Goal: Task Accomplishment & Management: Manage account settings

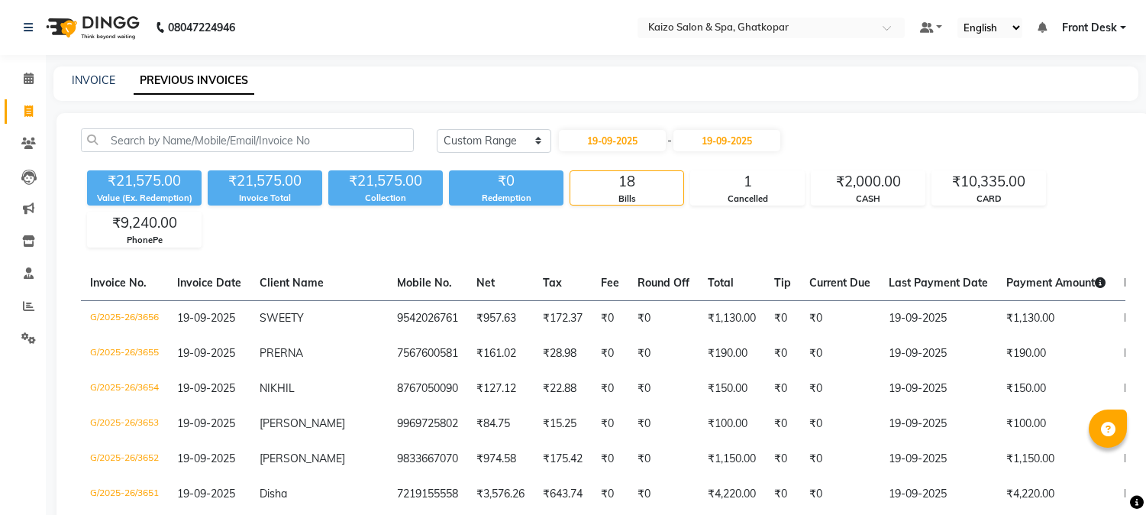
select select "range"
click at [24, 113] on icon at bounding box center [28, 110] width 8 height 11
select select "service"
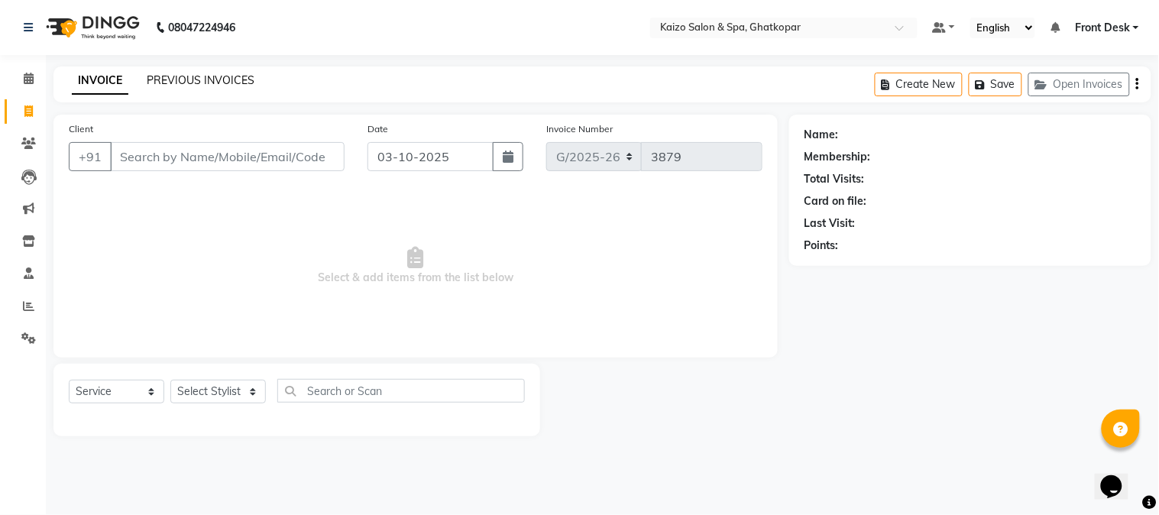
click at [242, 79] on link "PREVIOUS INVOICES" at bounding box center [201, 80] width 108 height 14
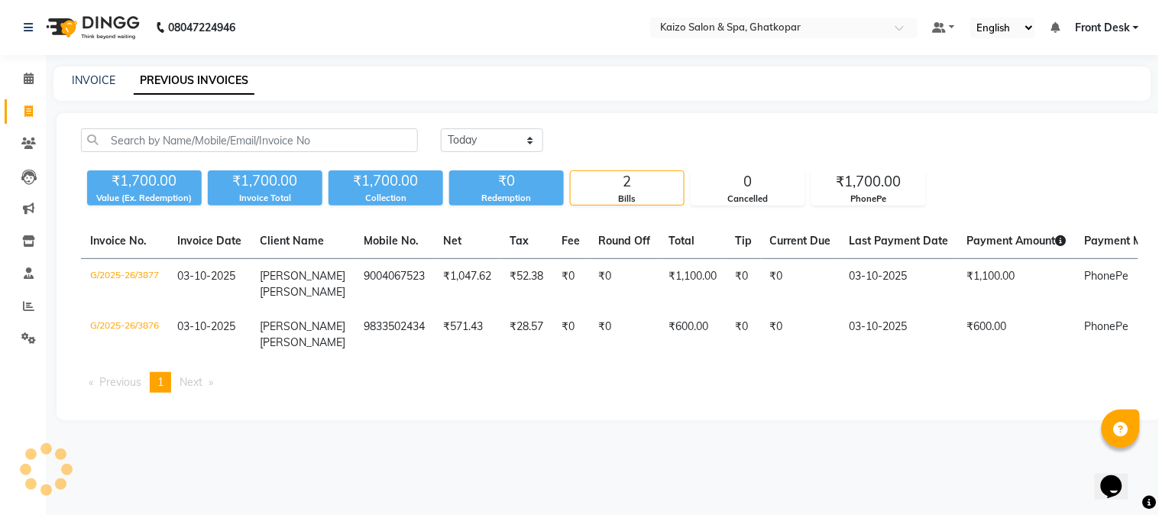
click at [482, 443] on main "INVOICE PREVIOUS INVOICES Today Yesterday Custom Range ₹1,700.00 Value (Ex. Red…" at bounding box center [602, 254] width 1113 height 377
click at [24, 109] on icon at bounding box center [28, 110] width 8 height 11
select select "service"
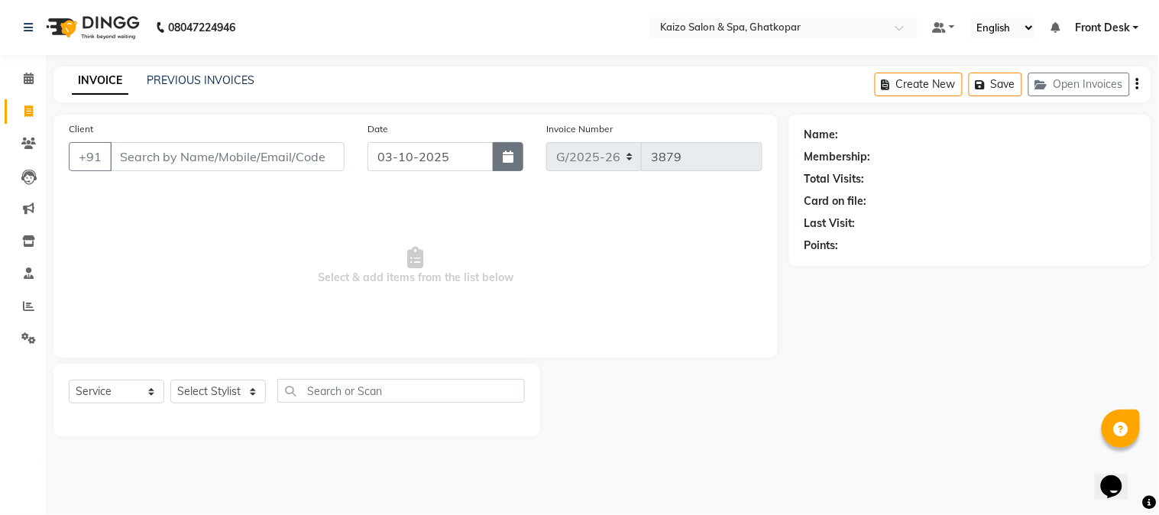
click at [503, 151] on icon "button" at bounding box center [508, 156] width 11 height 12
select select "10"
select select "2025"
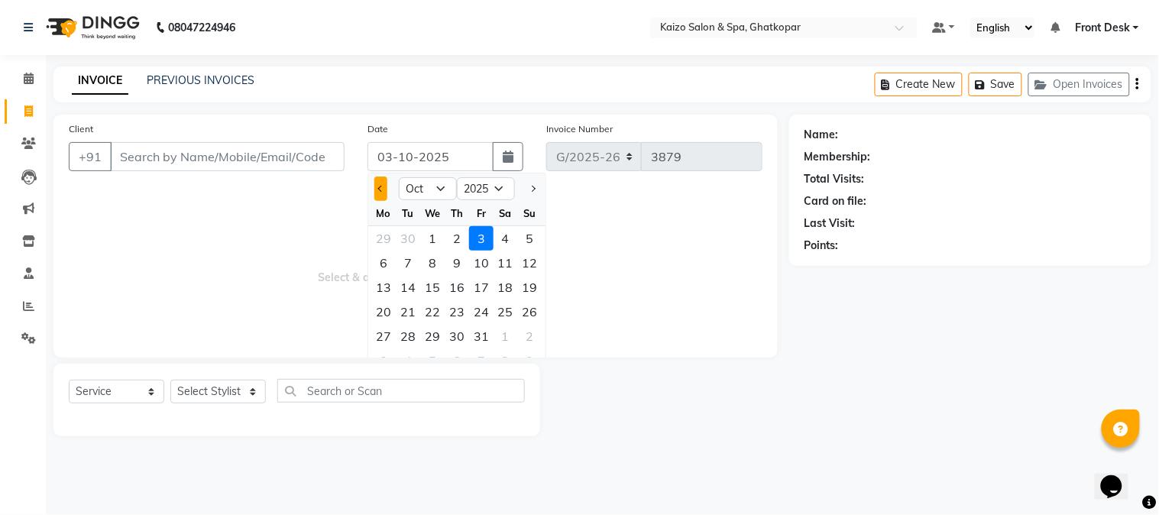
click at [374, 182] on button "Previous month" at bounding box center [380, 188] width 13 height 24
select select "9"
click at [451, 235] on div "4" at bounding box center [457, 238] width 24 height 24
type input "04-09-2025"
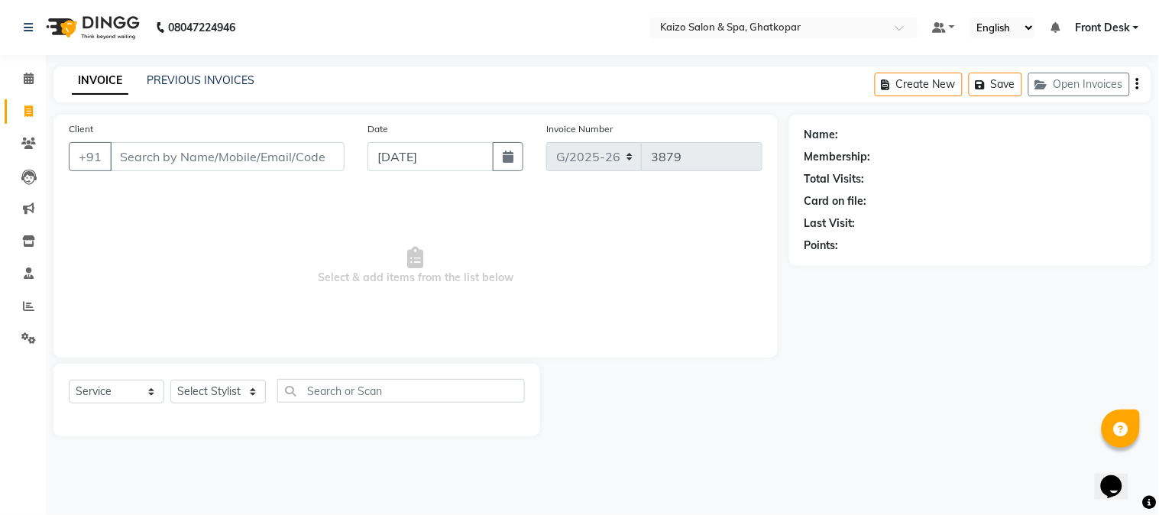
click at [247, 155] on div "Client +91" at bounding box center [206, 152] width 299 height 63
click at [247, 156] on input "Client" at bounding box center [227, 156] width 234 height 29
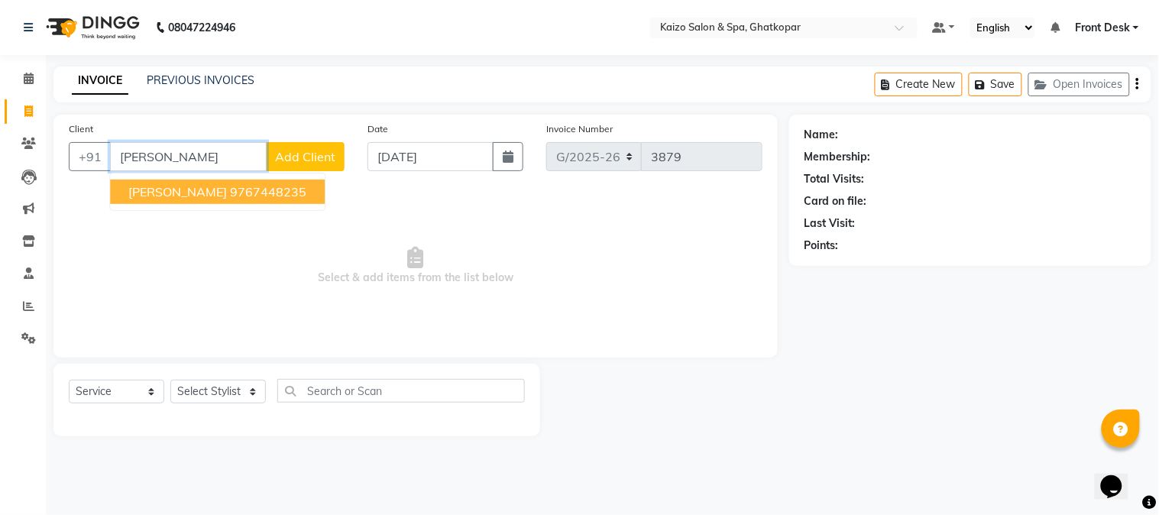
click at [247, 194] on ngb-highlight "9767448235" at bounding box center [268, 191] width 76 height 15
type input "9767448235"
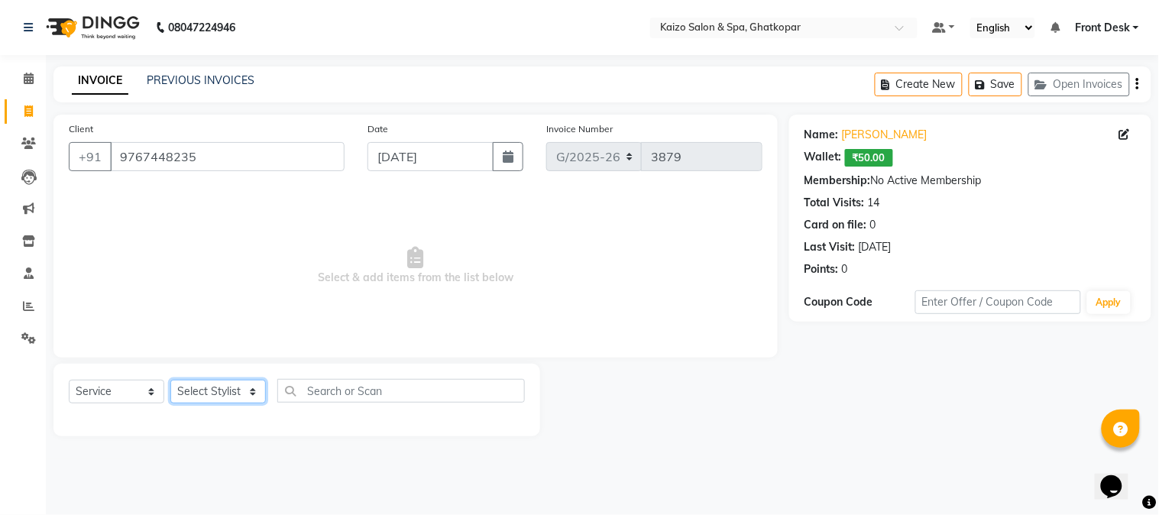
drag, startPoint x: 232, startPoint y: 402, endPoint x: 219, endPoint y: 388, distance: 18.9
click at [226, 395] on select "Select Stylist [PERSON_NAME] ANJALI [PERSON_NAME] [PERSON_NAME] Front Desk [PER…" at bounding box center [217, 392] width 95 height 24
select select "41999"
click at [170, 380] on select "Select Stylist [PERSON_NAME] ANJALI [PERSON_NAME] [PERSON_NAME] Front Desk [PER…" at bounding box center [217, 392] width 95 height 24
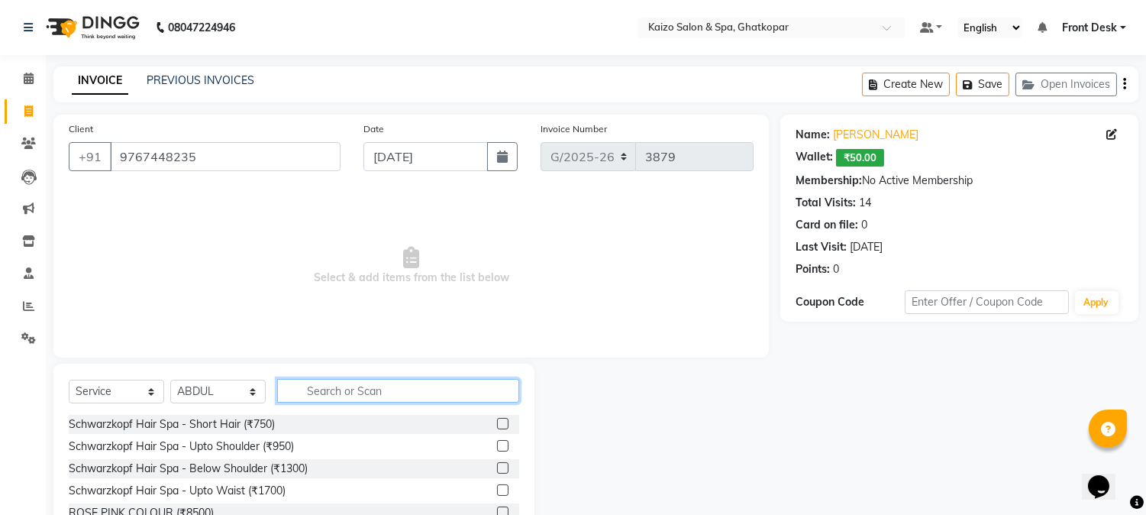
click at [383, 393] on input "text" at bounding box center [398, 391] width 242 height 24
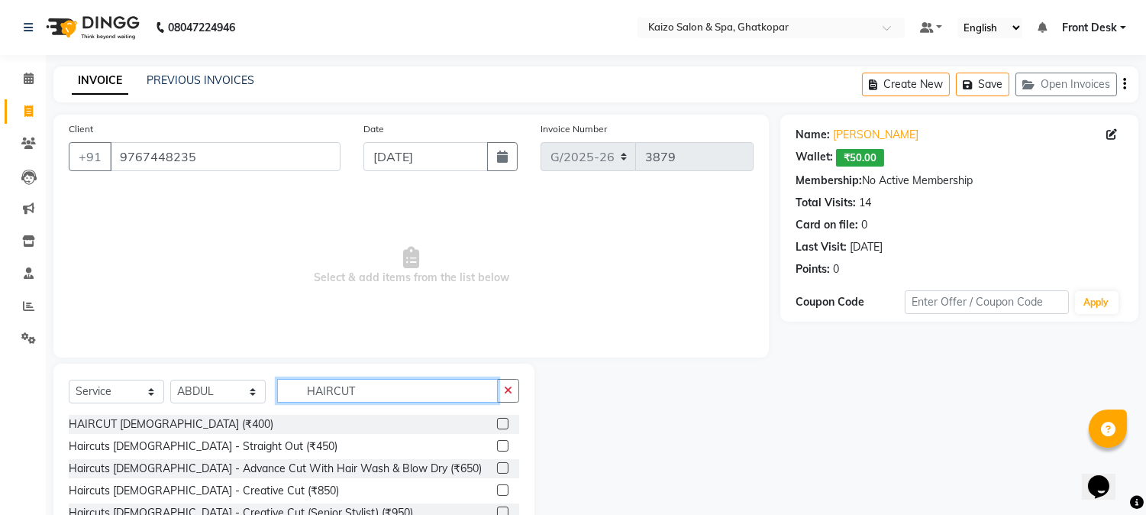
type input "HAIRCUT"
click at [497, 464] on label at bounding box center [502, 467] width 11 height 11
click at [497, 464] on input "checkbox" at bounding box center [502, 469] width 10 height 10
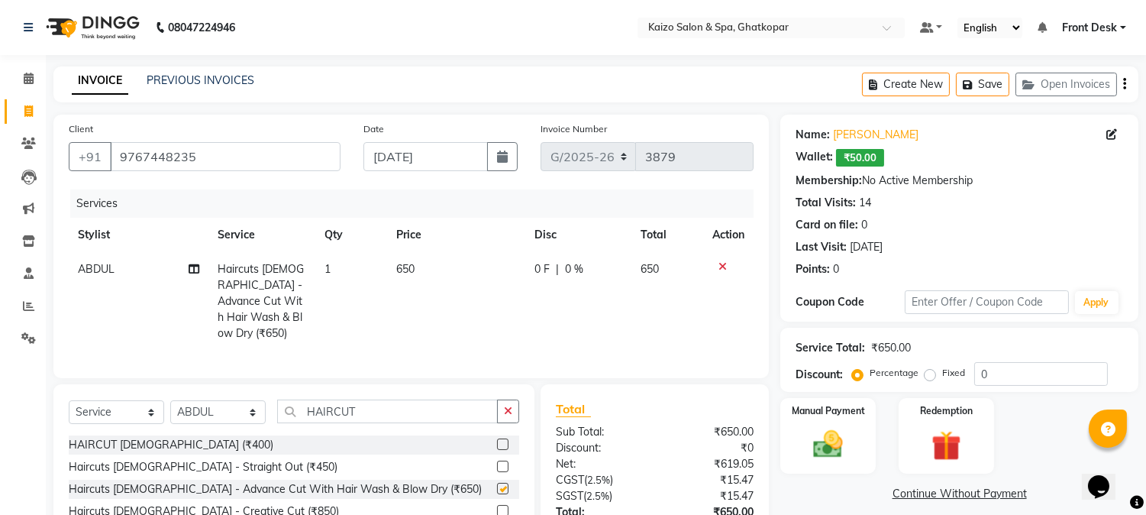
checkbox input "false"
click at [434, 262] on td "650" at bounding box center [456, 301] width 138 height 99
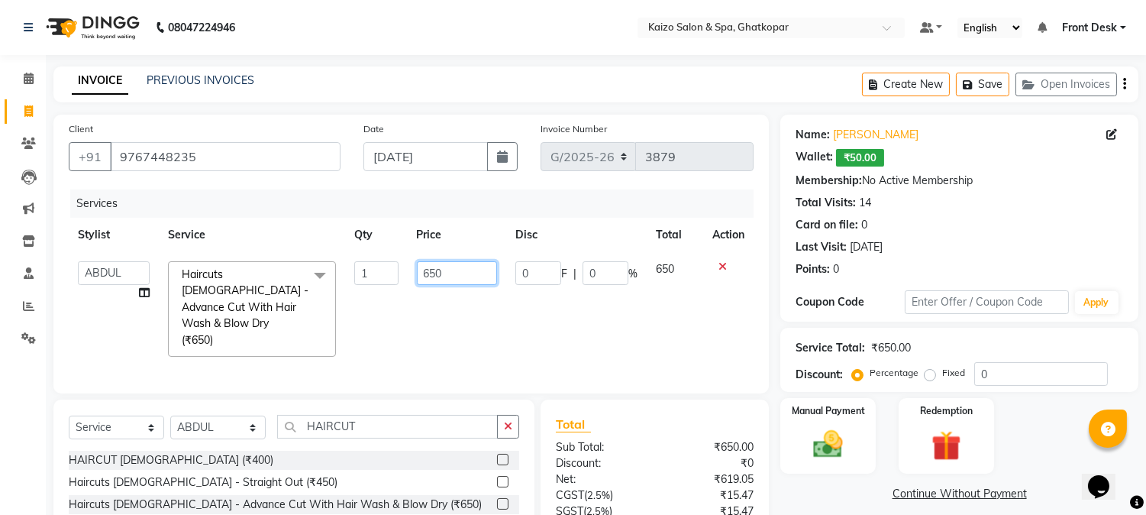
click at [434, 262] on input "650" at bounding box center [457, 273] width 80 height 24
type input "750"
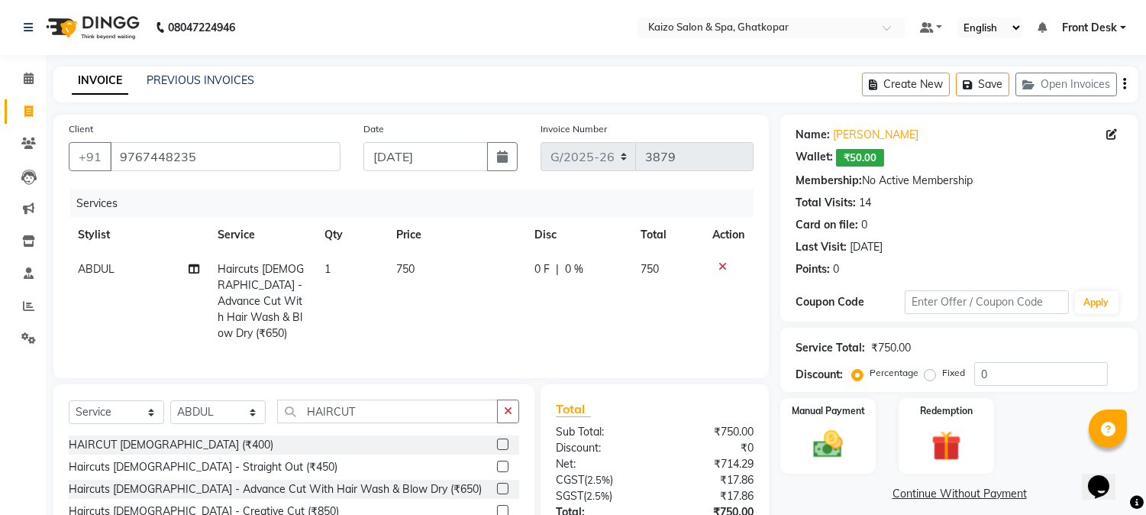
click at [505, 322] on td "750" at bounding box center [456, 301] width 138 height 99
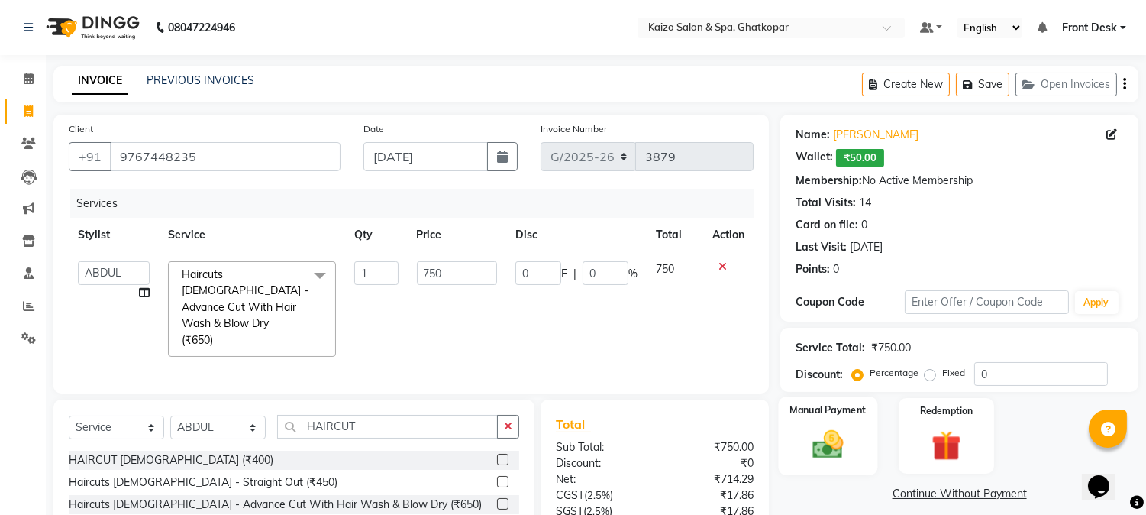
click at [833, 452] on img at bounding box center [829, 445] width 50 height 36
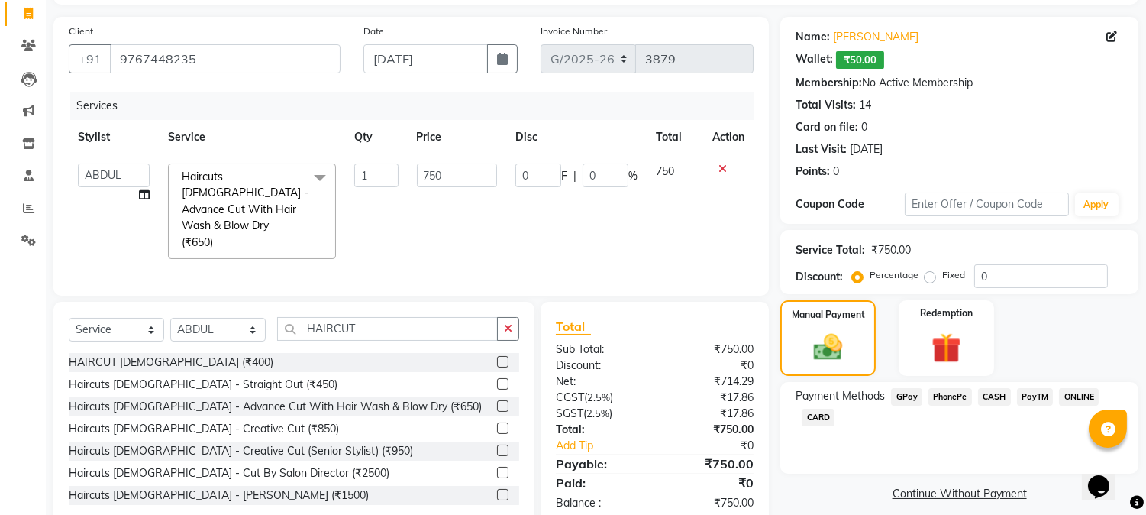
scroll to position [128, 0]
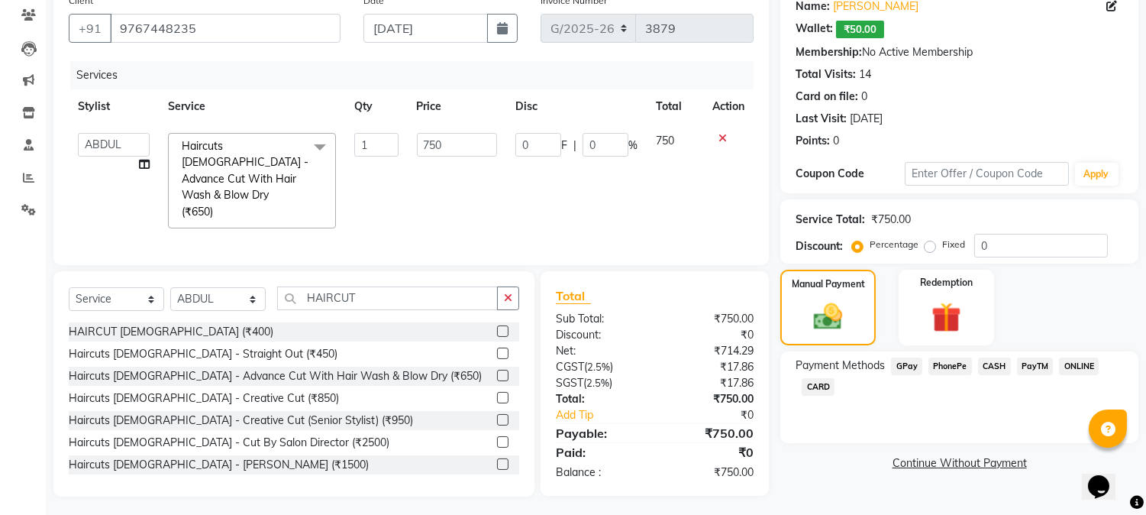
click at [947, 364] on span "PhonePe" at bounding box center [951, 366] width 44 height 18
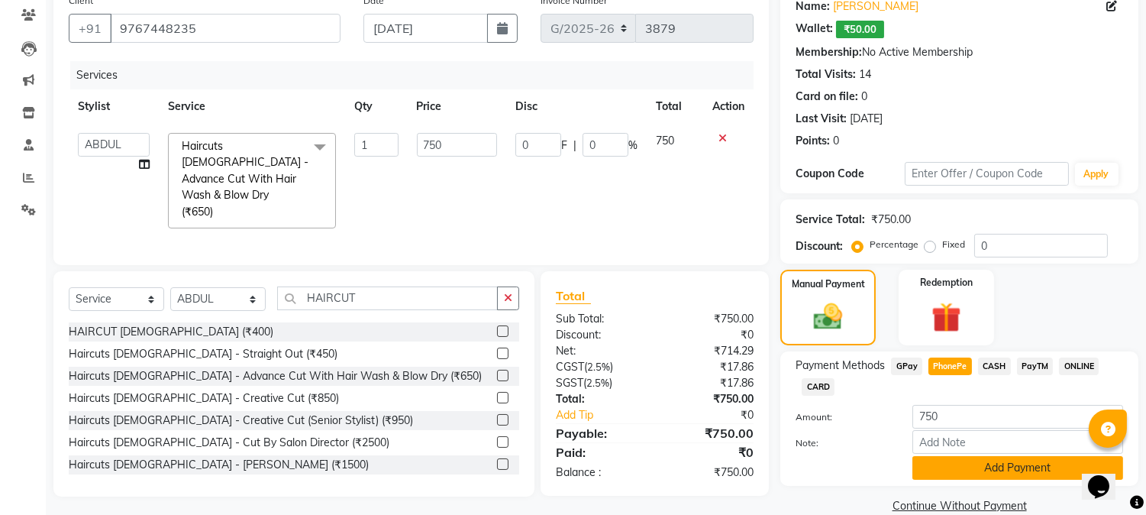
click at [959, 467] on button "Add Payment" at bounding box center [1018, 468] width 211 height 24
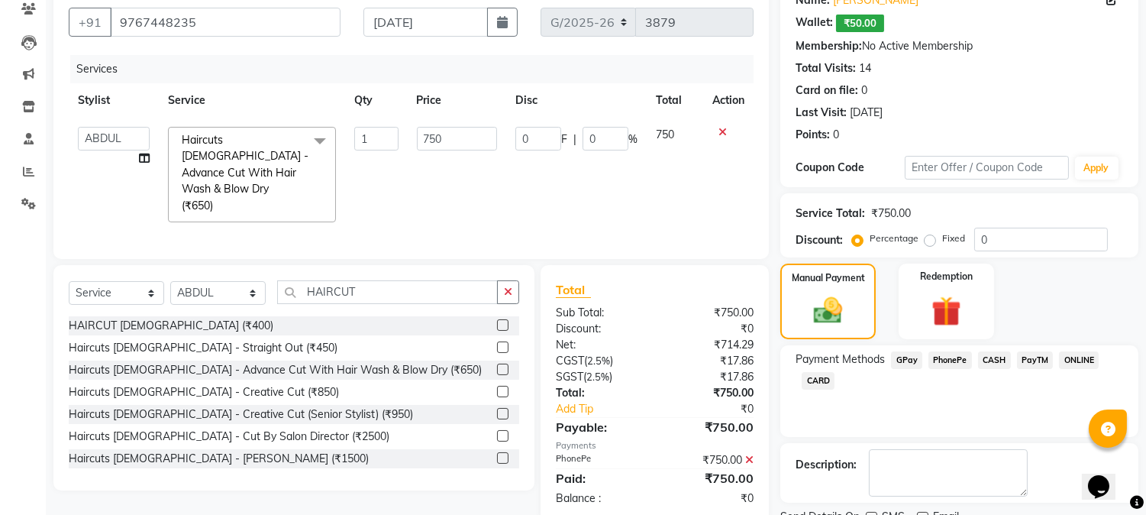
scroll to position [196, 0]
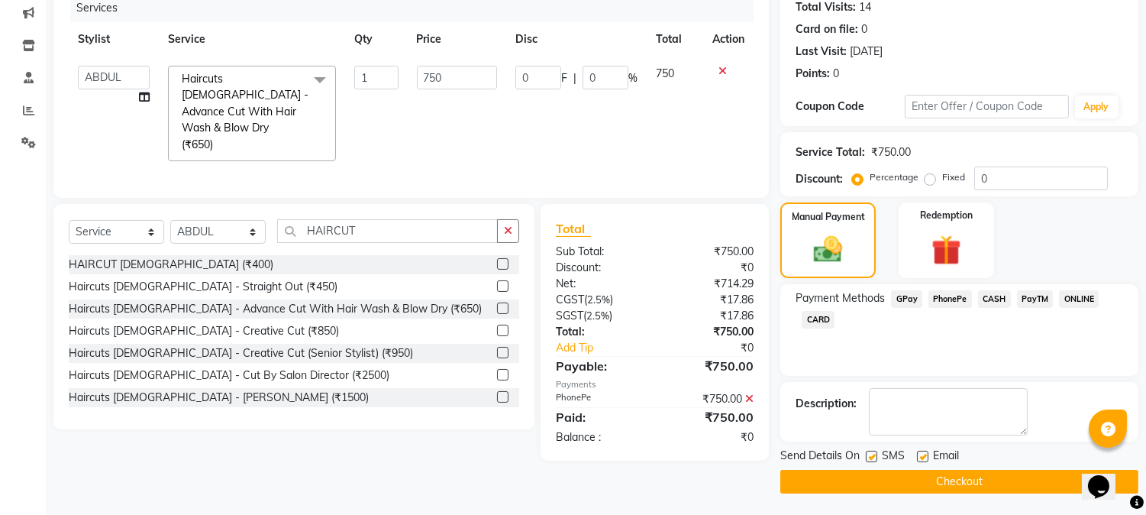
click at [872, 459] on label at bounding box center [871, 456] width 11 height 11
click at [872, 459] on input "checkbox" at bounding box center [871, 457] width 10 height 10
checkbox input "false"
click at [929, 452] on div "Email" at bounding box center [944, 457] width 54 height 19
click at [920, 451] on label at bounding box center [922, 456] width 11 height 11
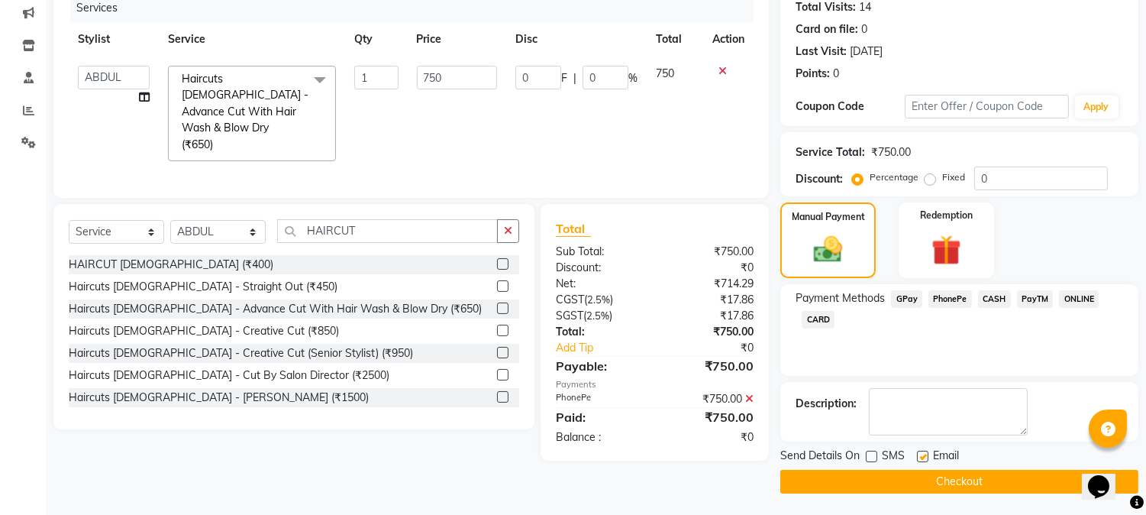
click at [920, 452] on input "checkbox" at bounding box center [922, 457] width 10 height 10
checkbox input "false"
click at [924, 480] on button "Checkout" at bounding box center [960, 482] width 358 height 24
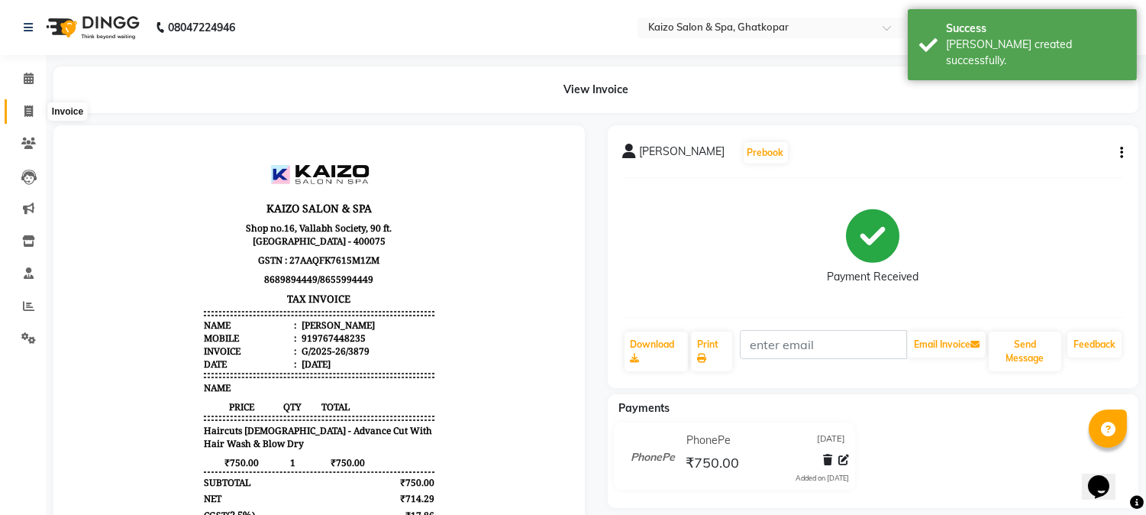
click at [18, 108] on span at bounding box center [28, 112] width 27 height 18
select select "service"
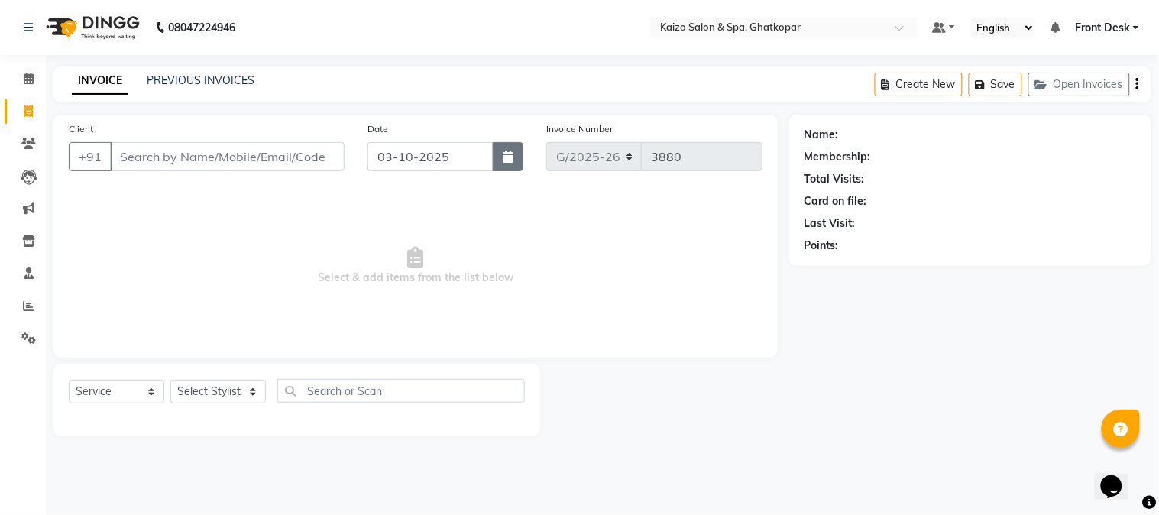
click at [506, 154] on icon "button" at bounding box center [508, 156] width 11 height 12
select select "10"
select select "2025"
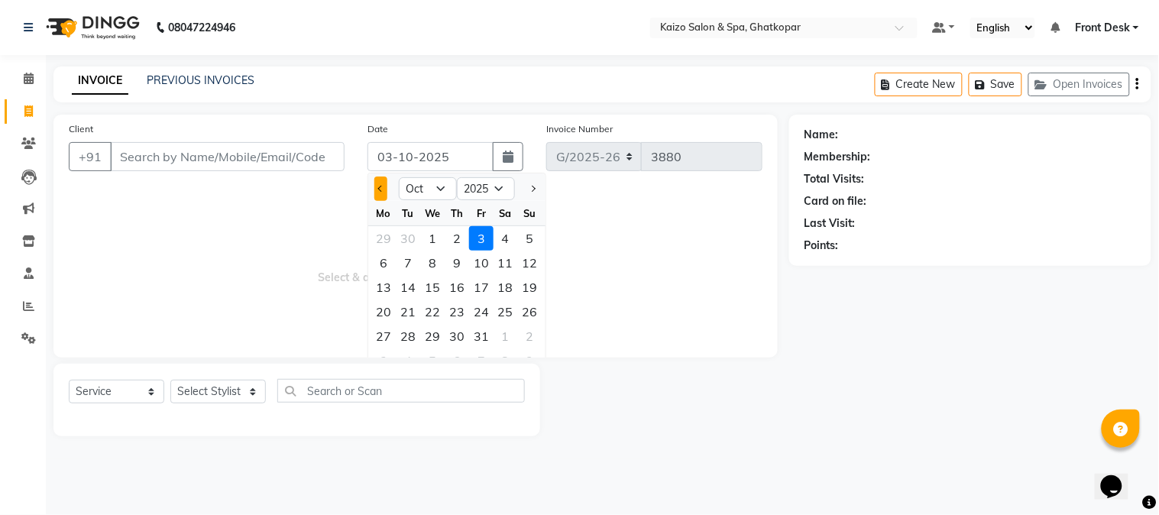
click at [378, 185] on button "Previous month" at bounding box center [380, 188] width 13 height 24
select select "9"
click at [531, 234] on div "7" at bounding box center [530, 238] width 24 height 24
type input "07-09-2025"
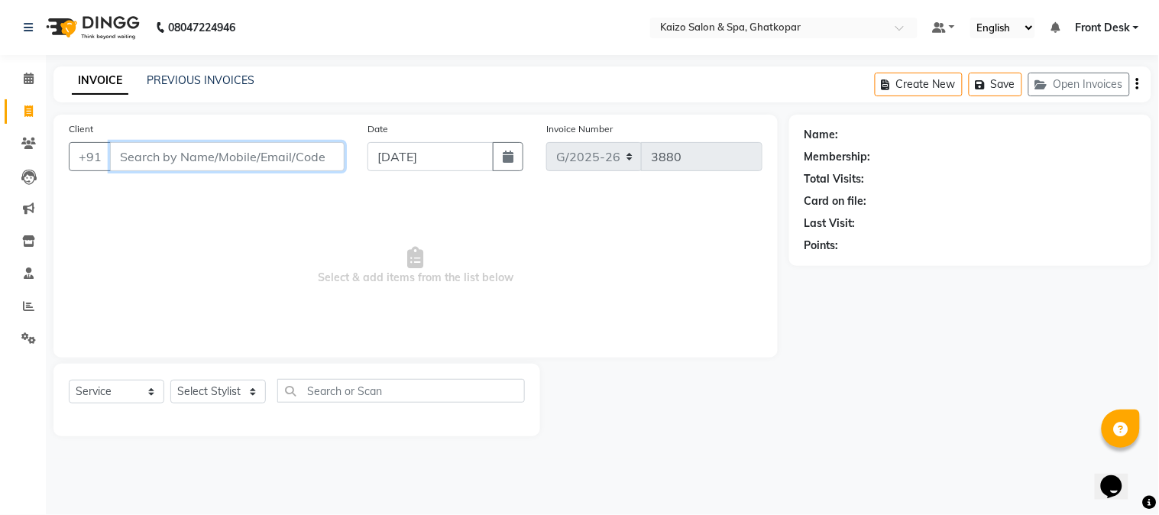
click at [299, 162] on input "Client" at bounding box center [227, 156] width 234 height 29
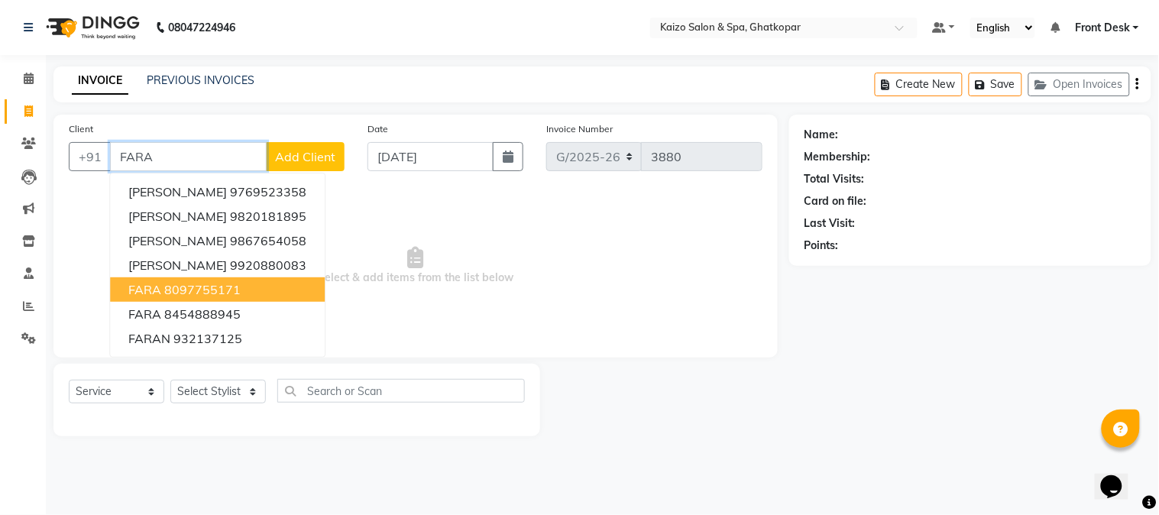
click at [246, 291] on button "FARA 8097755171" at bounding box center [217, 289] width 215 height 24
type input "8097755171"
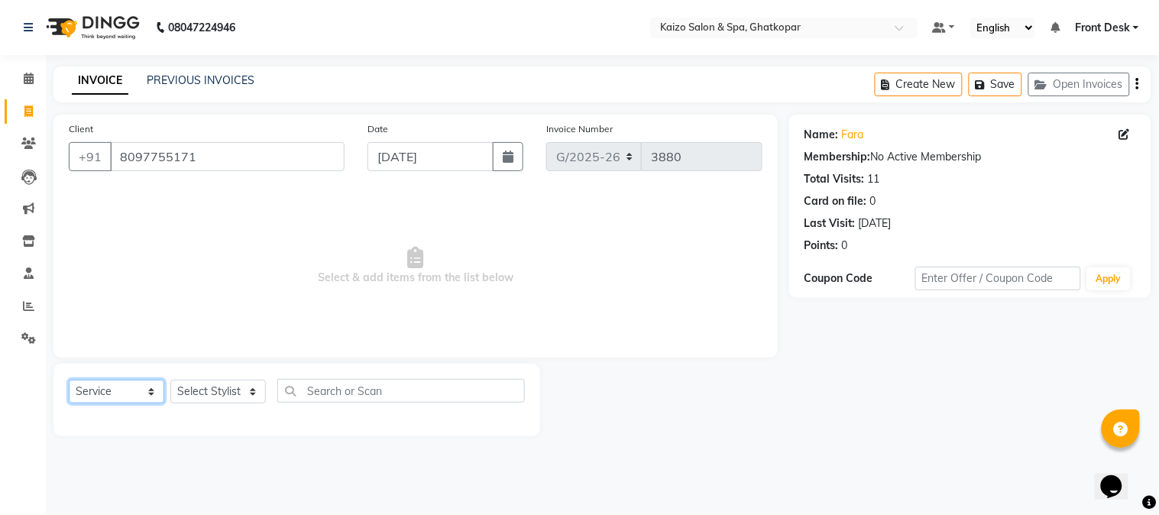
click at [95, 399] on select "Select Service Product Membership Package Voucher Prepaid Gift Card" at bounding box center [116, 392] width 95 height 24
select select "product"
click at [69, 380] on select "Select Service Product Membership Package Voucher Prepaid Gift Card" at bounding box center [116, 392] width 95 height 24
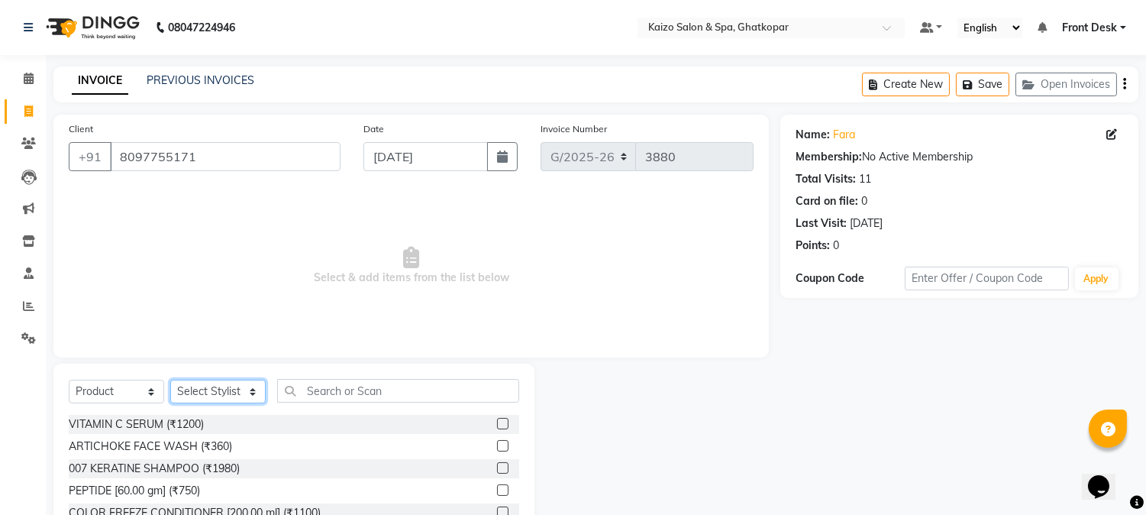
click at [189, 397] on select "Select Stylist [PERSON_NAME] ANJALI [PERSON_NAME] [PERSON_NAME] Front Desk [PER…" at bounding box center [217, 392] width 95 height 24
select select "59527"
click at [170, 380] on select "Select Stylist [PERSON_NAME] ANJALI [PERSON_NAME] [PERSON_NAME] Front Desk [PER…" at bounding box center [217, 392] width 95 height 24
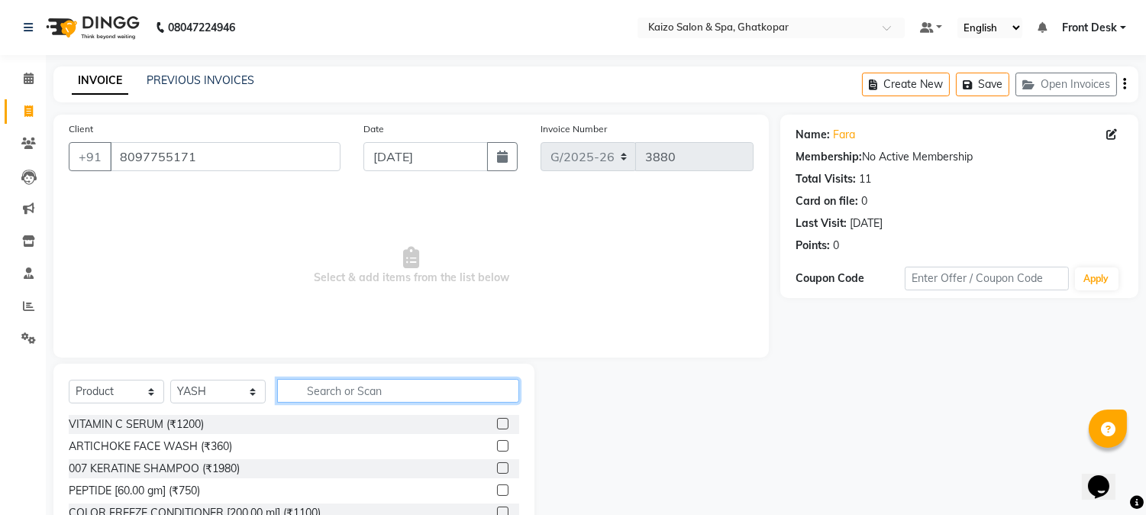
click at [349, 400] on input "text" at bounding box center [398, 391] width 242 height 24
click at [398, 393] on input "text" at bounding box center [398, 391] width 242 height 24
type input "911"
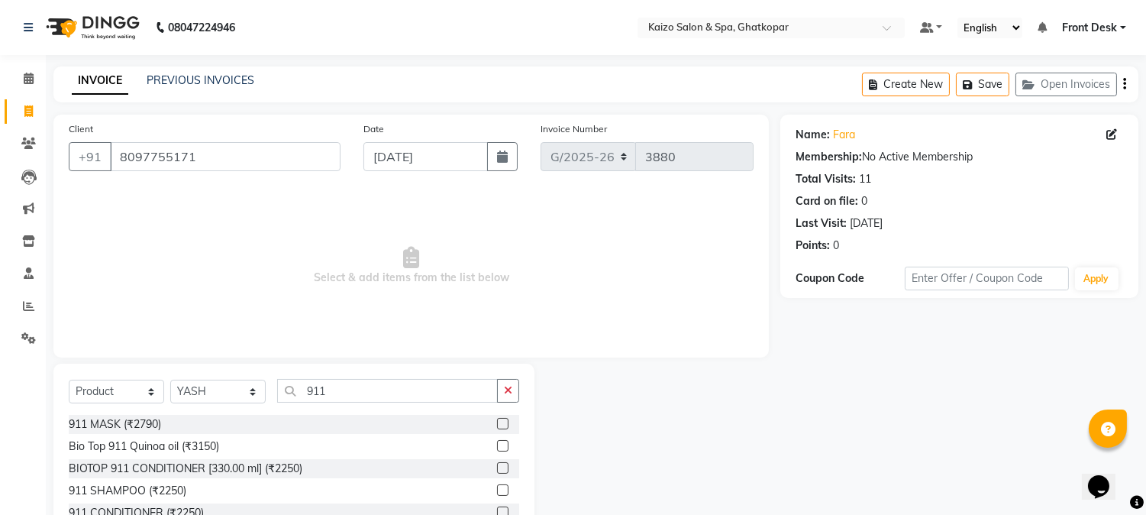
click at [497, 448] on label at bounding box center [502, 445] width 11 height 11
click at [497, 448] on input "checkbox" at bounding box center [502, 446] width 10 height 10
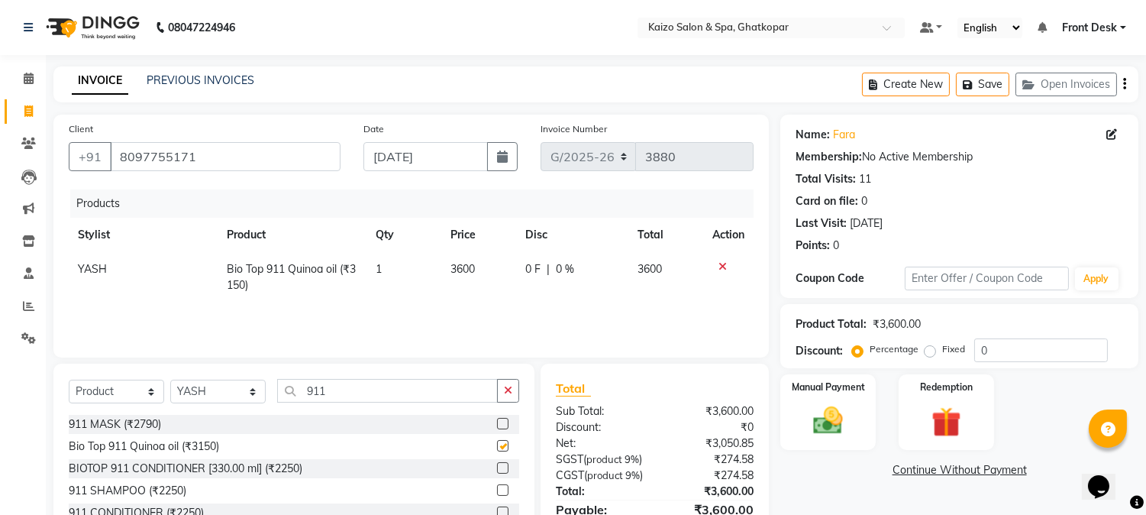
checkbox input "false"
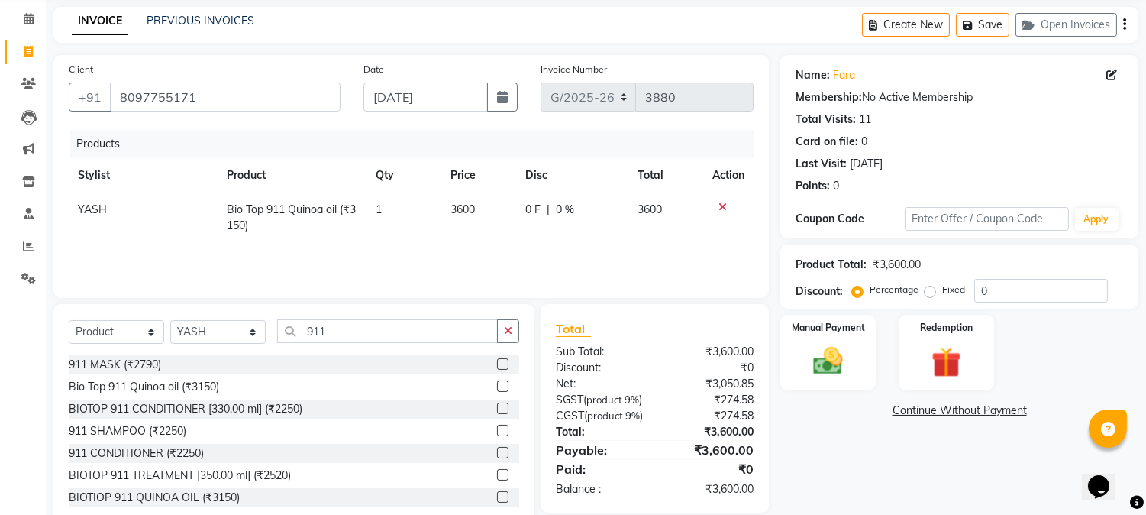
scroll to position [112, 0]
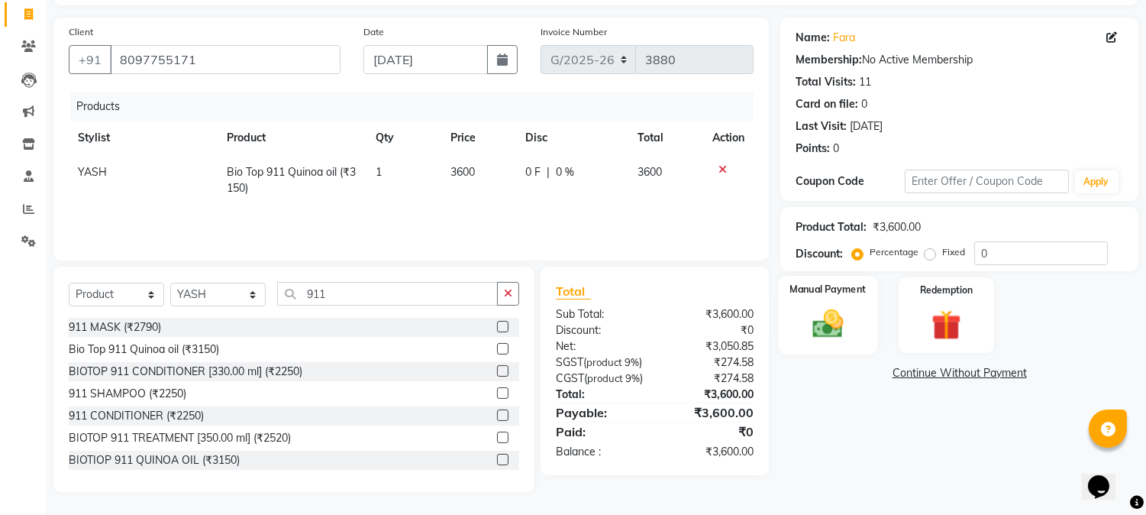
click at [819, 317] on img at bounding box center [829, 324] width 50 height 36
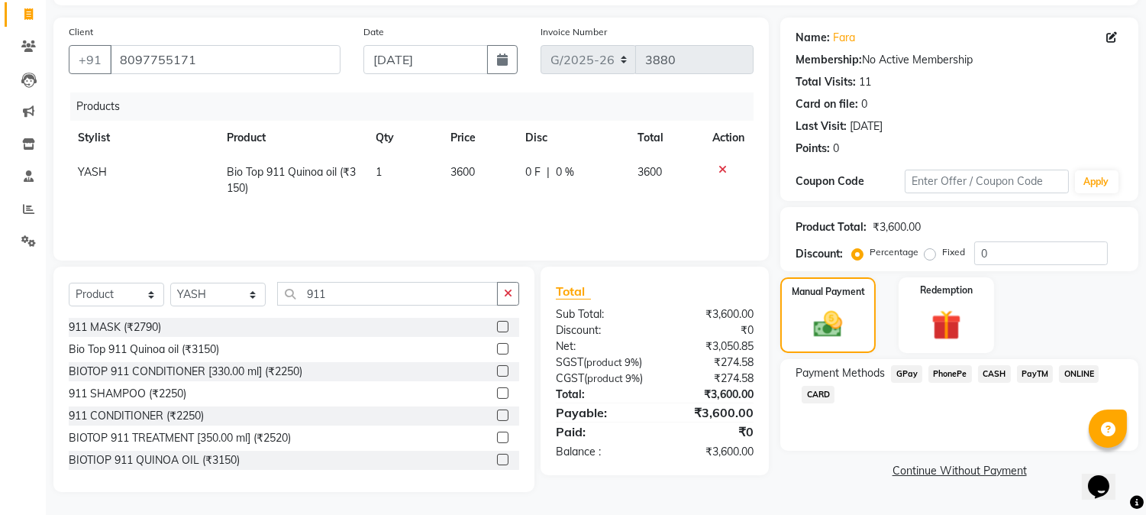
click at [951, 365] on span "PhonePe" at bounding box center [951, 374] width 44 height 18
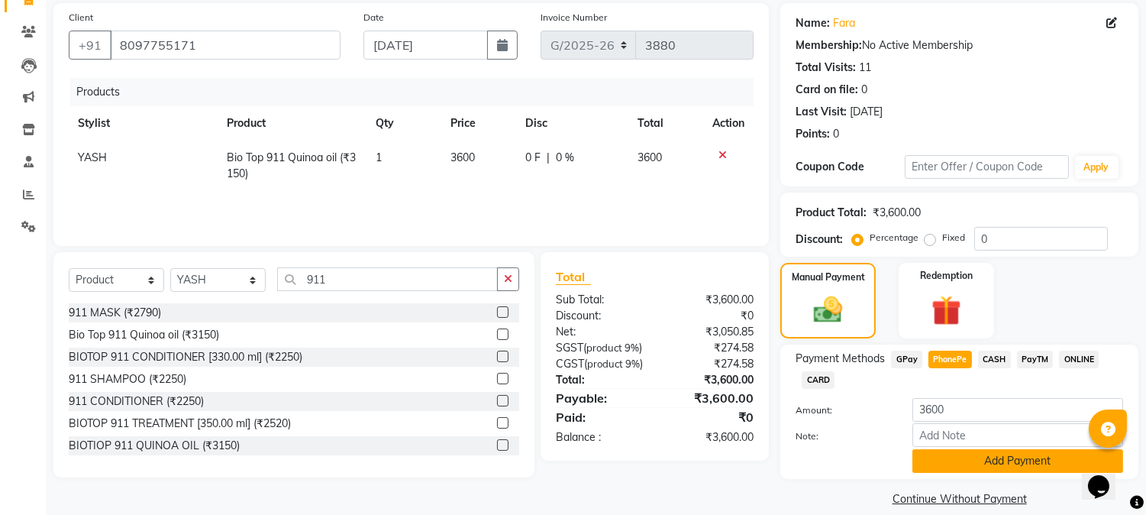
click at [936, 462] on button "Add Payment" at bounding box center [1018, 461] width 211 height 24
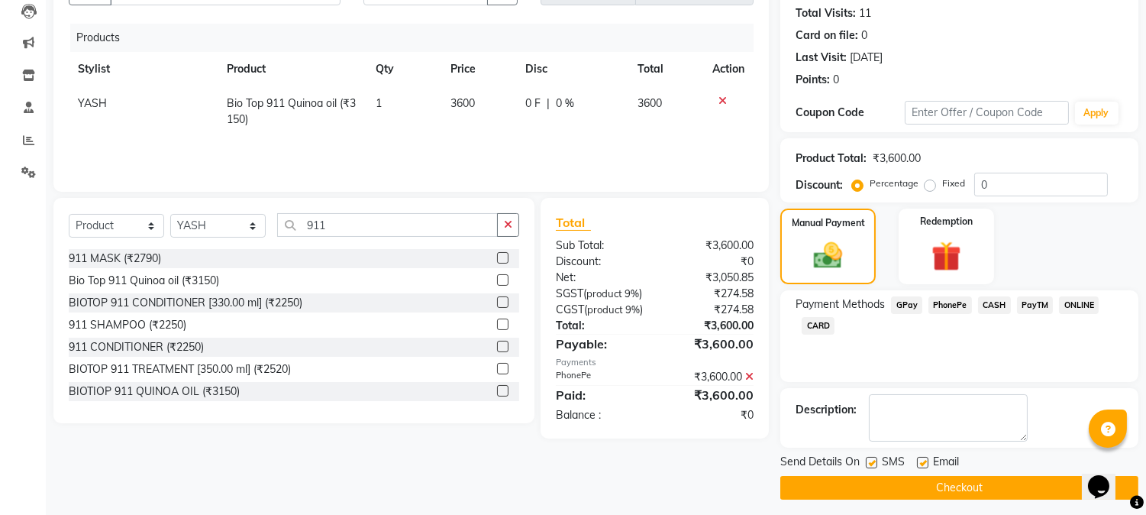
scroll to position [172, 0]
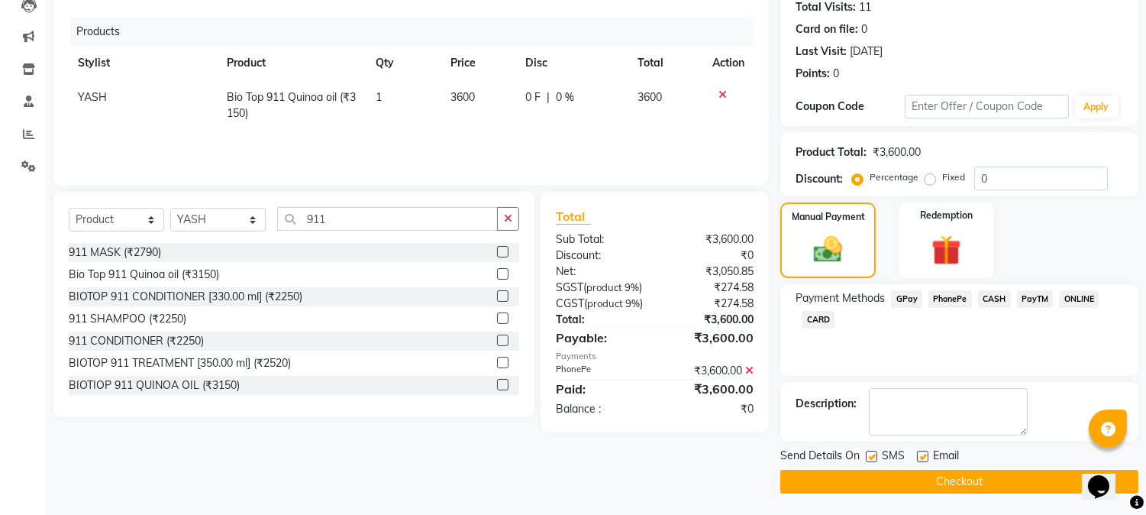
click at [868, 455] on label at bounding box center [871, 456] width 11 height 11
click at [868, 455] on input "checkbox" at bounding box center [871, 457] width 10 height 10
checkbox input "false"
click at [922, 451] on label at bounding box center [922, 456] width 11 height 11
click at [922, 452] on input "checkbox" at bounding box center [922, 457] width 10 height 10
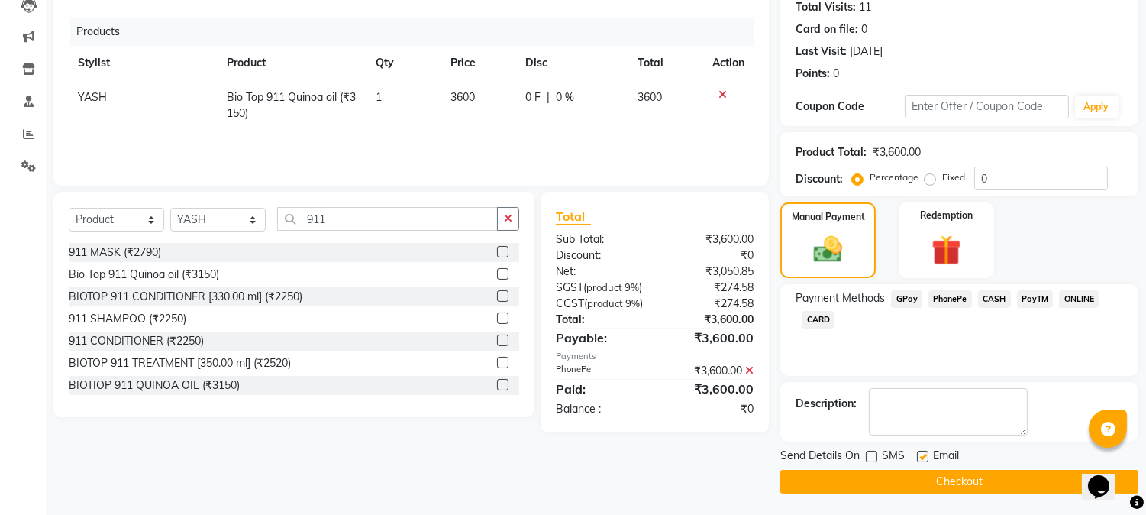
checkbox input "false"
click at [901, 472] on button "Checkout" at bounding box center [960, 482] width 358 height 24
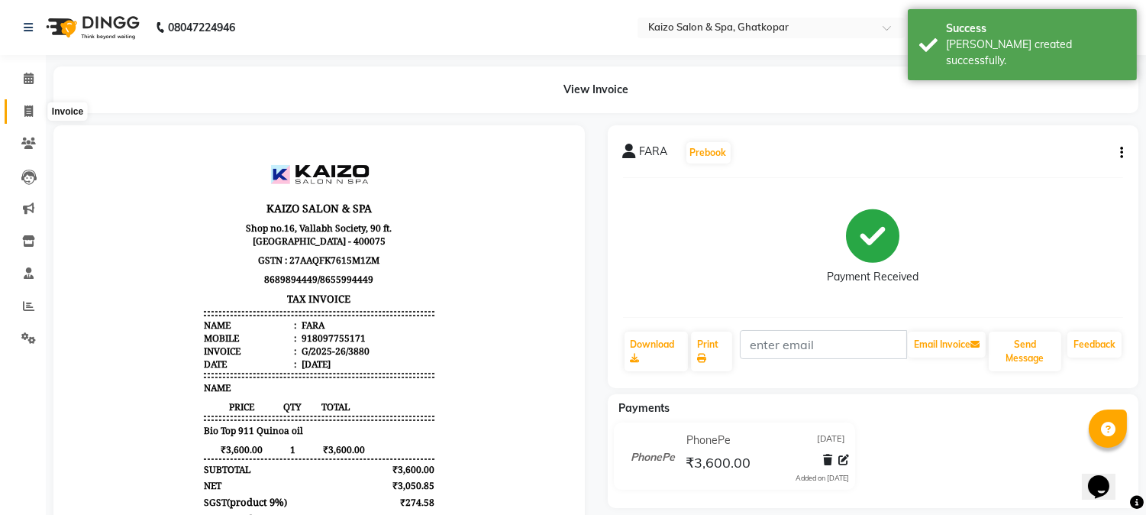
click at [31, 107] on icon at bounding box center [28, 110] width 8 height 11
select select "service"
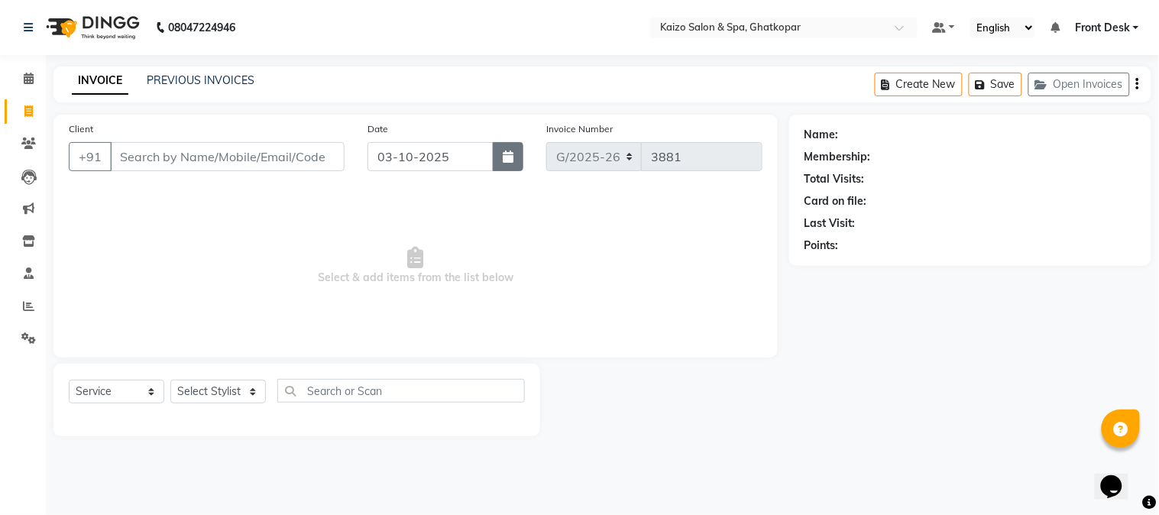
click at [504, 160] on icon "button" at bounding box center [508, 156] width 11 height 12
select select "10"
select select "2025"
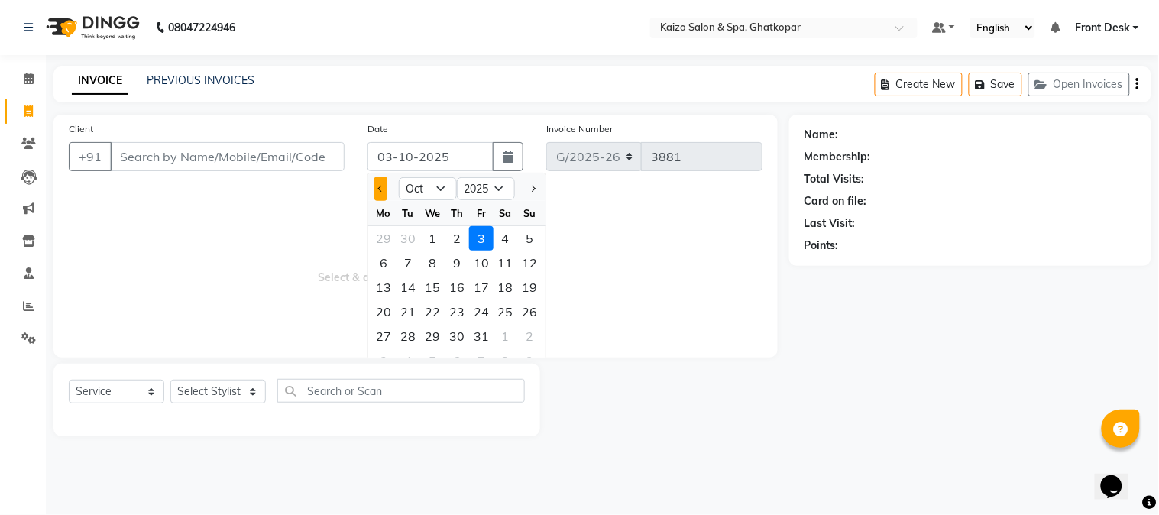
click at [386, 187] on button "Previous month" at bounding box center [380, 188] width 13 height 24
select select "9"
click at [408, 255] on div "9" at bounding box center [408, 263] width 24 height 24
type input "09-09-2025"
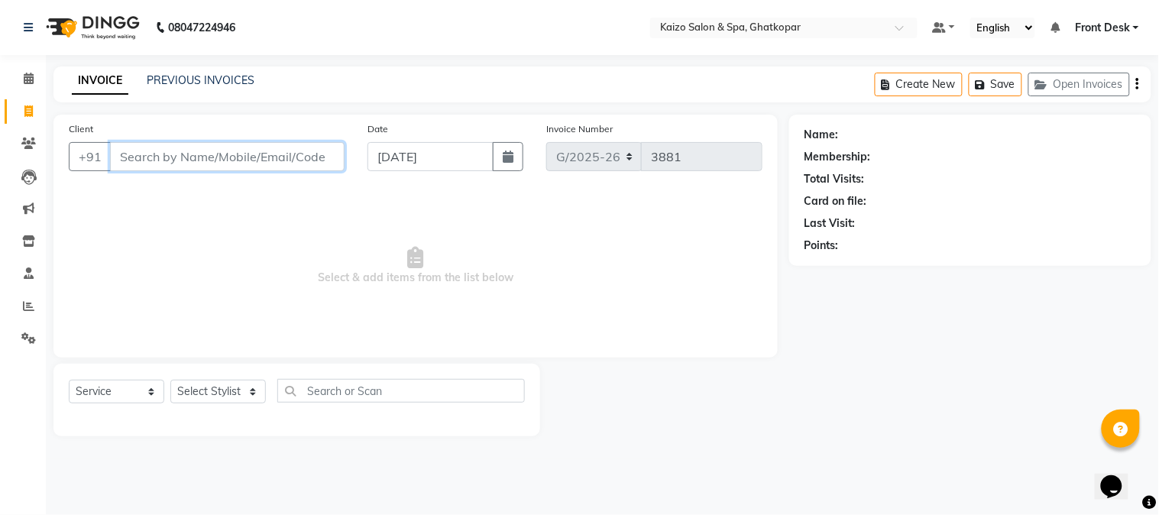
click at [220, 142] on input "Client" at bounding box center [227, 156] width 234 height 29
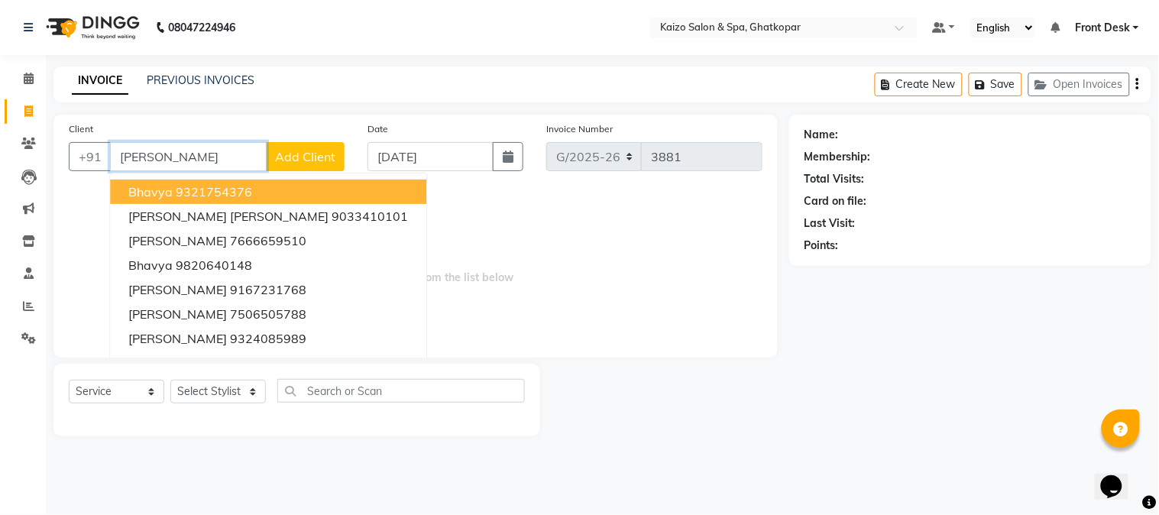
click at [238, 181] on button "Bhavya 9321754376" at bounding box center [268, 191] width 316 height 24
type input "9321754376"
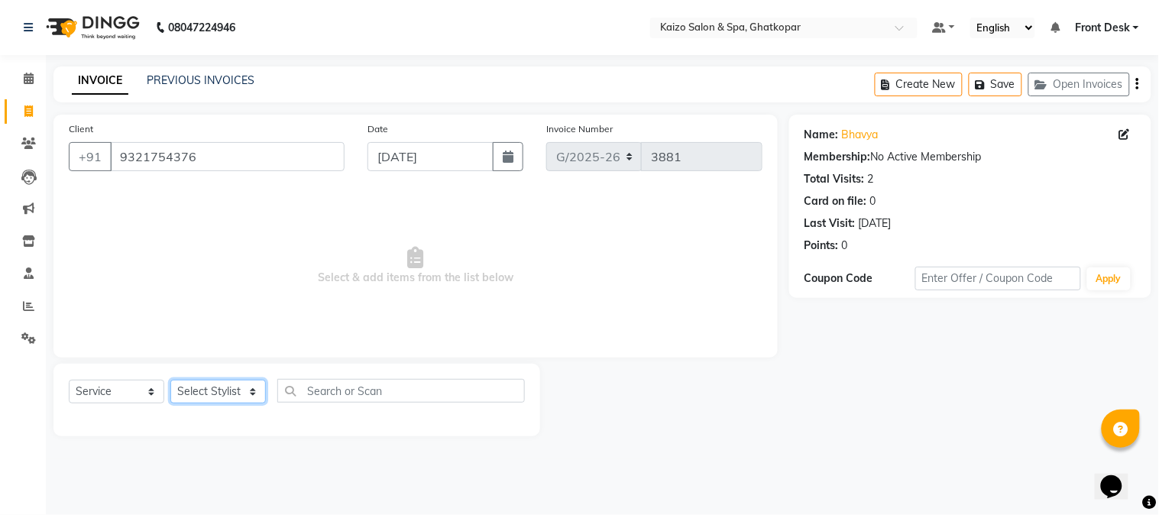
click at [203, 391] on select "Select Stylist [PERSON_NAME] ANJALI [PERSON_NAME] [PERSON_NAME] Front Desk [PER…" at bounding box center [217, 392] width 95 height 24
select select "59527"
click at [170, 380] on select "Select Stylist [PERSON_NAME] ANJALI [PERSON_NAME] [PERSON_NAME] Front Desk [PER…" at bounding box center [217, 392] width 95 height 24
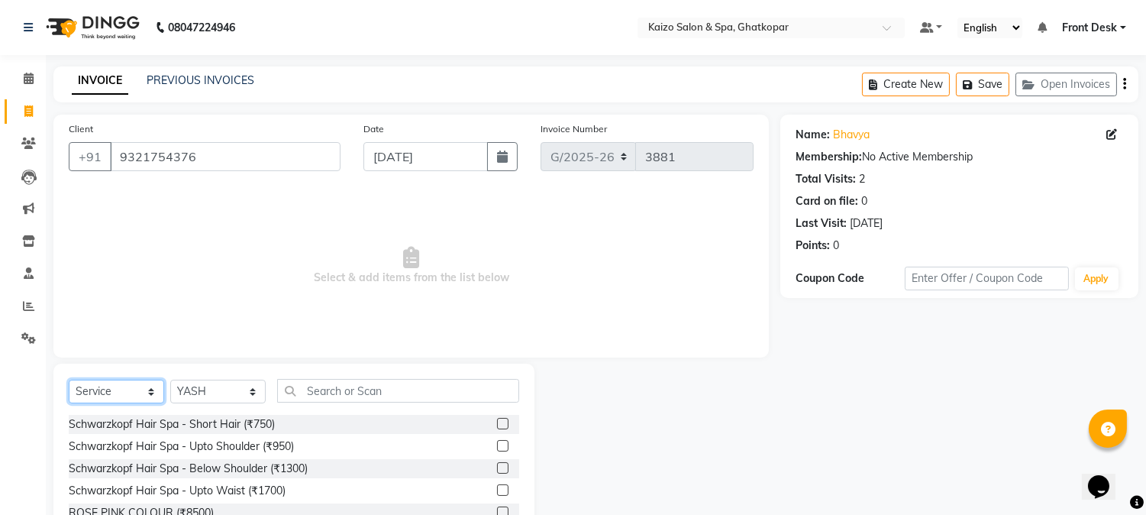
click at [102, 403] on select "Select Service Product Membership Package Voucher Prepaid Gift Card" at bounding box center [116, 392] width 95 height 24
select select "product"
click at [69, 380] on select "Select Service Product Membership Package Voucher Prepaid Gift Card" at bounding box center [116, 392] width 95 height 24
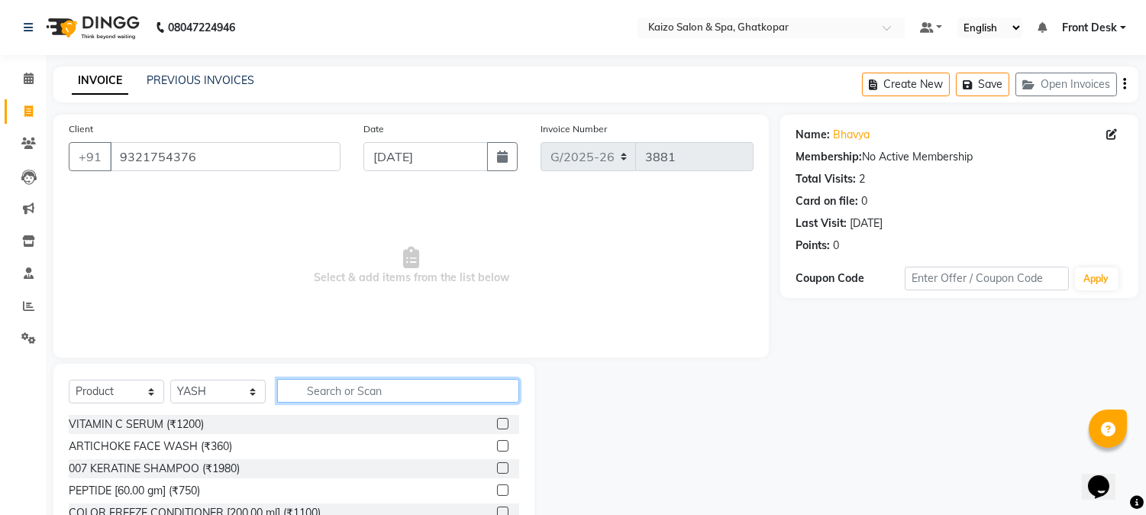
click at [408, 383] on input "text" at bounding box center [398, 391] width 242 height 24
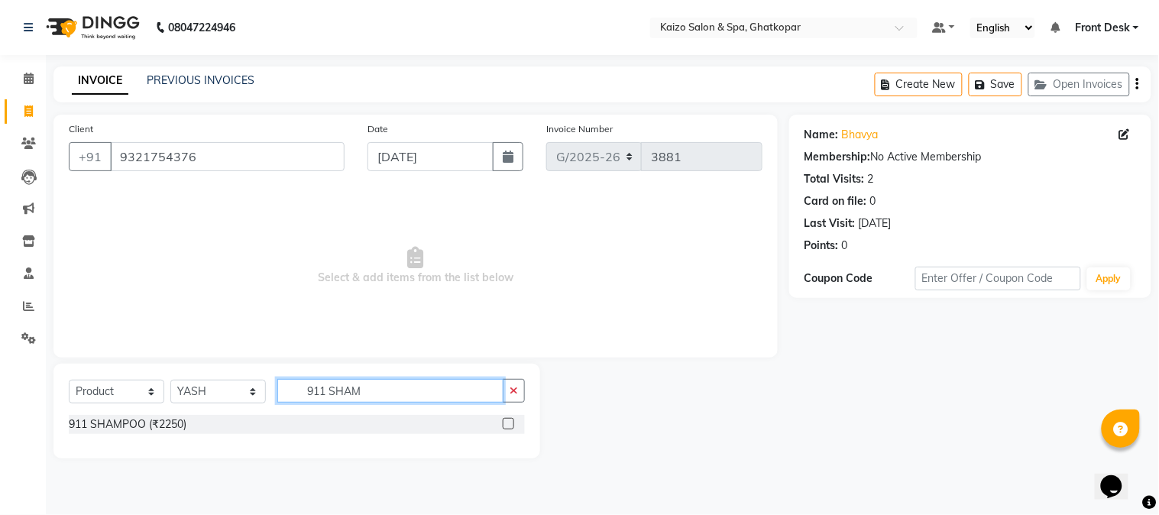
type input "911 SHAM"
click at [506, 426] on label at bounding box center [508, 423] width 11 height 11
click at [506, 426] on input "checkbox" at bounding box center [508, 424] width 10 height 10
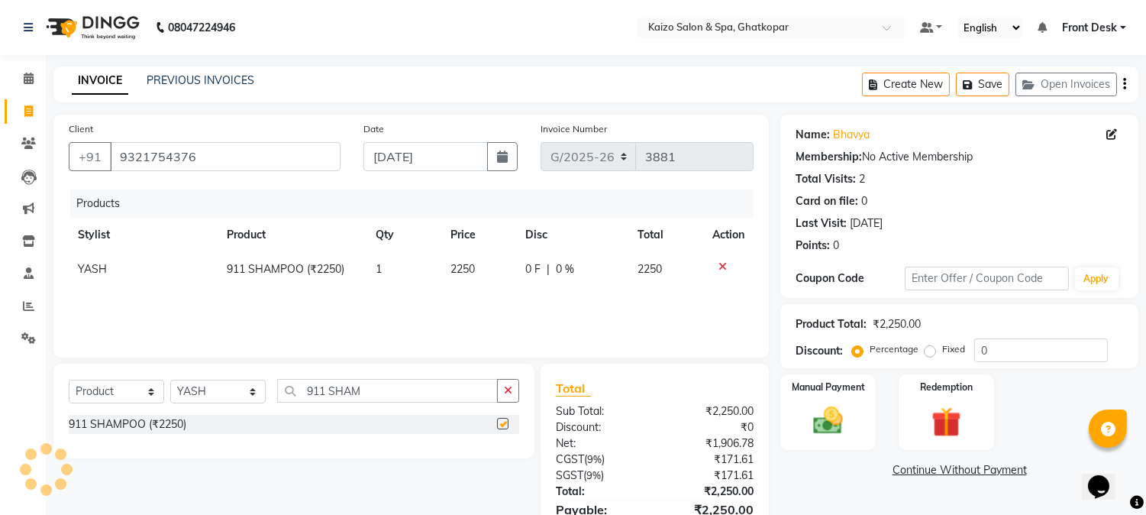
checkbox input "false"
click at [559, 265] on span "0 %" at bounding box center [565, 269] width 18 height 16
select select "59527"
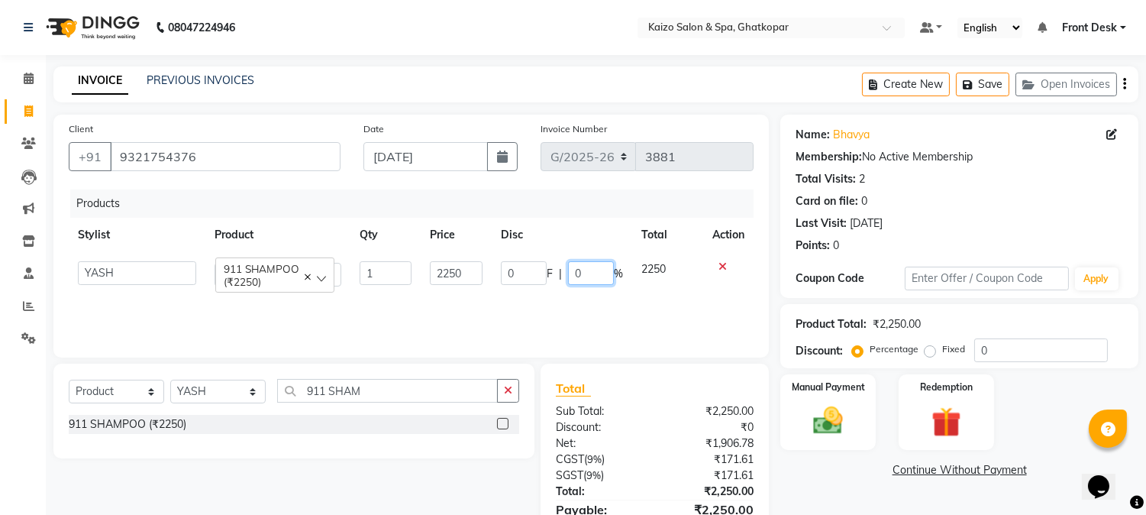
click at [583, 264] on input "0" at bounding box center [591, 273] width 46 height 24
type input "5"
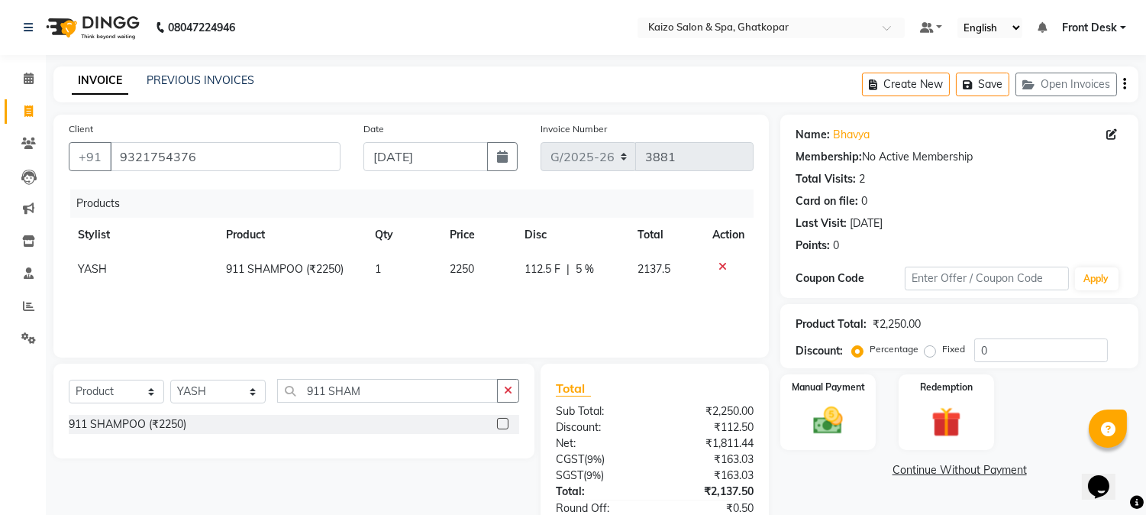
click at [632, 304] on div "Products Stylist Product Qty Price Disc Total Action YASH 911 SHAMPOO (₹2250) 1…" at bounding box center [411, 265] width 685 height 153
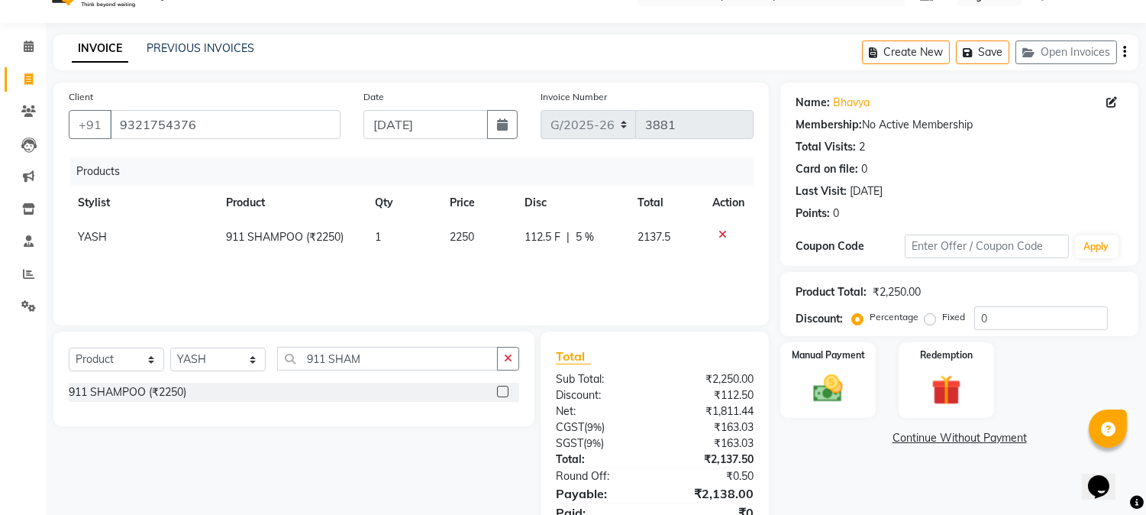
scroll to position [95, 0]
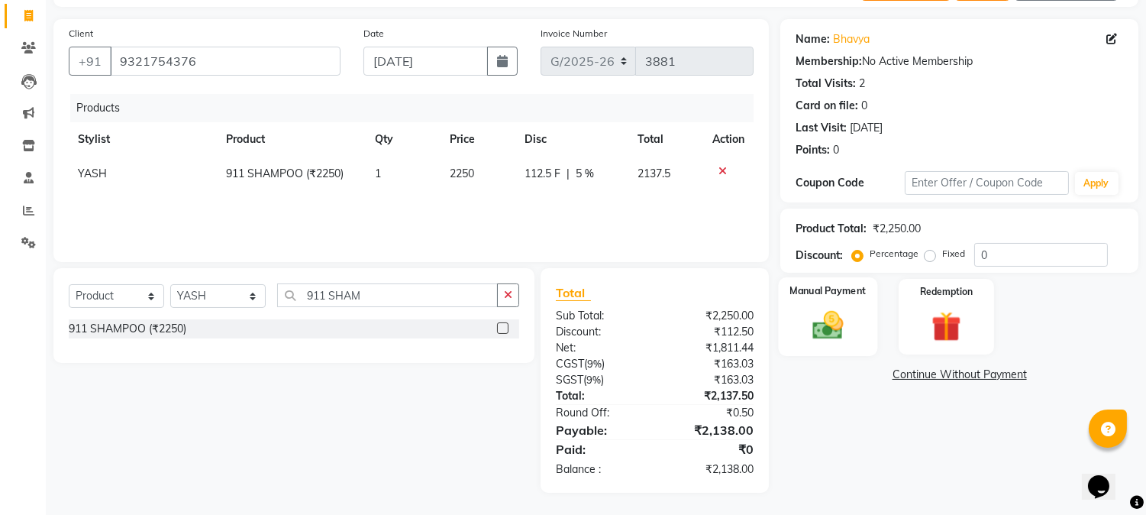
click at [841, 325] on img at bounding box center [829, 326] width 50 height 36
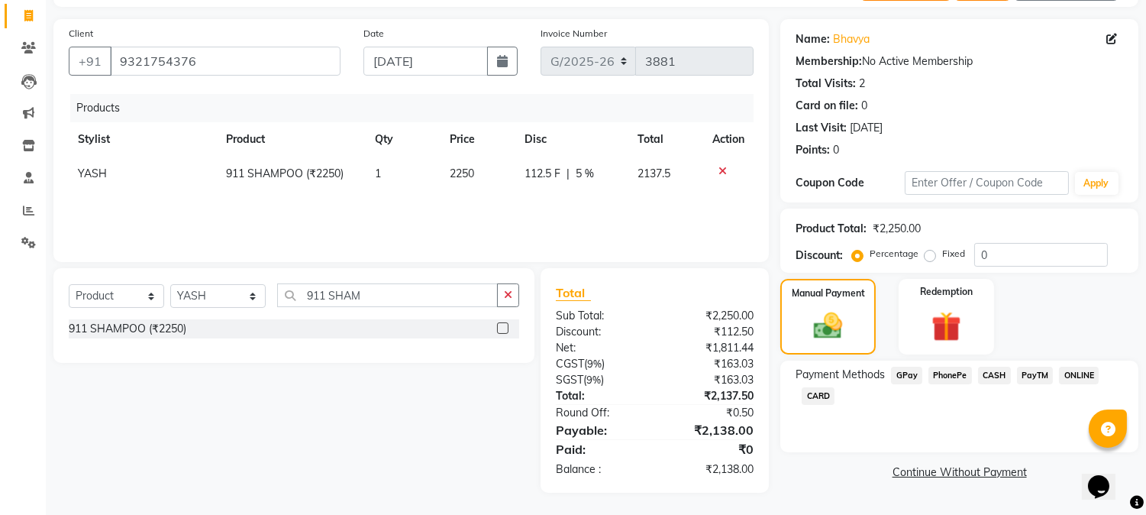
click at [813, 393] on span "CARD" at bounding box center [818, 396] width 33 height 18
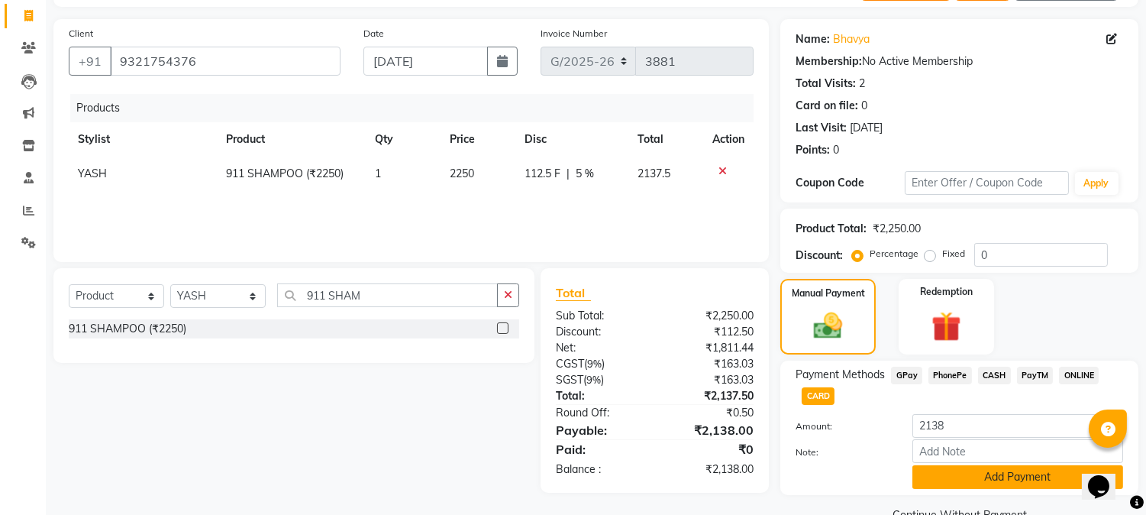
click at [936, 469] on button "Add Payment" at bounding box center [1018, 477] width 211 height 24
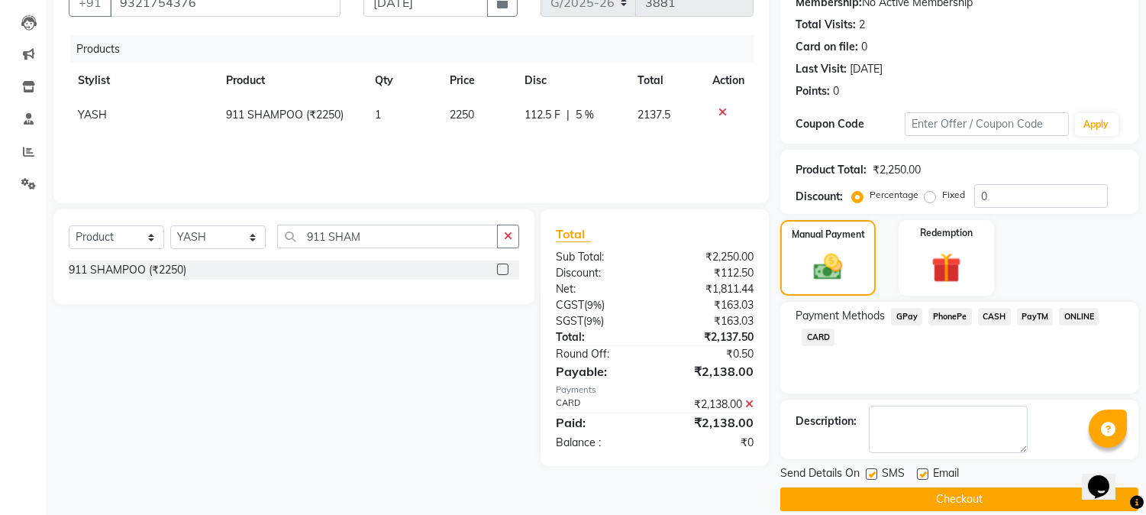
scroll to position [172, 0]
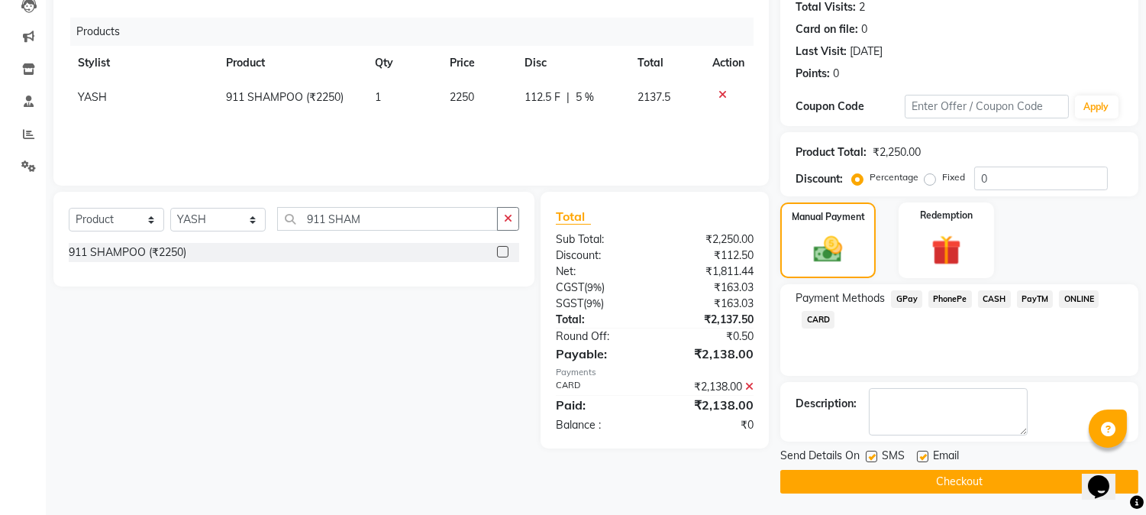
click at [486, 99] on td "2250" at bounding box center [478, 97] width 75 height 34
select select "59527"
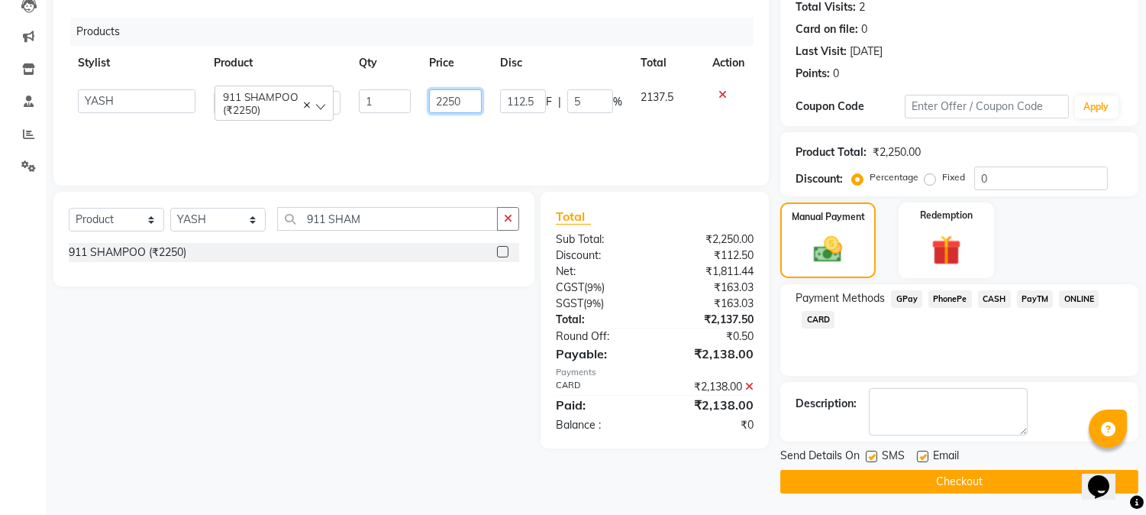
click at [471, 93] on input "2250" at bounding box center [455, 101] width 53 height 24
type input "2137"
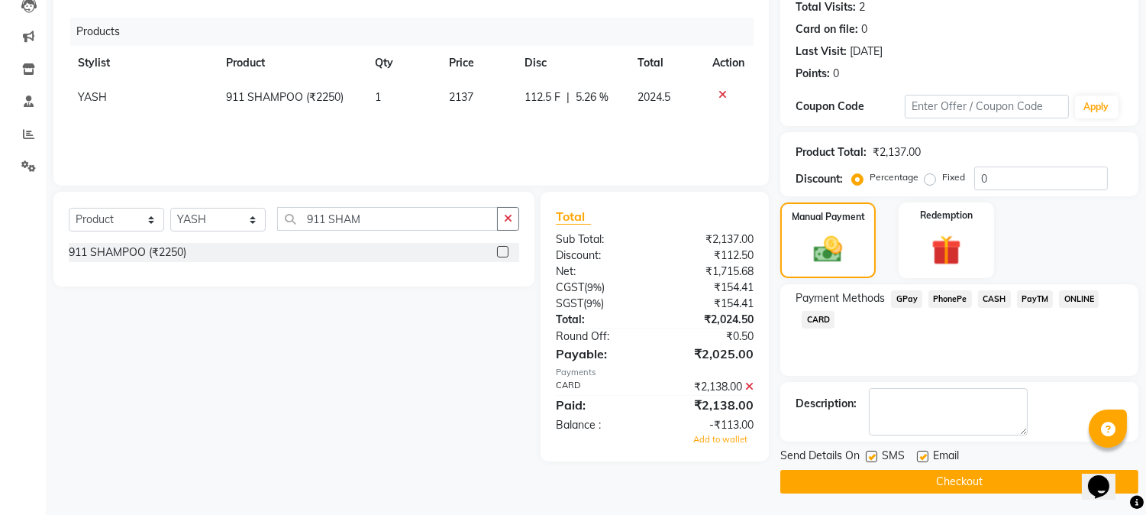
click at [597, 94] on span "5.26 %" at bounding box center [592, 97] width 33 height 16
select select "59527"
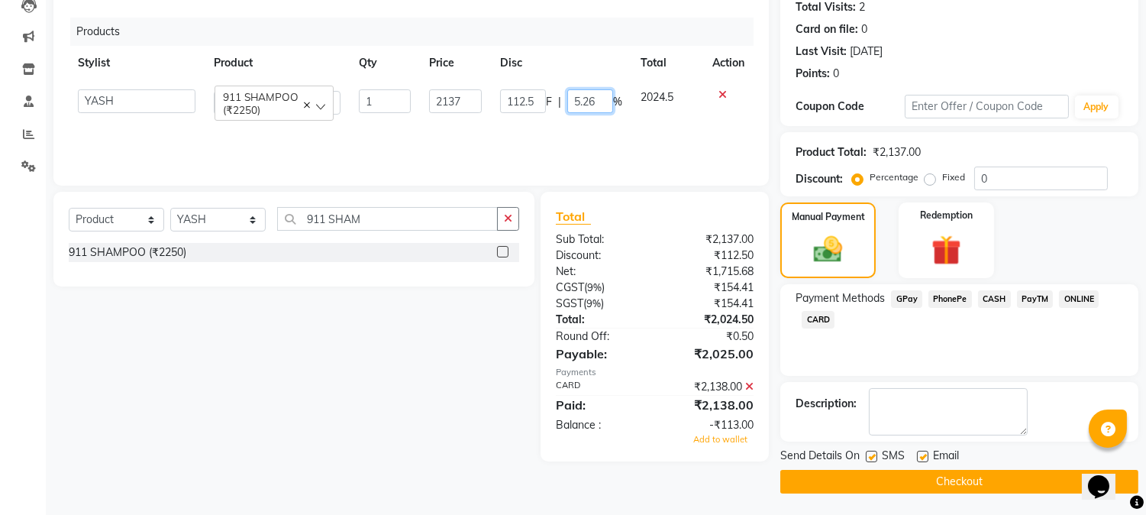
click at [600, 107] on input "5.26" at bounding box center [591, 101] width 46 height 24
type input "5"
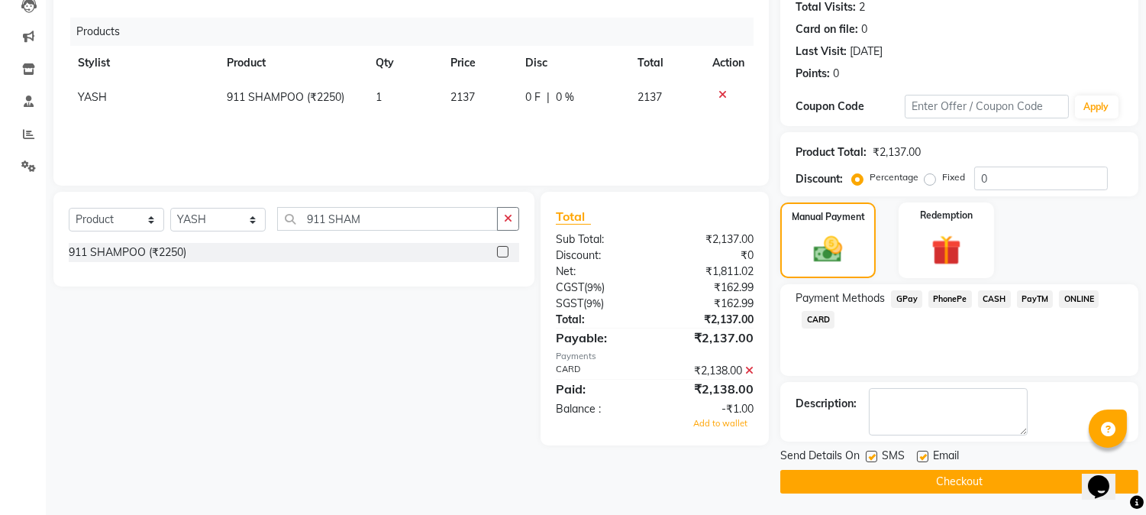
click at [606, 132] on div "Products Stylist Product Qty Price Disc Total Action YASH 911 SHAMPOO (₹2250) 1…" at bounding box center [411, 94] width 685 height 153
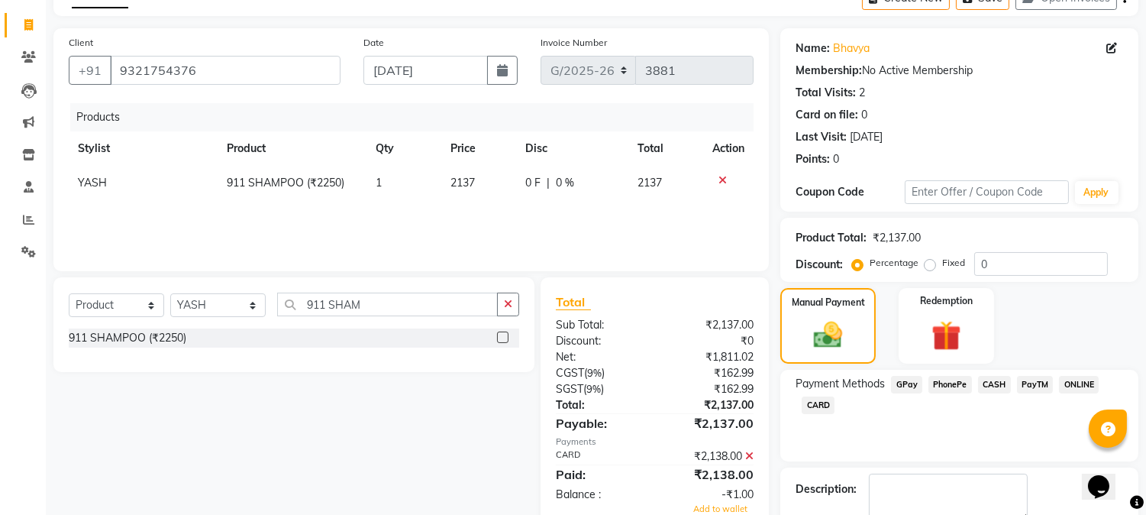
scroll to position [85, 0]
click at [483, 410] on div "Select Service Product Membership Package Voucher Prepaid Gift Card Select Styl…" at bounding box center [288, 406] width 493 height 254
click at [752, 454] on icon at bounding box center [749, 457] width 8 height 11
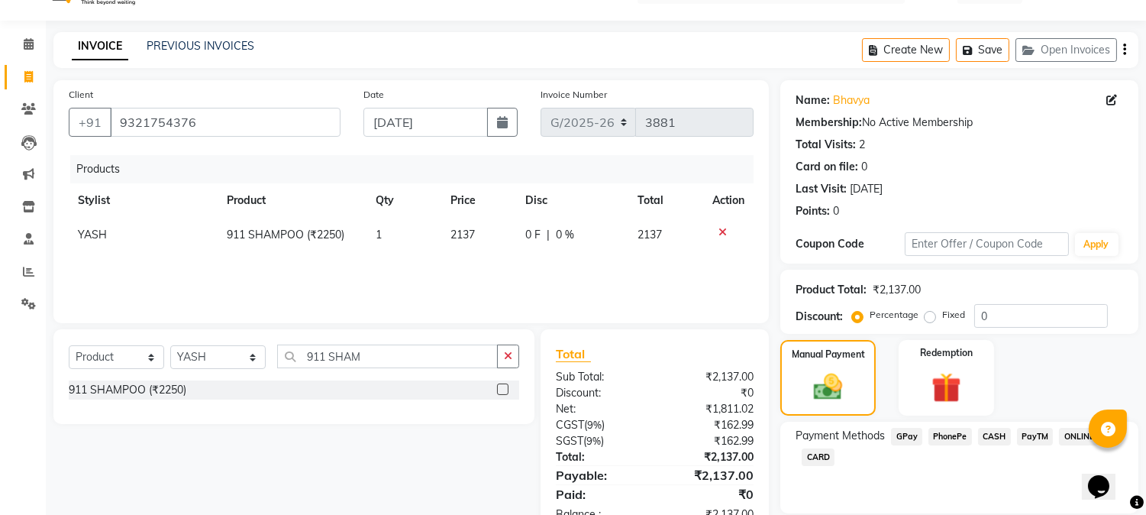
scroll to position [86, 0]
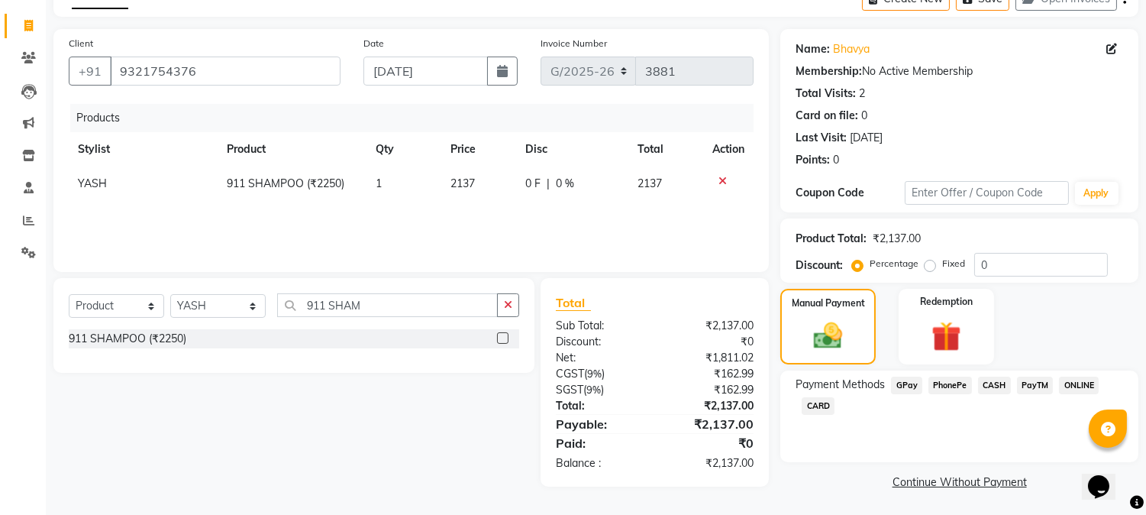
click at [825, 403] on span "CARD" at bounding box center [818, 406] width 33 height 18
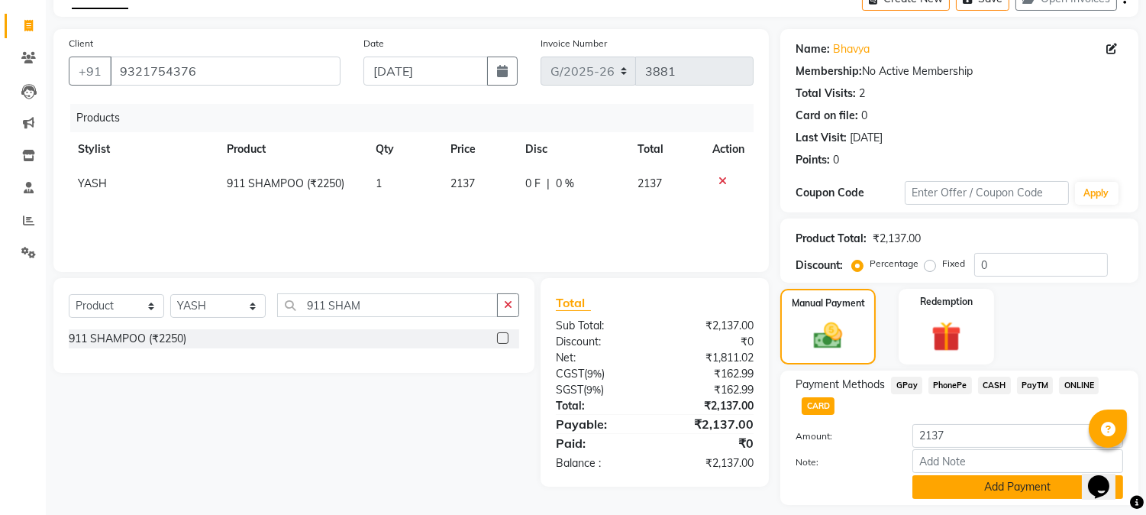
click at [957, 478] on button "Add Payment" at bounding box center [1018, 487] width 211 height 24
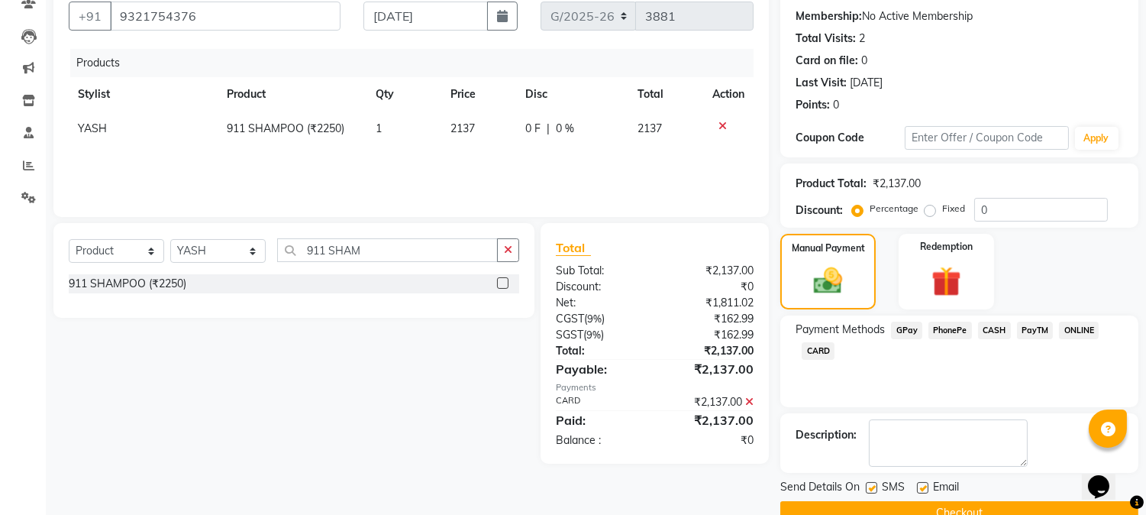
scroll to position [172, 0]
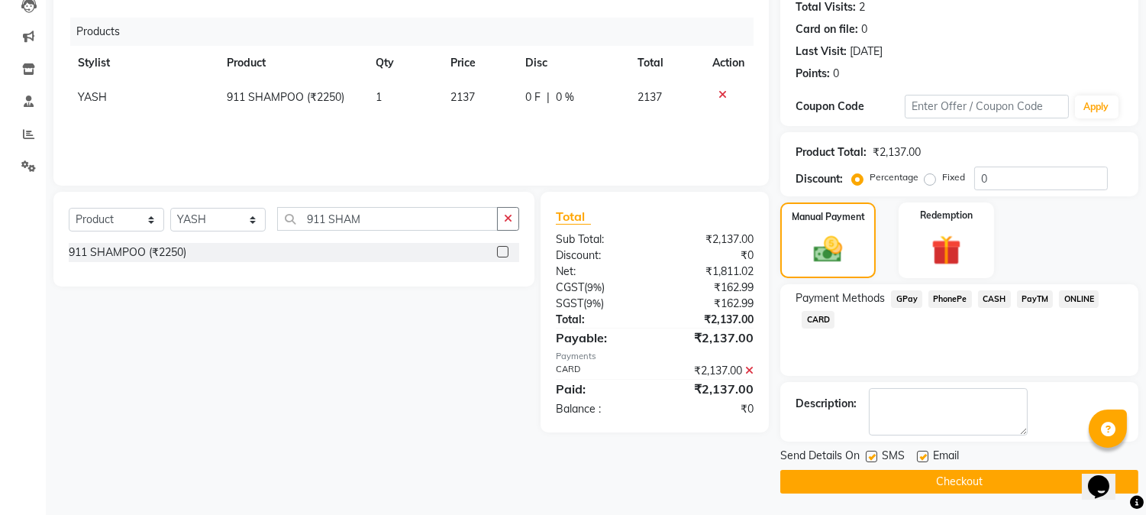
click at [739, 422] on div "Total Sub Total: ₹2,137.00 Discount: ₹0 Net: ₹1,811.02 CGST ( 9% ) ₹162.99 SGST…" at bounding box center [655, 312] width 228 height 241
click at [875, 453] on label at bounding box center [871, 456] width 11 height 11
click at [875, 453] on input "checkbox" at bounding box center [871, 457] width 10 height 10
checkbox input "false"
click at [922, 458] on label at bounding box center [922, 456] width 11 height 11
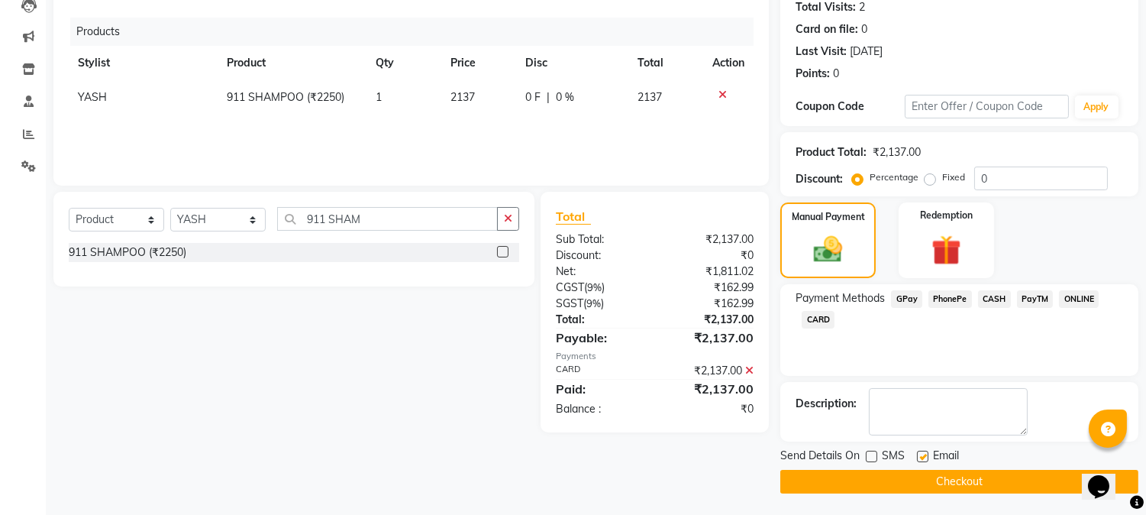
click at [922, 458] on input "checkbox" at bounding box center [922, 457] width 10 height 10
checkbox input "false"
click at [914, 479] on button "Checkout" at bounding box center [960, 482] width 358 height 24
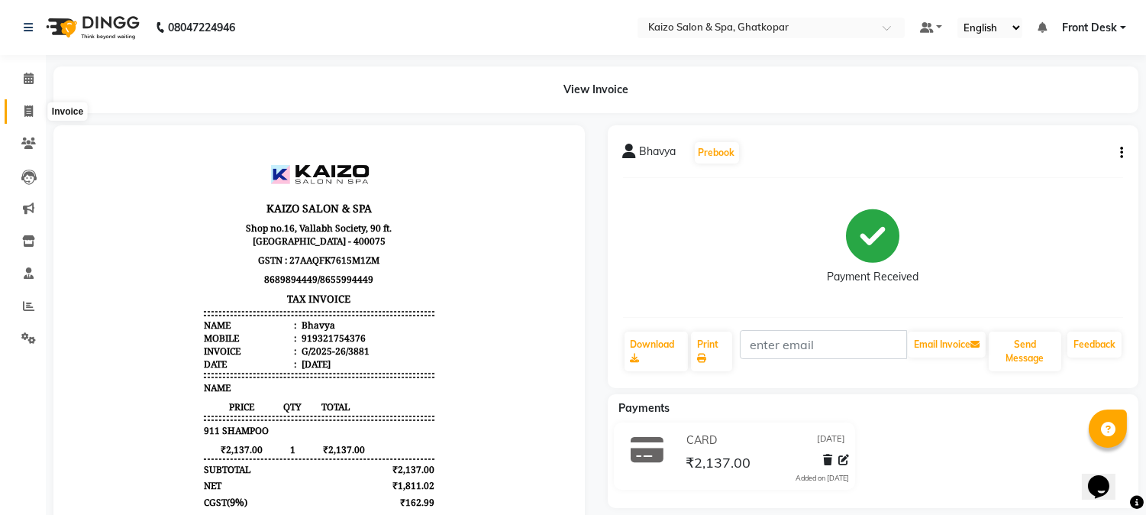
click at [27, 108] on icon at bounding box center [28, 110] width 8 height 11
select select "service"
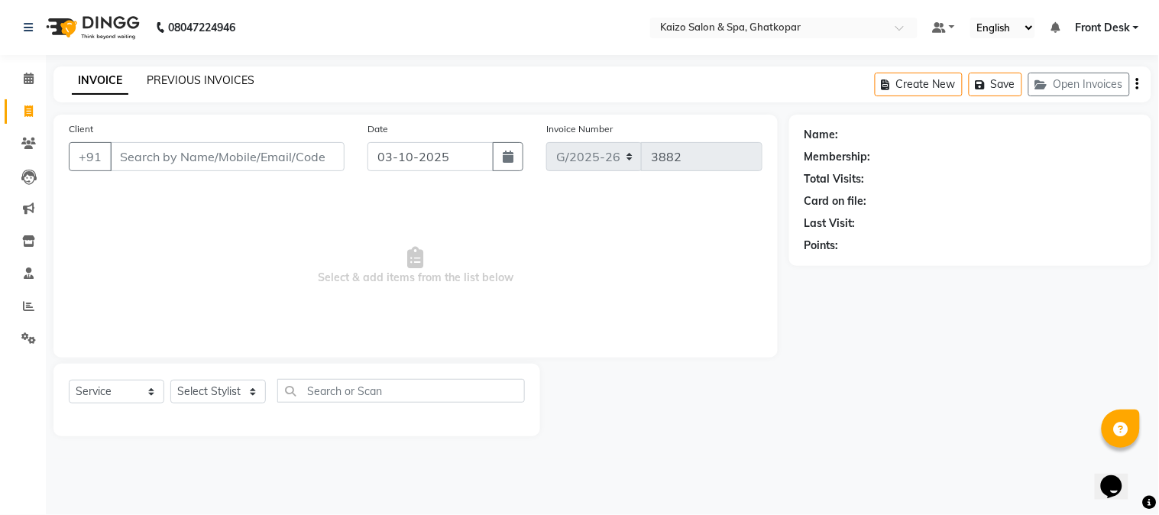
click at [205, 84] on link "PREVIOUS INVOICES" at bounding box center [201, 80] width 108 height 14
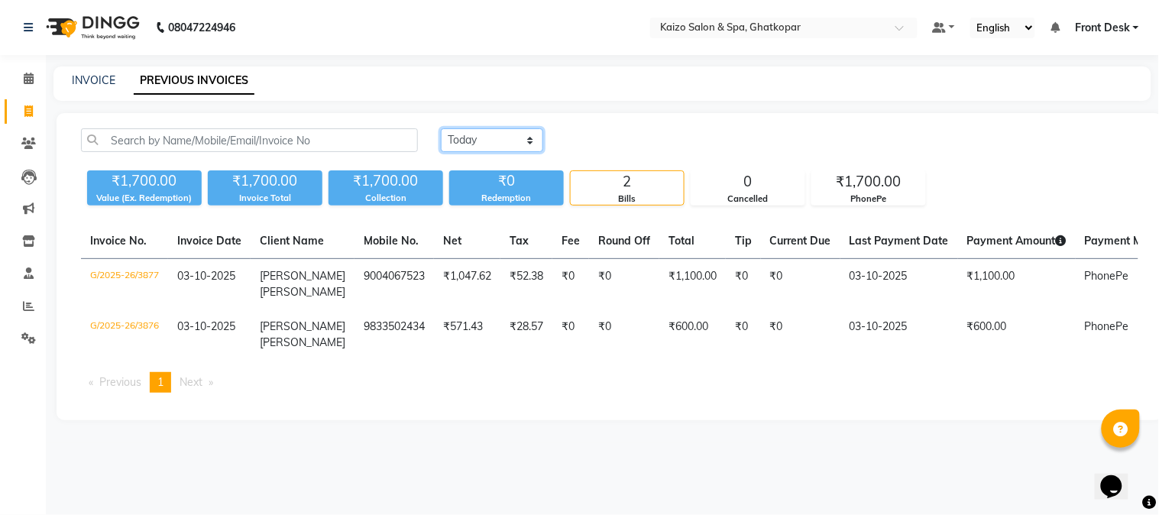
click at [461, 136] on select "[DATE] [DATE] Custom Range" at bounding box center [492, 140] width 102 height 24
select select "range"
click at [441, 128] on select "[DATE] [DATE] Custom Range" at bounding box center [492, 140] width 102 height 24
click at [621, 140] on input "03-10-2025" at bounding box center [616, 140] width 107 height 21
select select "10"
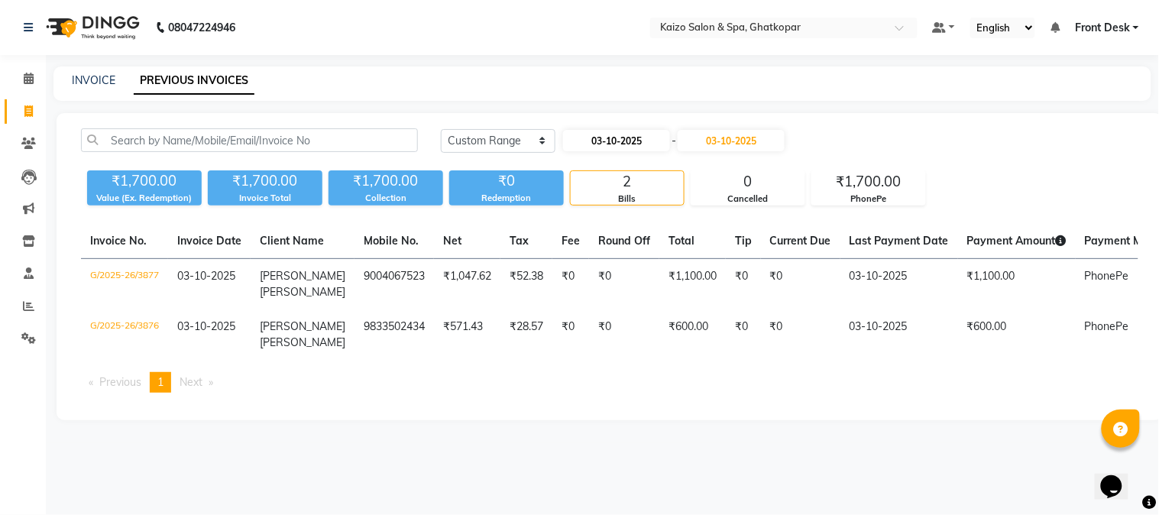
select select "2025"
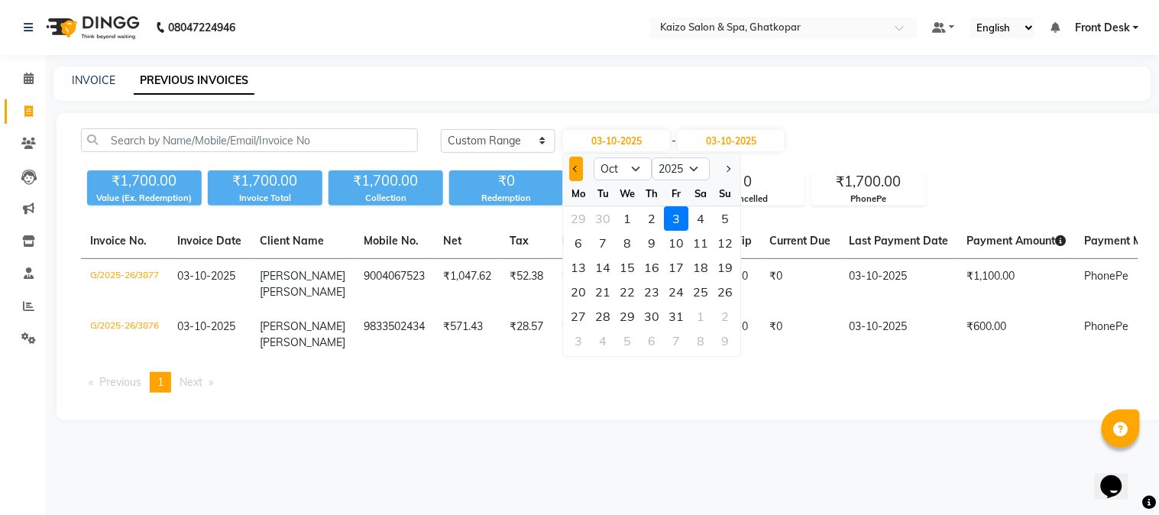
click at [579, 160] on button "Previous month" at bounding box center [576, 169] width 13 height 24
select select "9"
click at [627, 240] on div "10" at bounding box center [628, 243] width 24 height 24
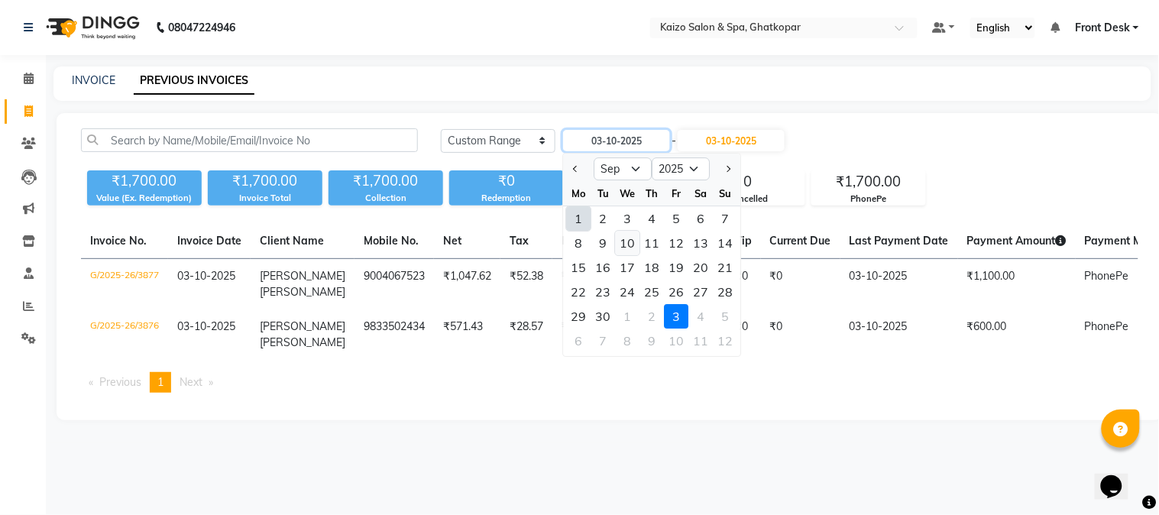
type input "10-09-2025"
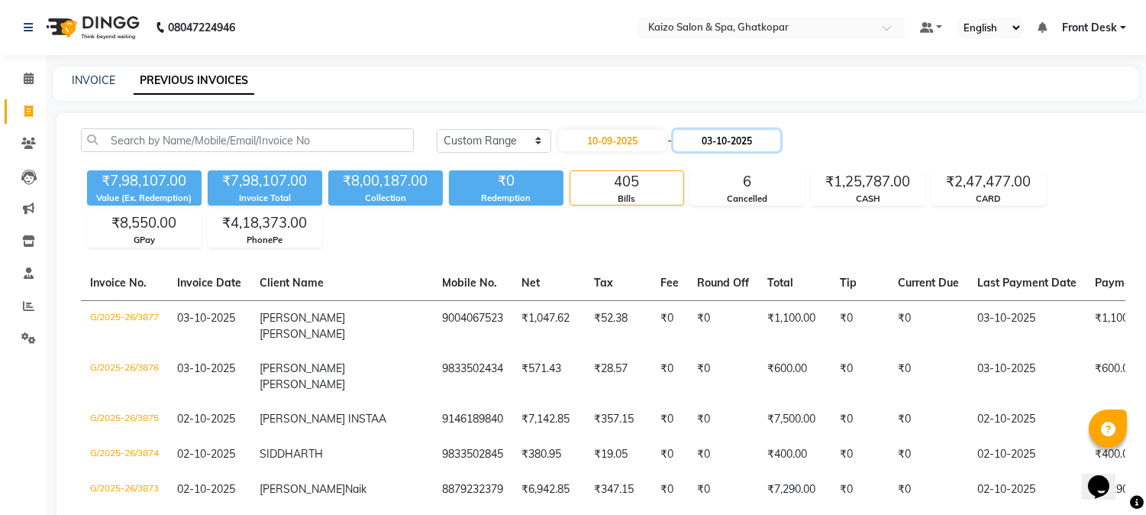
click at [724, 143] on input "03-10-2025" at bounding box center [727, 140] width 107 height 21
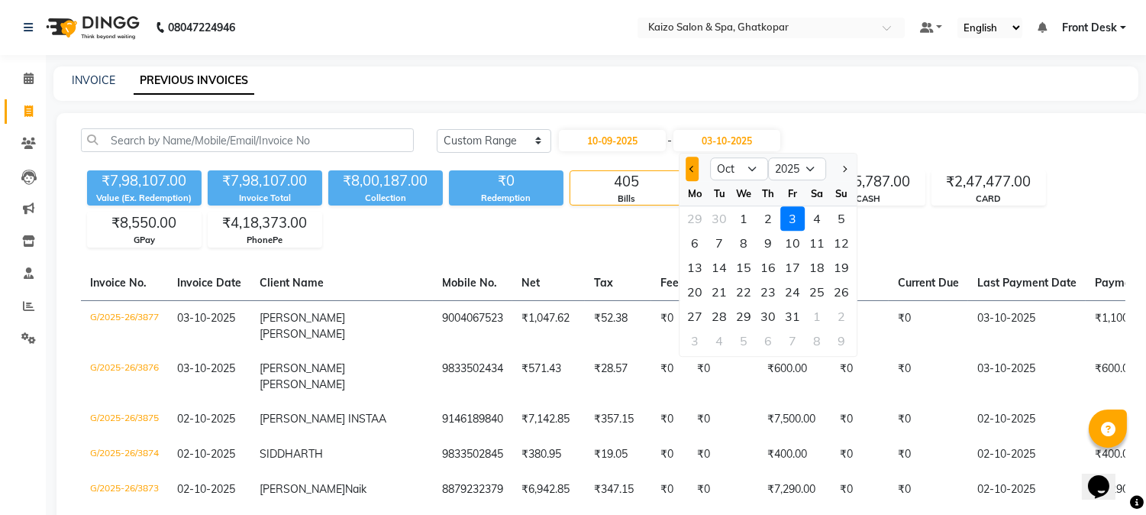
click at [695, 170] on button "Previous month" at bounding box center [692, 169] width 13 height 24
select select "9"
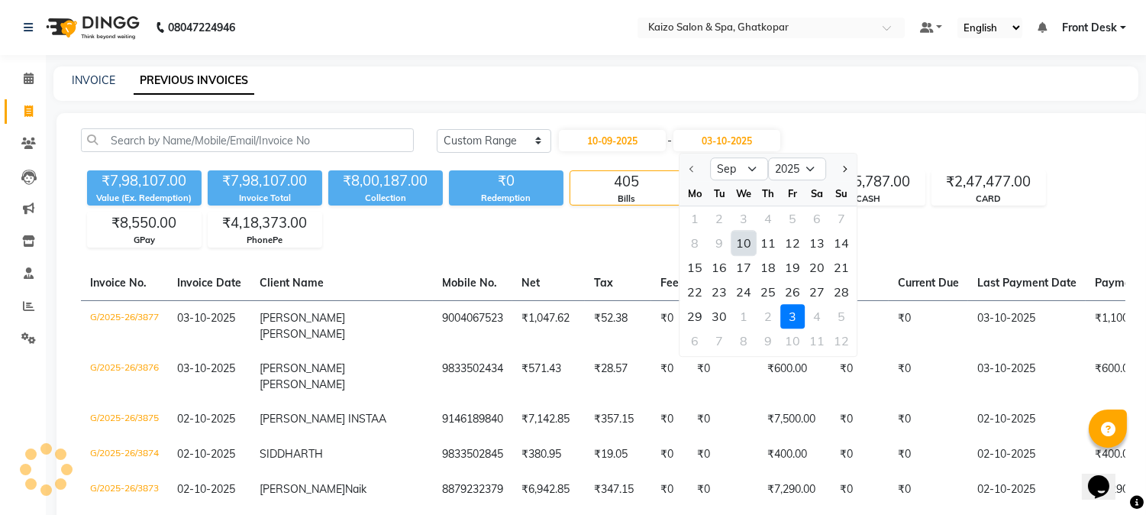
click at [744, 237] on div "10" at bounding box center [744, 243] width 24 height 24
type input "10-09-2025"
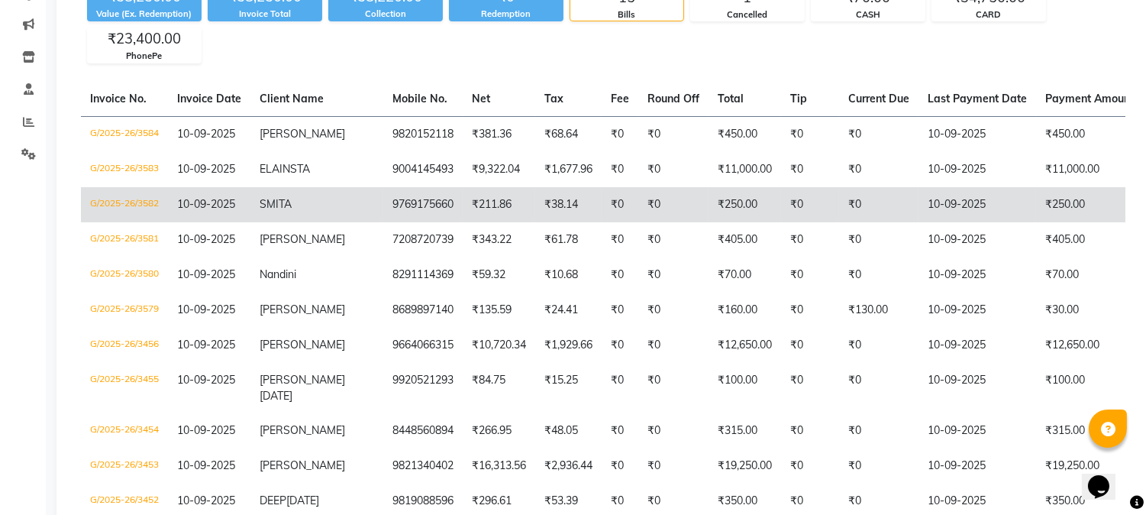
scroll to position [401, 0]
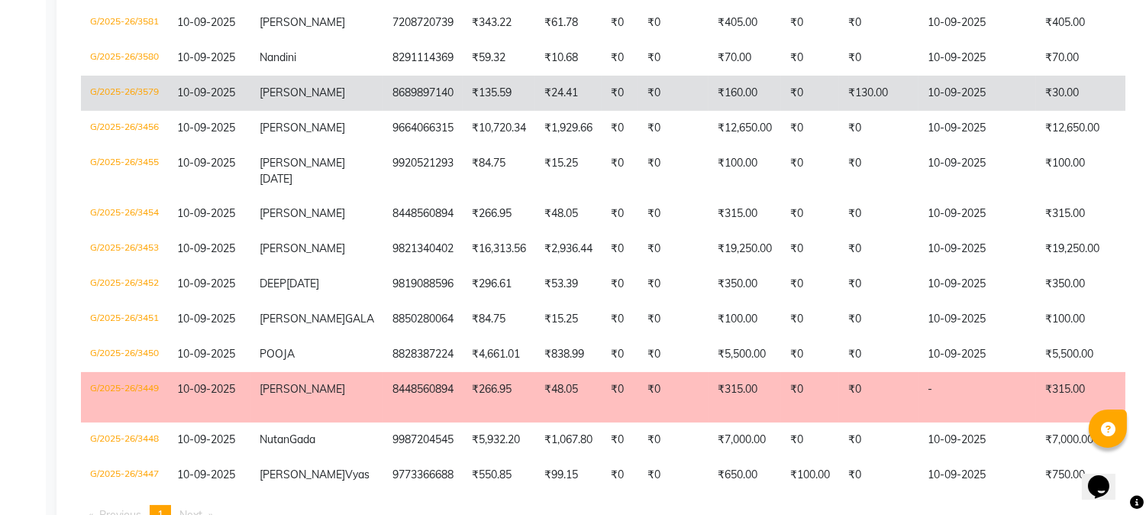
click at [315, 92] on td "SIDHIKA" at bounding box center [317, 93] width 133 height 35
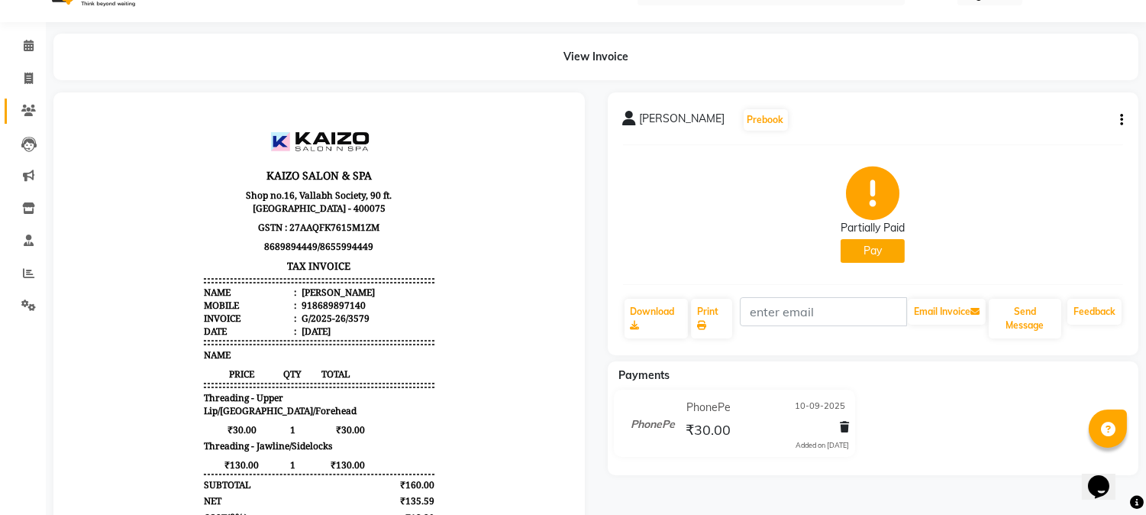
scroll to position [10, 0]
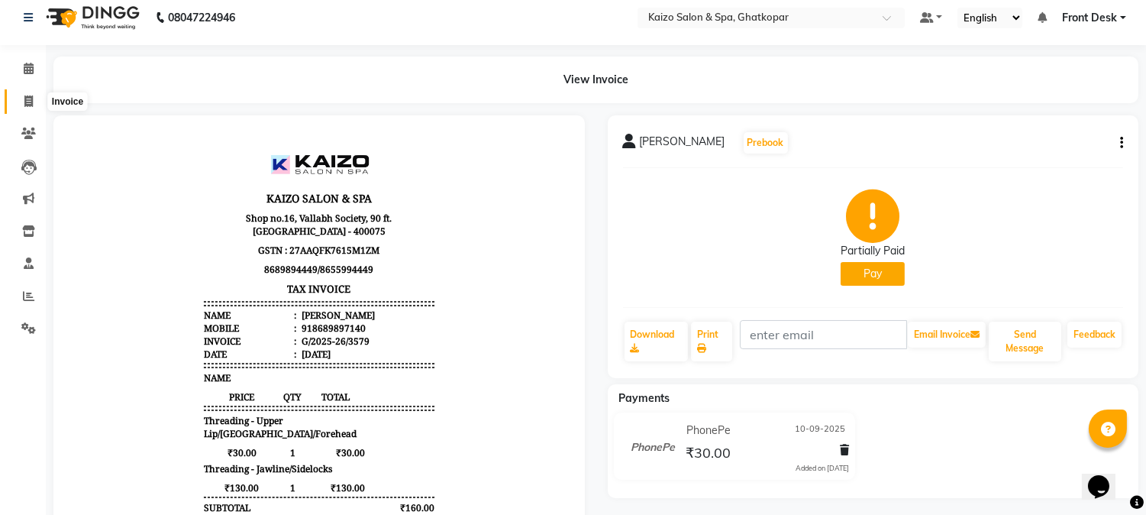
click at [24, 95] on icon at bounding box center [28, 100] width 8 height 11
select select "service"
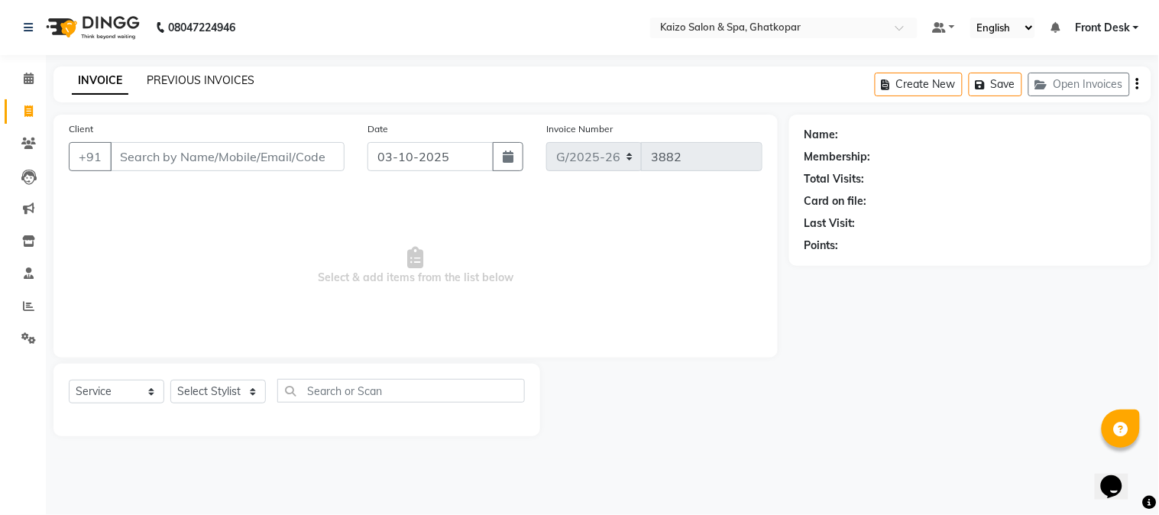
click at [235, 74] on link "PREVIOUS INVOICES" at bounding box center [201, 80] width 108 height 14
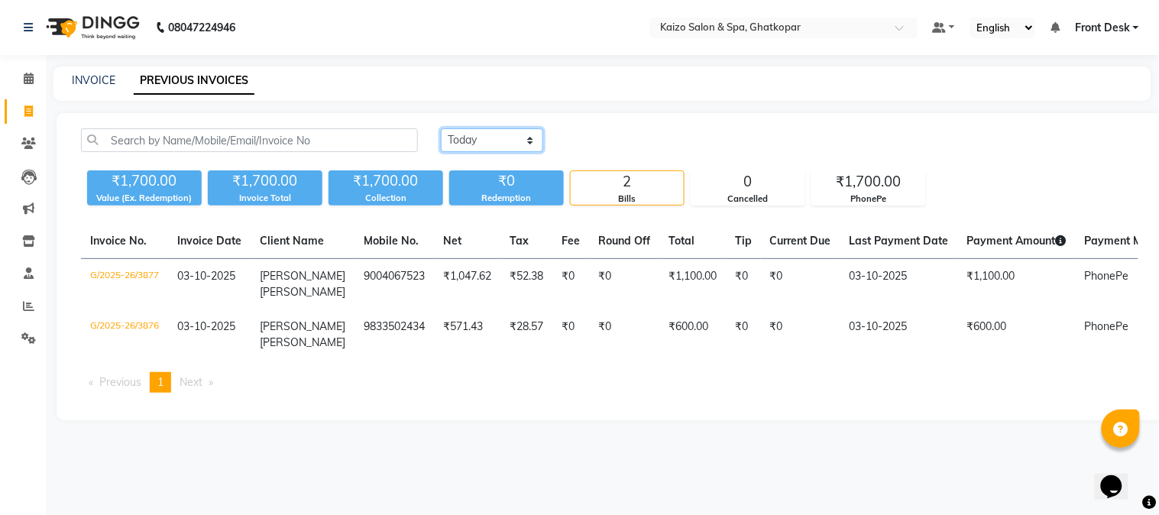
click at [493, 141] on select "[DATE] [DATE] Custom Range" at bounding box center [492, 140] width 102 height 24
select select "range"
click at [441, 128] on select "[DATE] [DATE] Custom Range" at bounding box center [492, 140] width 102 height 24
click at [624, 138] on input "03-10-2025" at bounding box center [616, 140] width 107 height 21
select select "10"
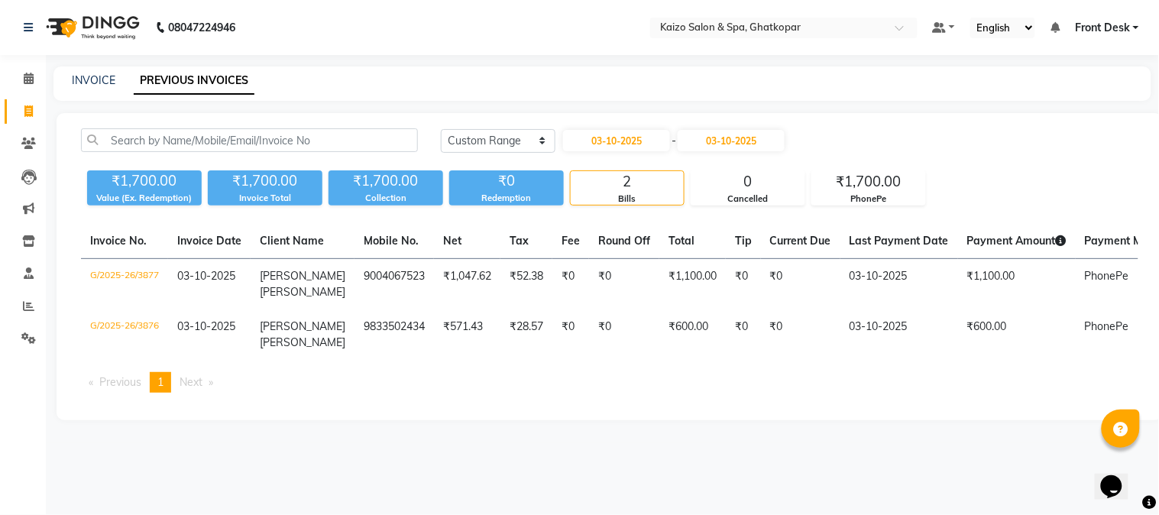
select select "2025"
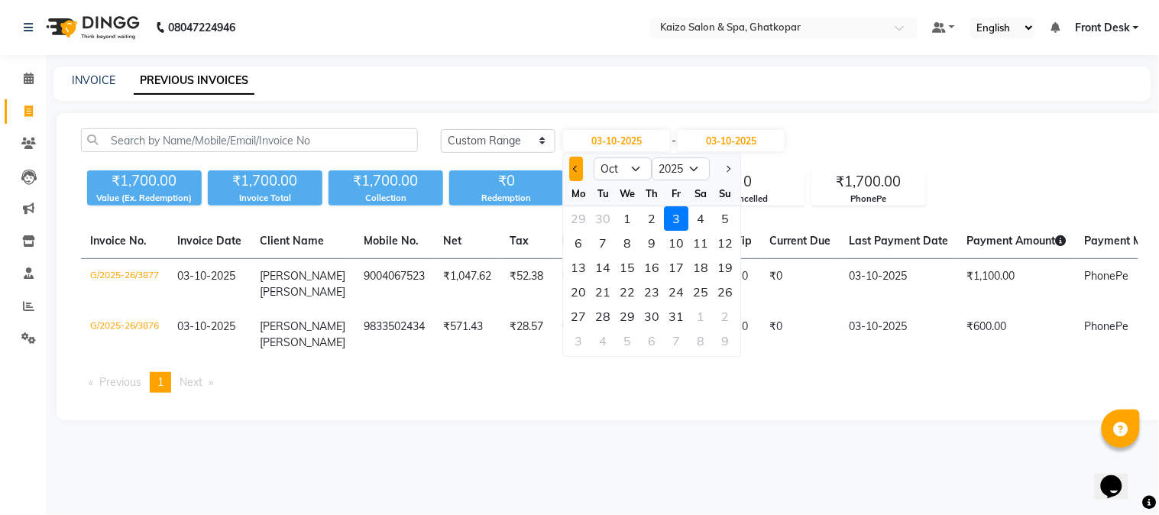
click at [574, 167] on span "Previous month" at bounding box center [577, 169] width 6 height 6
select select "9"
click at [652, 247] on div "11" at bounding box center [652, 243] width 24 height 24
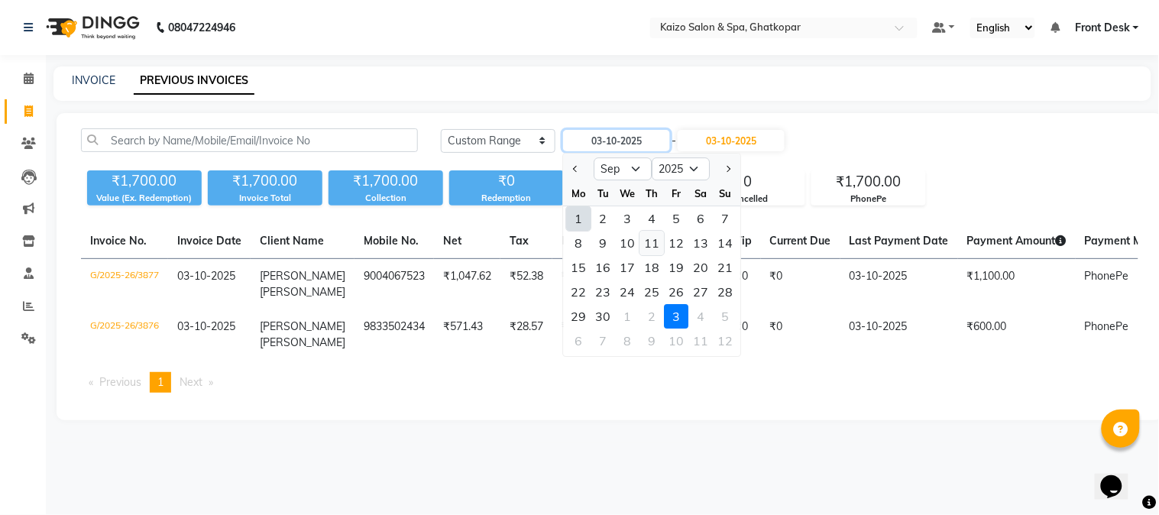
type input "[DATE]"
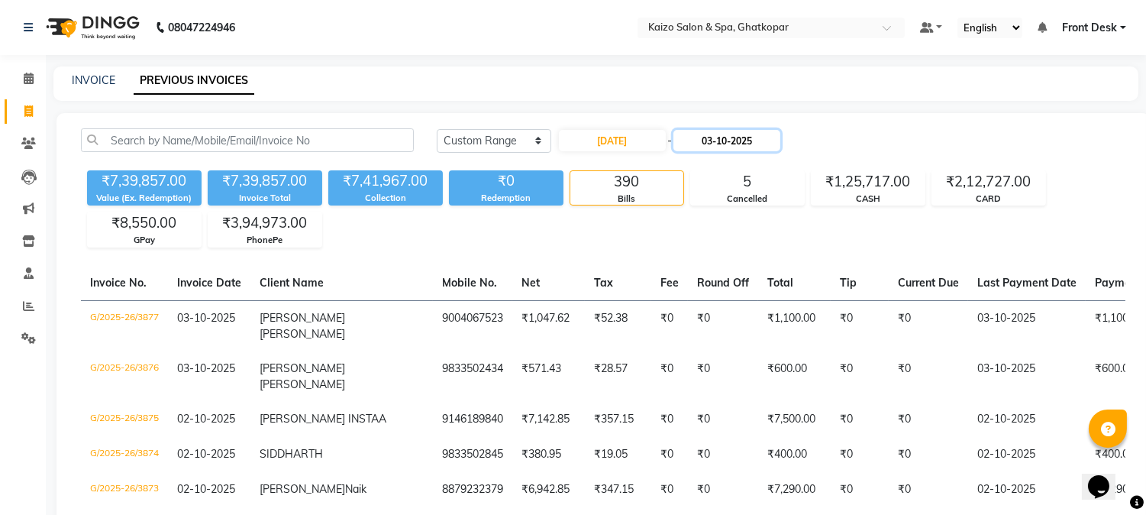
click at [724, 140] on input "03-10-2025" at bounding box center [727, 140] width 107 height 21
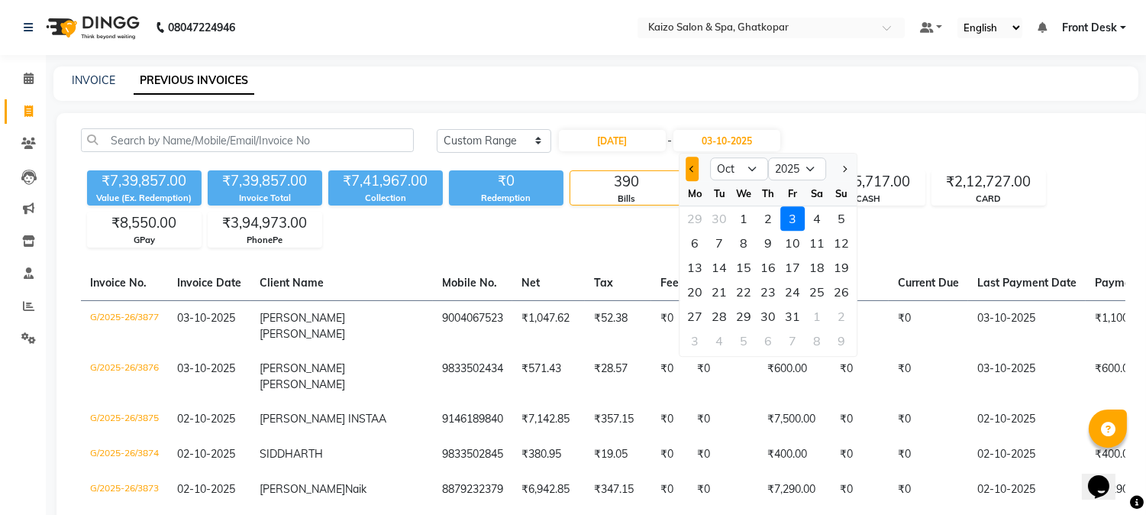
click at [690, 167] on span "Previous month" at bounding box center [693, 169] width 6 height 6
select select "9"
click at [768, 240] on div "11" at bounding box center [768, 243] width 24 height 24
type input "[DATE]"
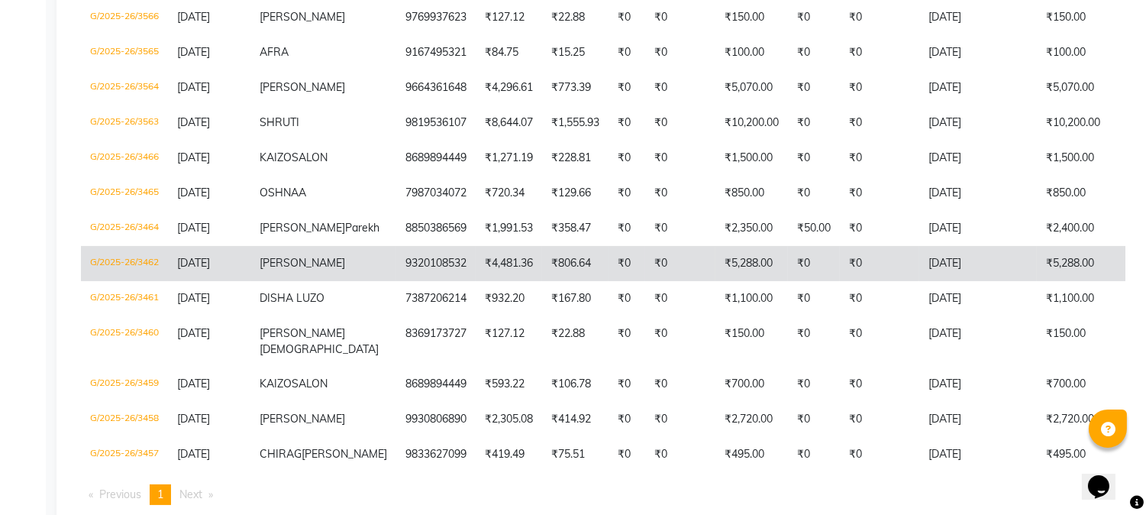
scroll to position [545, 0]
drag, startPoint x: 1111, startPoint y: 315, endPoint x: 1098, endPoint y: 312, distance: 12.8
click at [1098, 283] on tr "G/2025-26/3462 11-09-2025 PREETI SHAH 9320108532 ₹4,481.36 ₹806.64 ₹0 ₹0 ₹5,288…" at bounding box center [755, 264] width 1348 height 35
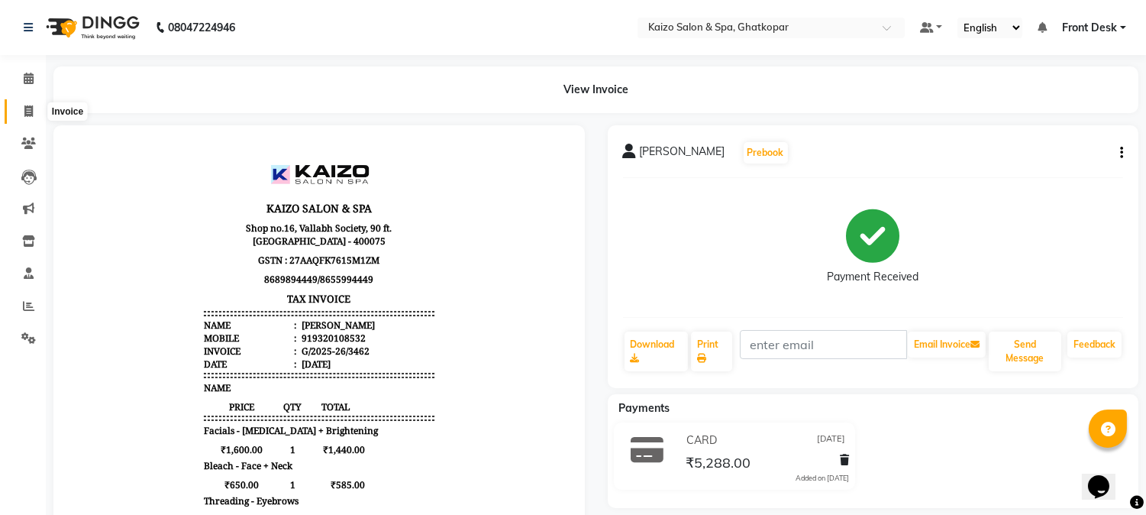
click at [37, 111] on span at bounding box center [28, 112] width 27 height 18
select select "service"
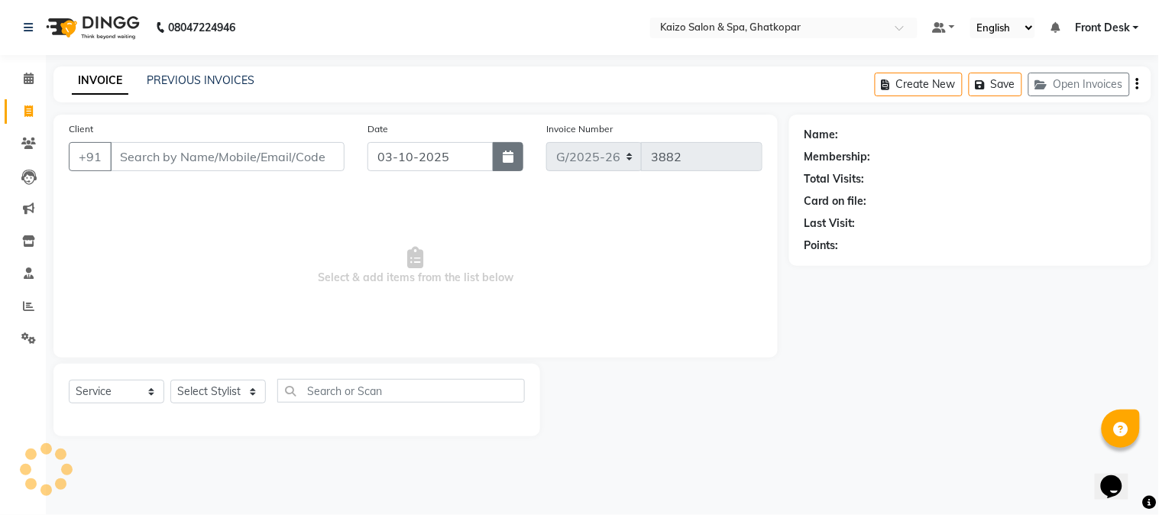
click at [516, 157] on button "button" at bounding box center [508, 156] width 31 height 29
select select "10"
select select "2025"
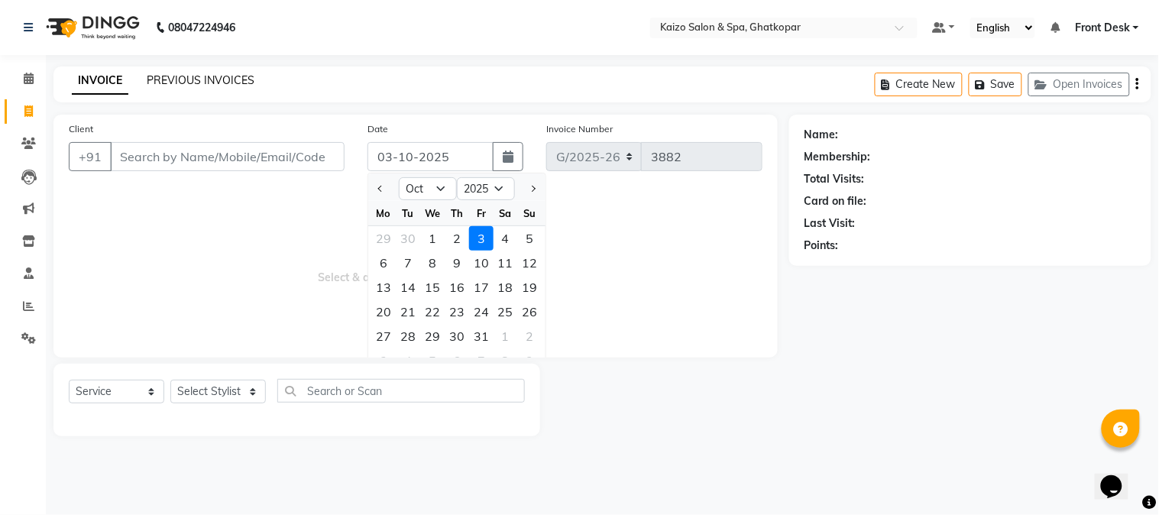
click at [231, 77] on link "PREVIOUS INVOICES" at bounding box center [201, 80] width 108 height 14
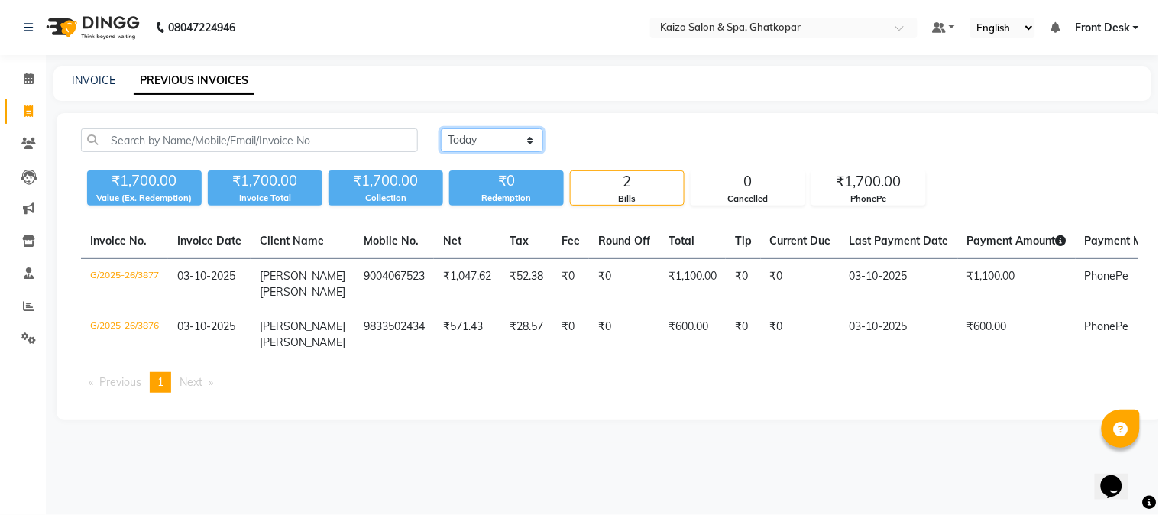
click at [456, 141] on select "[DATE] [DATE] Custom Range" at bounding box center [492, 140] width 102 height 24
select select "range"
click at [441, 128] on select "[DATE] [DATE] Custom Range" at bounding box center [492, 140] width 102 height 24
click at [620, 140] on input "03-10-2025" at bounding box center [616, 140] width 107 height 21
select select "10"
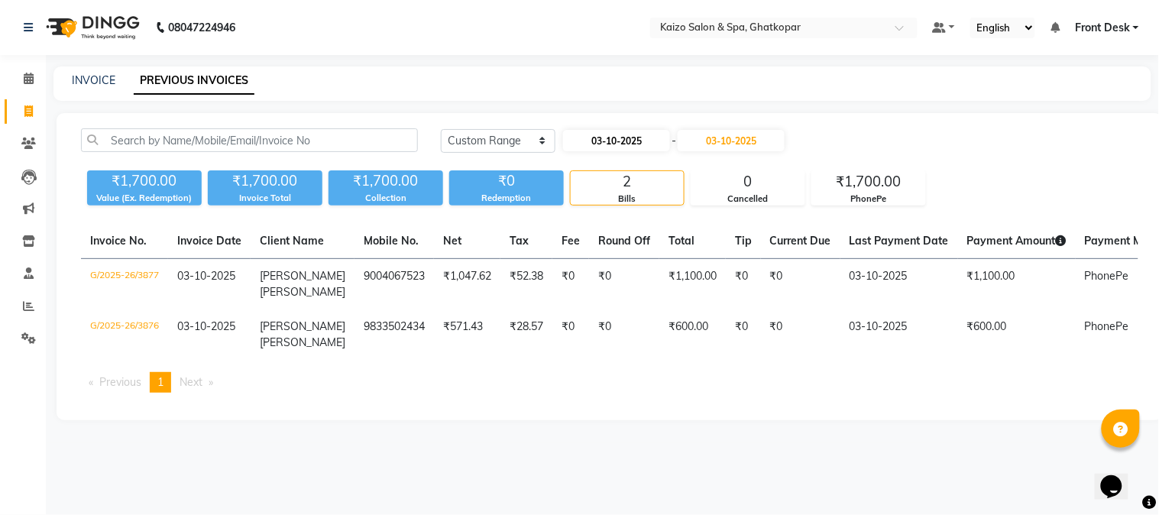
select select "2025"
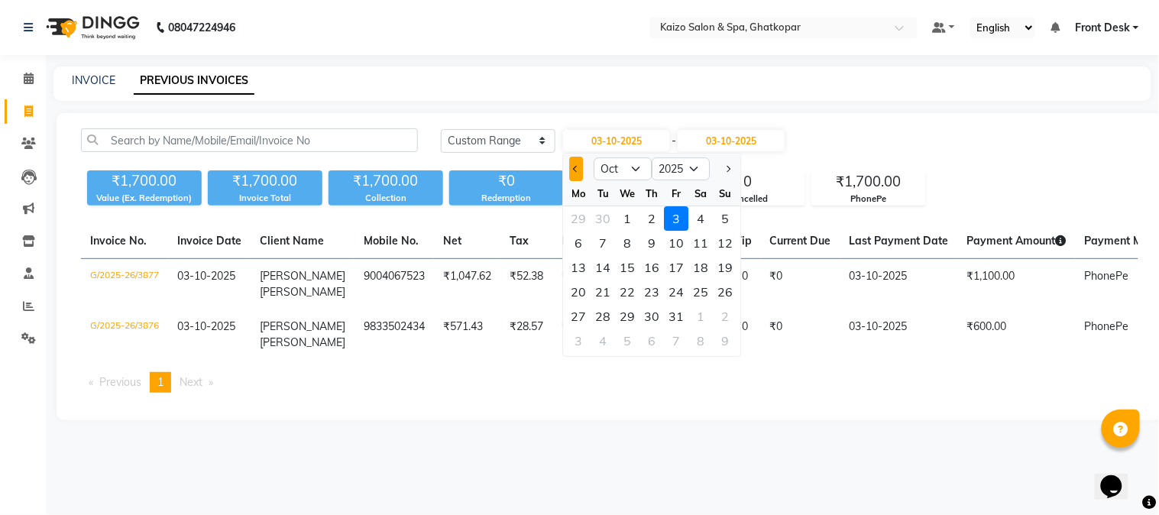
click at [576, 167] on span "Previous month" at bounding box center [577, 169] width 6 height 6
select select "9"
click at [647, 242] on div "11" at bounding box center [652, 243] width 24 height 24
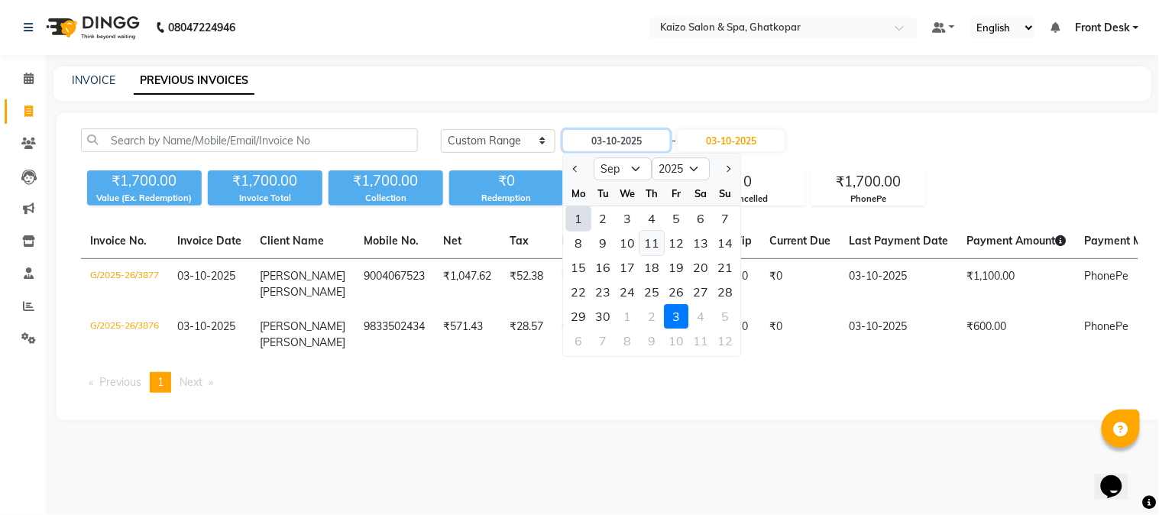
type input "[DATE]"
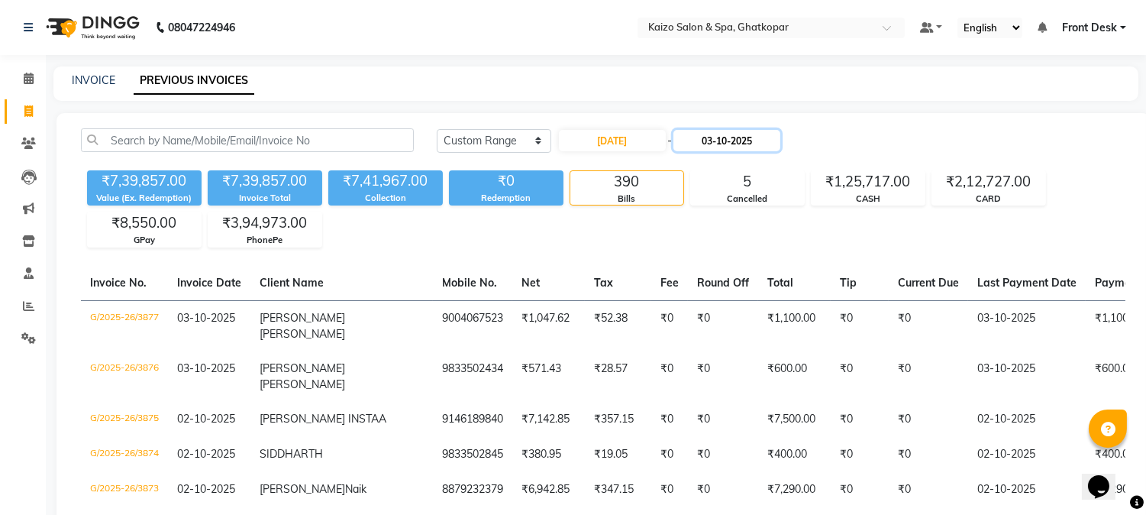
click at [724, 140] on input "03-10-2025" at bounding box center [727, 140] width 107 height 21
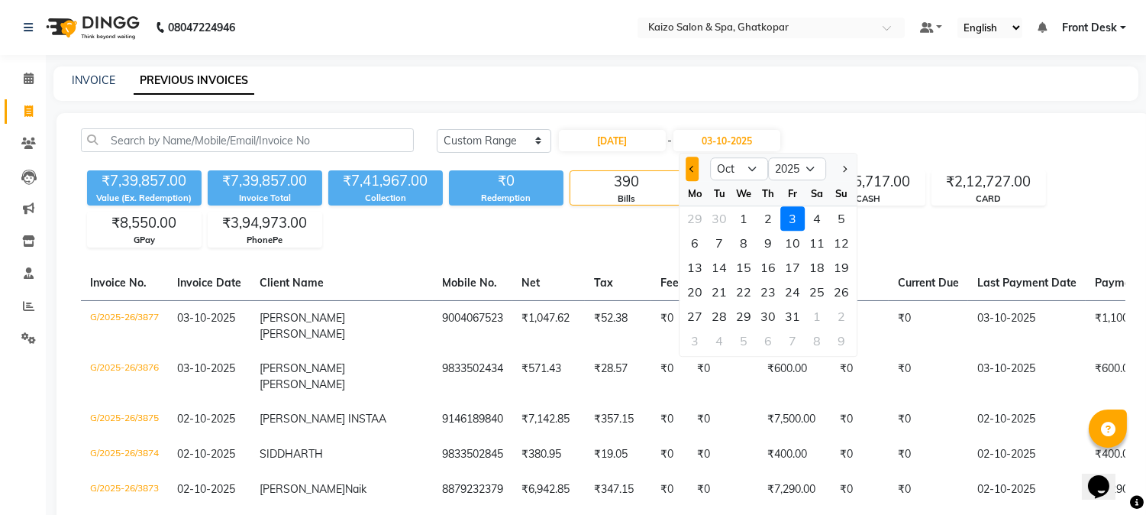
click at [686, 161] on button "Previous month" at bounding box center [692, 169] width 13 height 24
select select "9"
click at [768, 234] on div "11" at bounding box center [768, 243] width 24 height 24
type input "[DATE]"
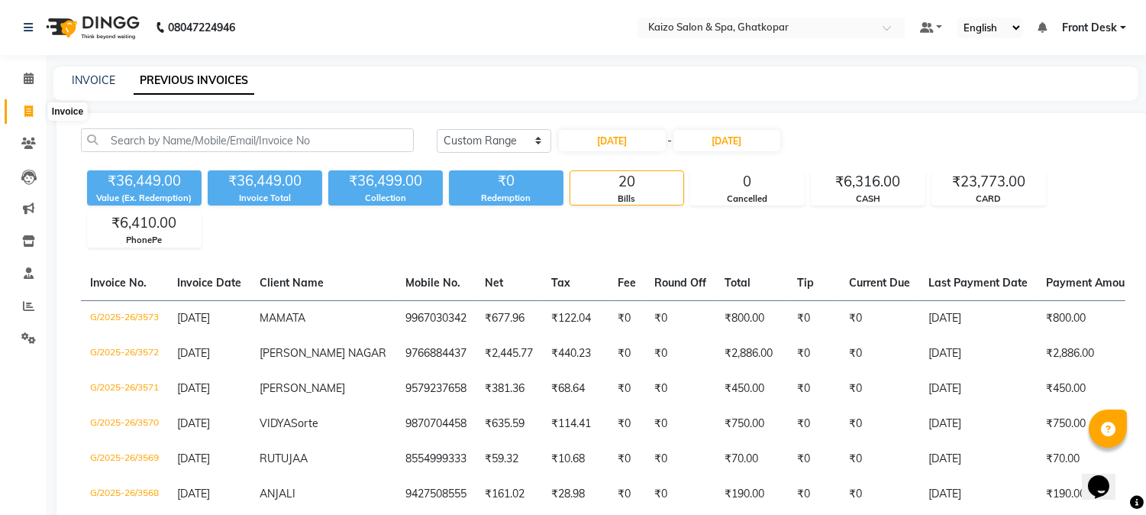
click at [25, 107] on icon at bounding box center [28, 110] width 8 height 11
select select "service"
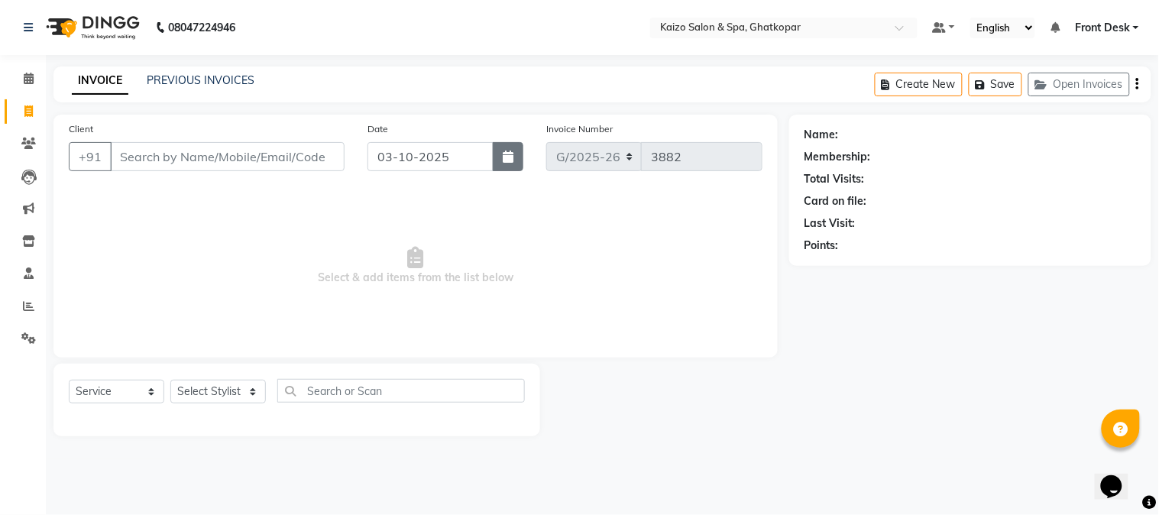
click at [517, 150] on button "button" at bounding box center [508, 156] width 31 height 29
select select "10"
select select "2025"
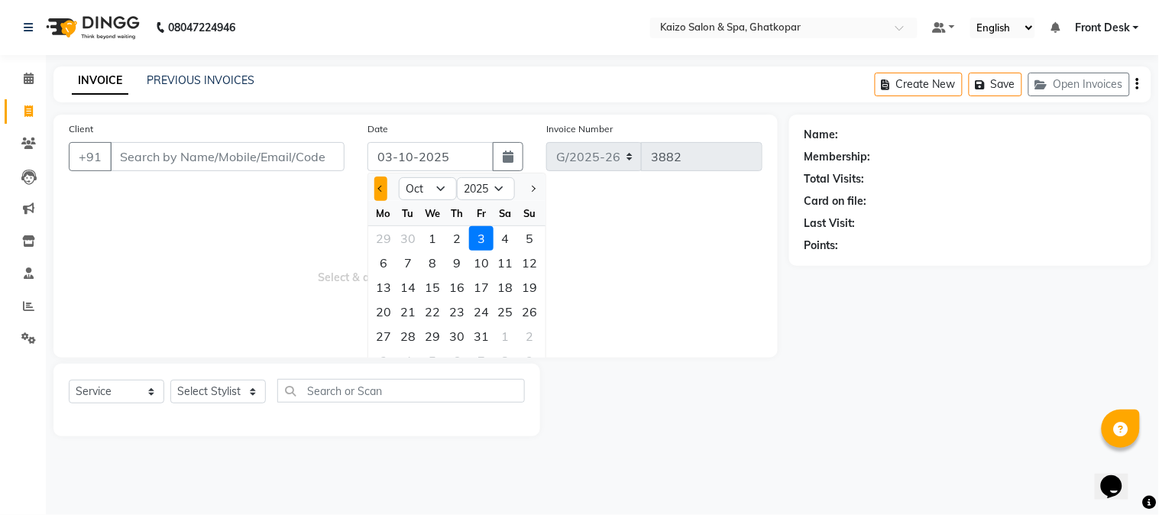
click at [375, 189] on button "Previous month" at bounding box center [380, 188] width 13 height 24
select select "9"
click at [451, 261] on div "11" at bounding box center [457, 263] width 24 height 24
type input "[DATE]"
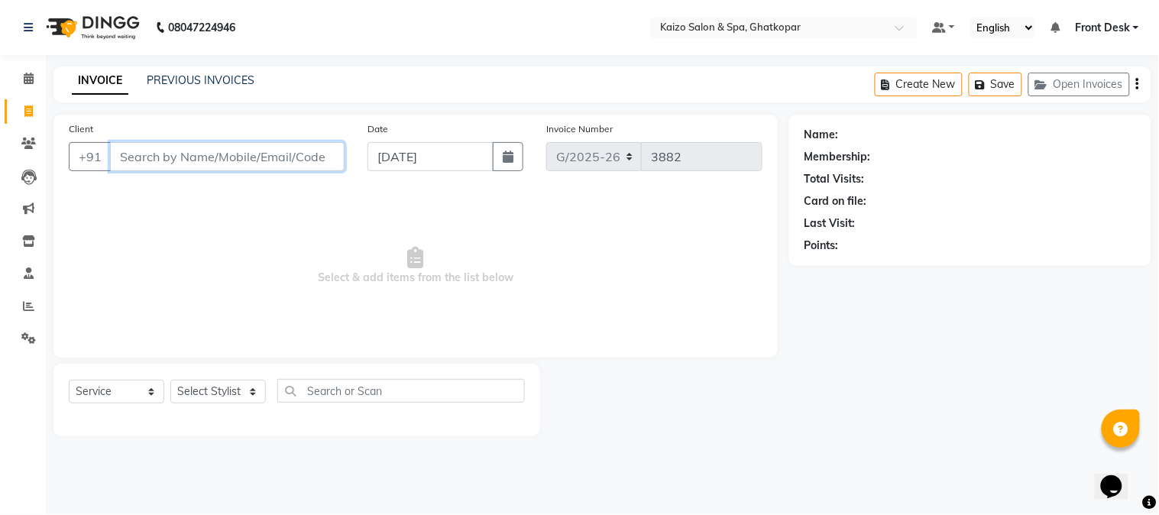
click at [283, 149] on input "Client" at bounding box center [227, 156] width 234 height 29
click at [231, 148] on input "Client" at bounding box center [227, 156] width 234 height 29
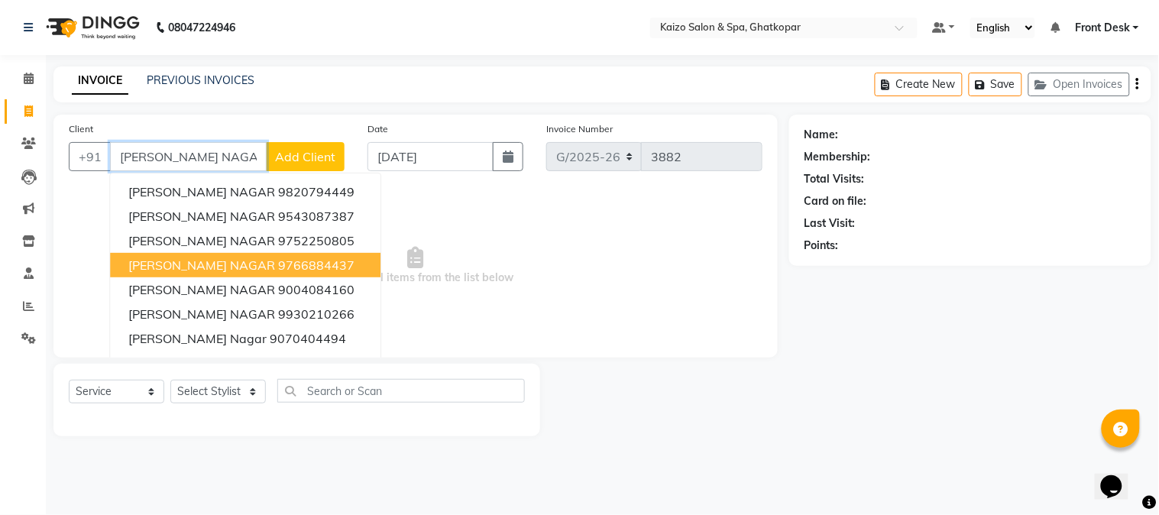
click at [227, 275] on button "[PERSON_NAME] NAGAR 9766884437" at bounding box center [245, 265] width 270 height 24
type input "9766884437"
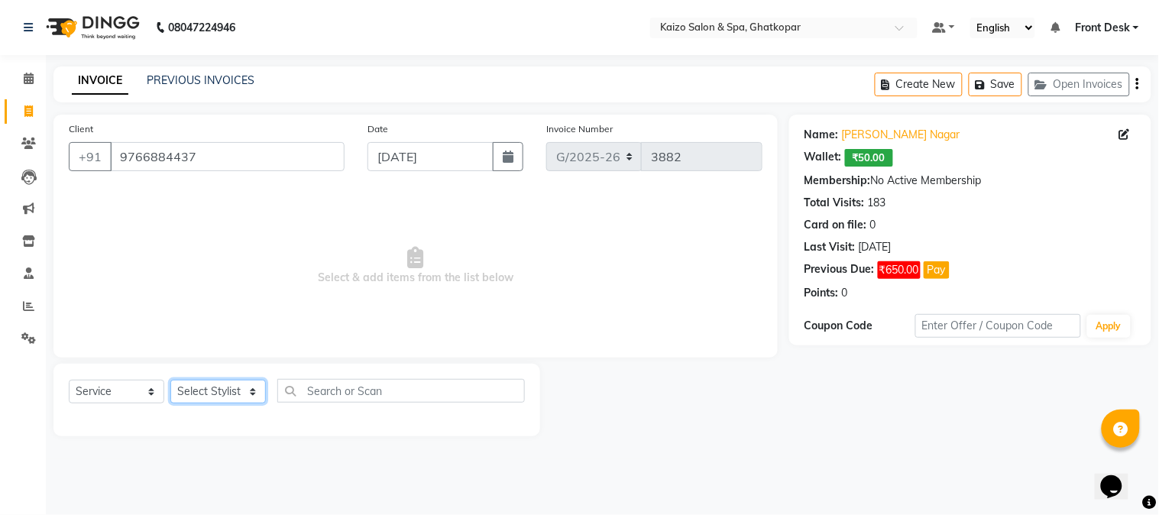
click at [224, 394] on select "Select Stylist [PERSON_NAME] ANJALI [PERSON_NAME] [PERSON_NAME] Front Desk [PER…" at bounding box center [217, 392] width 95 height 24
select select "21359"
click at [170, 380] on select "Select Stylist [PERSON_NAME] ANJALI [PERSON_NAME] [PERSON_NAME] Front Desk [PER…" at bounding box center [217, 392] width 95 height 24
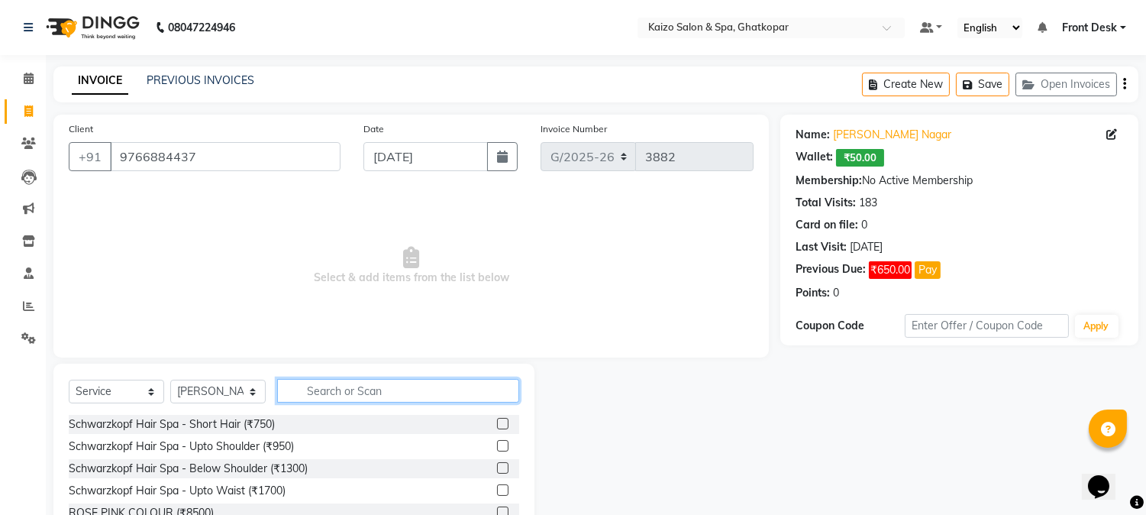
click at [368, 399] on input "text" at bounding box center [398, 391] width 242 height 24
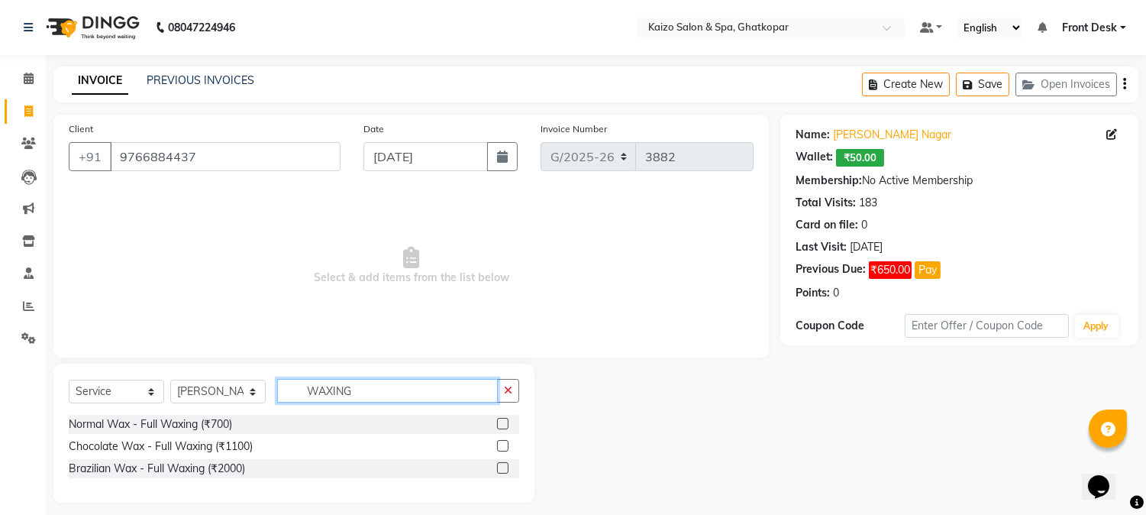
type input "WAXING"
click at [498, 447] on label at bounding box center [502, 445] width 11 height 11
click at [498, 447] on input "checkbox" at bounding box center [502, 446] width 10 height 10
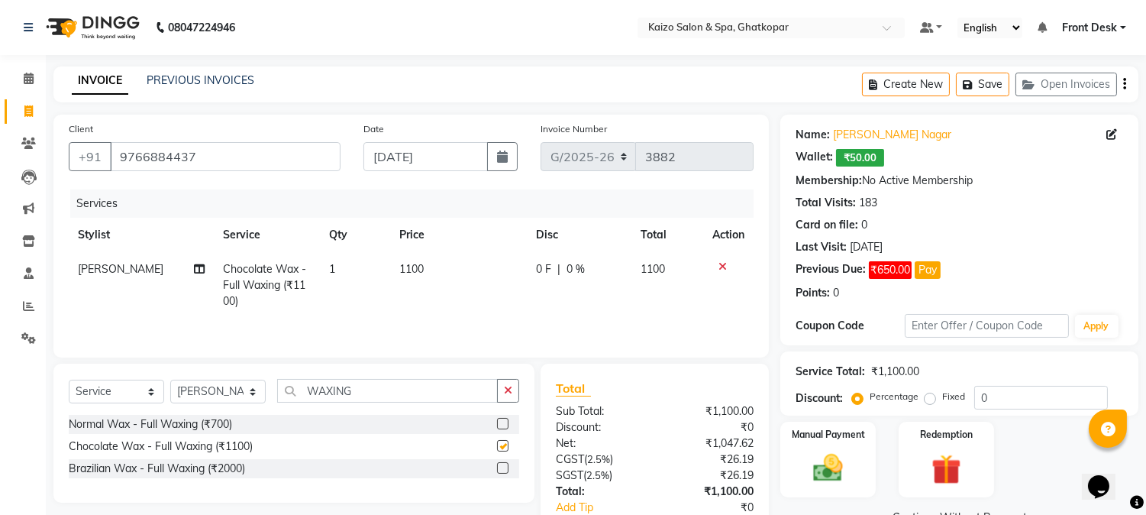
checkbox input "false"
click at [461, 289] on td "1100" at bounding box center [458, 285] width 137 height 66
select select "21359"
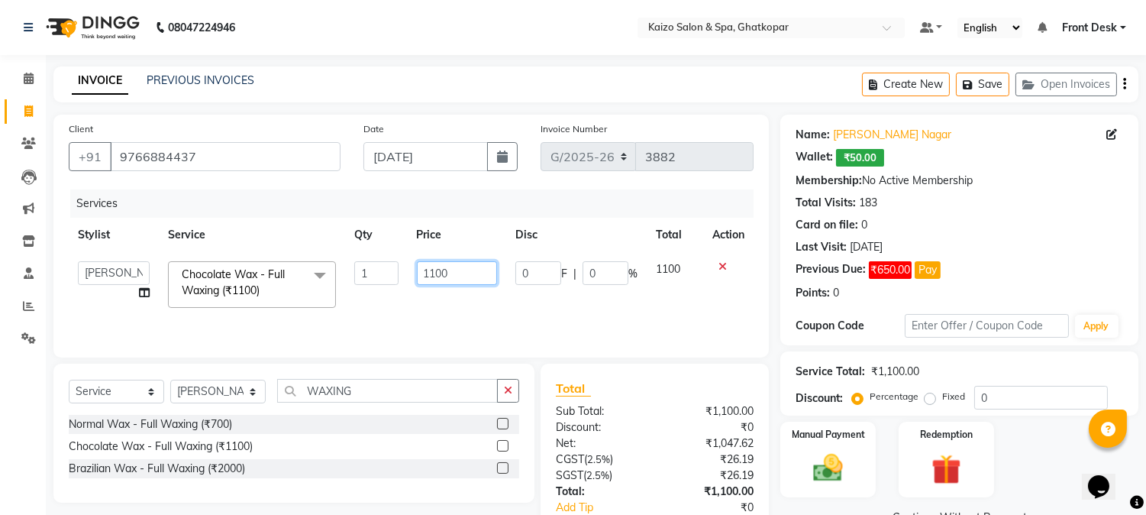
click at [461, 270] on input "1100" at bounding box center [457, 273] width 80 height 24
type input "1"
type input "970"
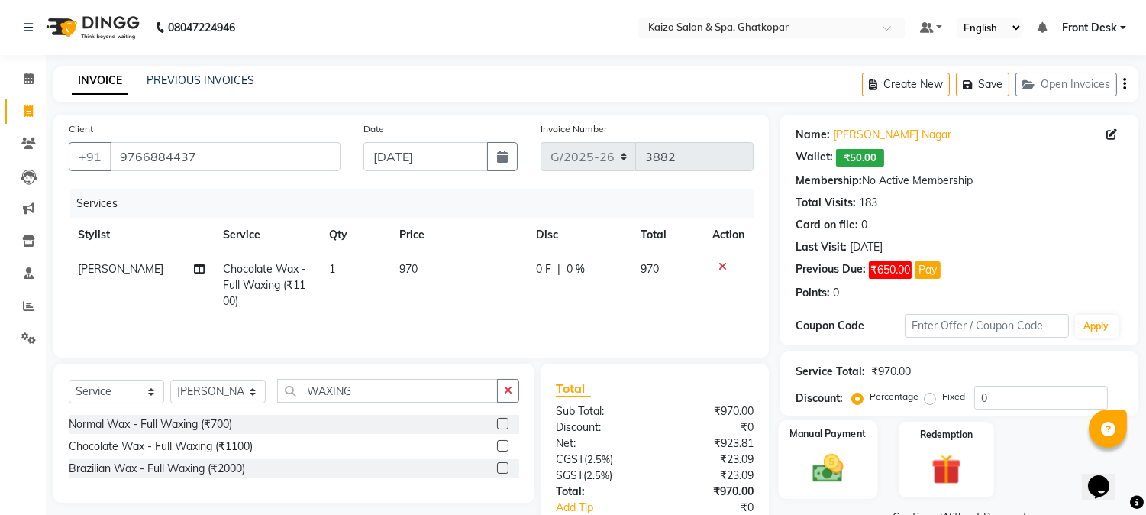
click at [840, 474] on img at bounding box center [829, 469] width 50 height 36
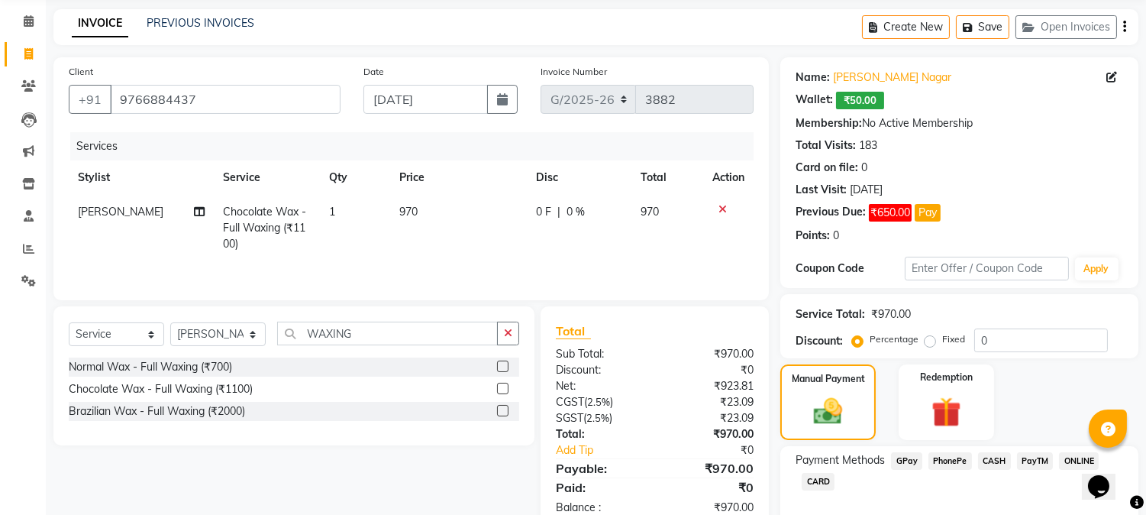
scroll to position [133, 0]
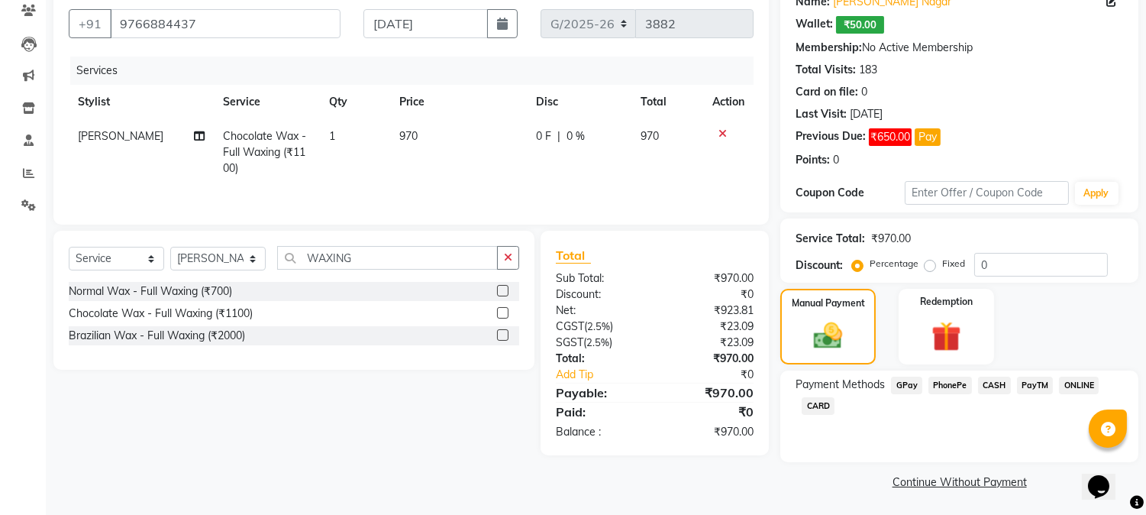
click at [942, 377] on span "PhonePe" at bounding box center [951, 386] width 44 height 18
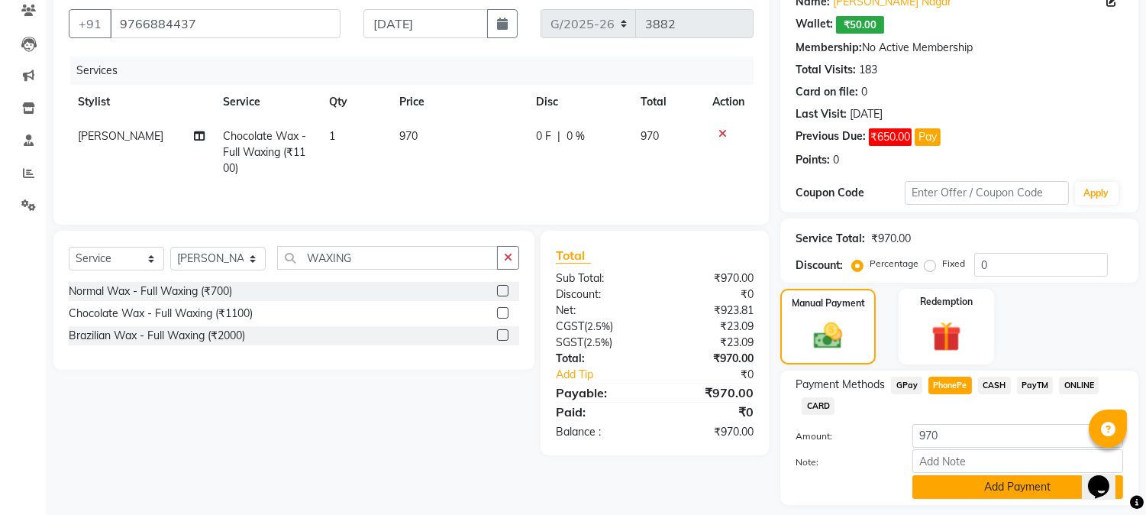
click at [948, 477] on button "Add Payment" at bounding box center [1018, 487] width 211 height 24
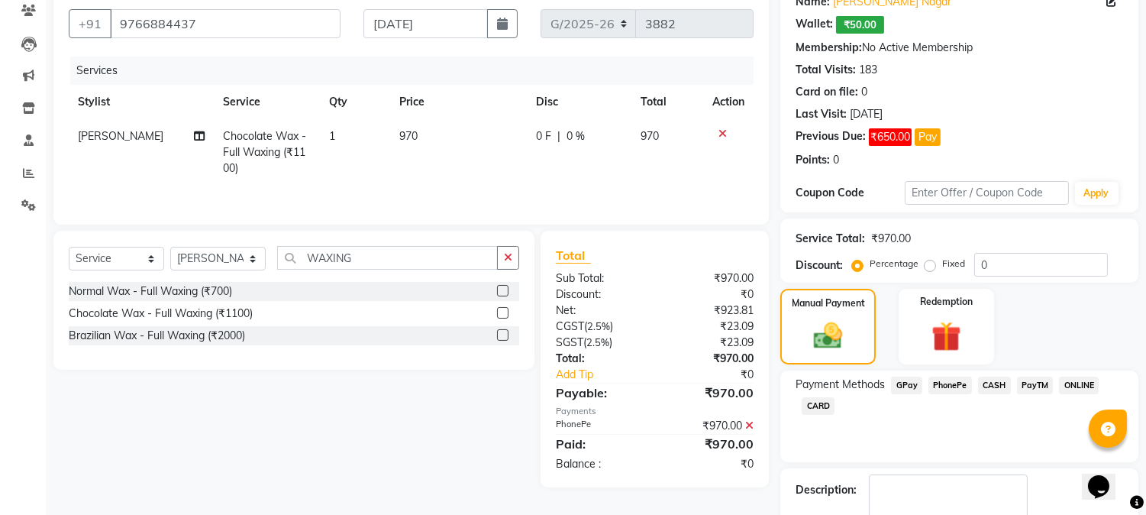
click at [944, 386] on span "PhonePe" at bounding box center [951, 386] width 44 height 18
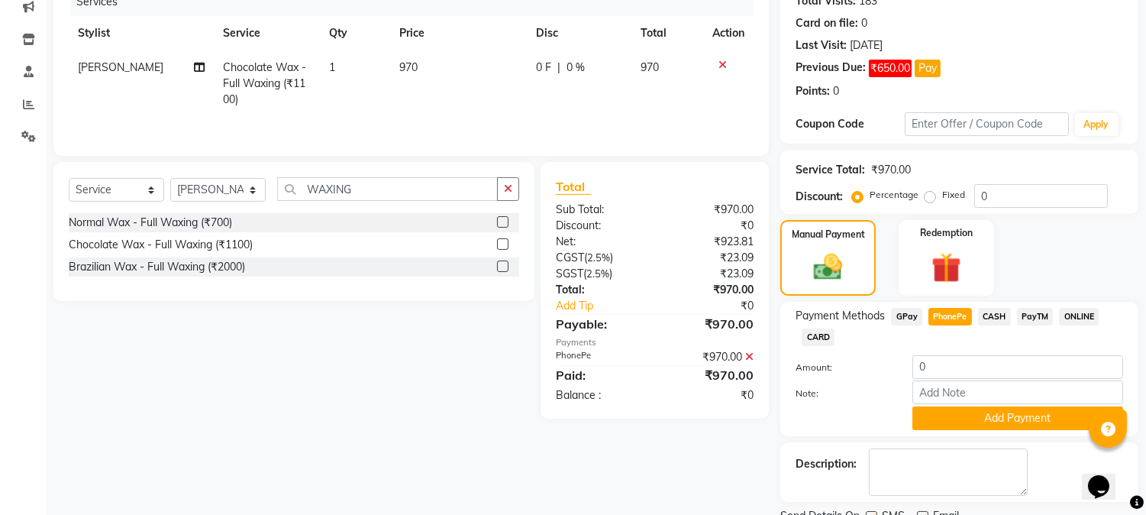
scroll to position [264, 0]
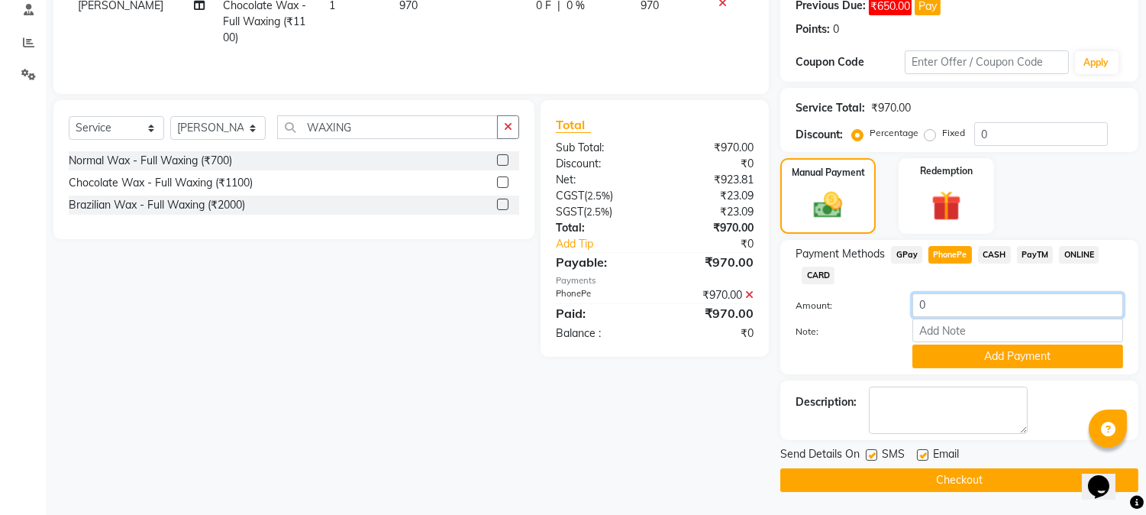
click at [937, 296] on input "0" at bounding box center [1018, 305] width 211 height 24
type input "7"
type input "970"
click at [952, 355] on button "Add Payment" at bounding box center [1018, 356] width 211 height 24
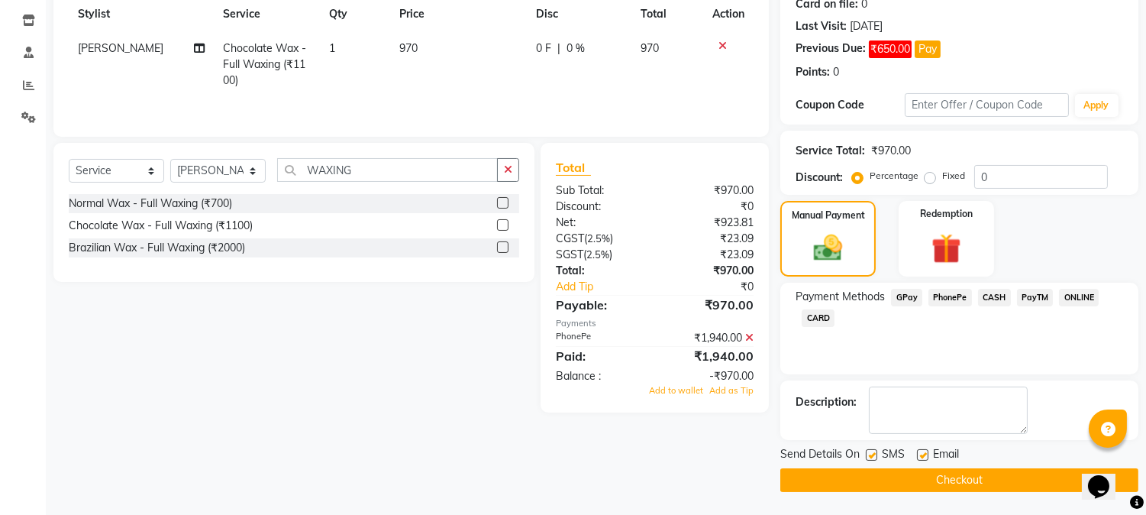
scroll to position [219, 0]
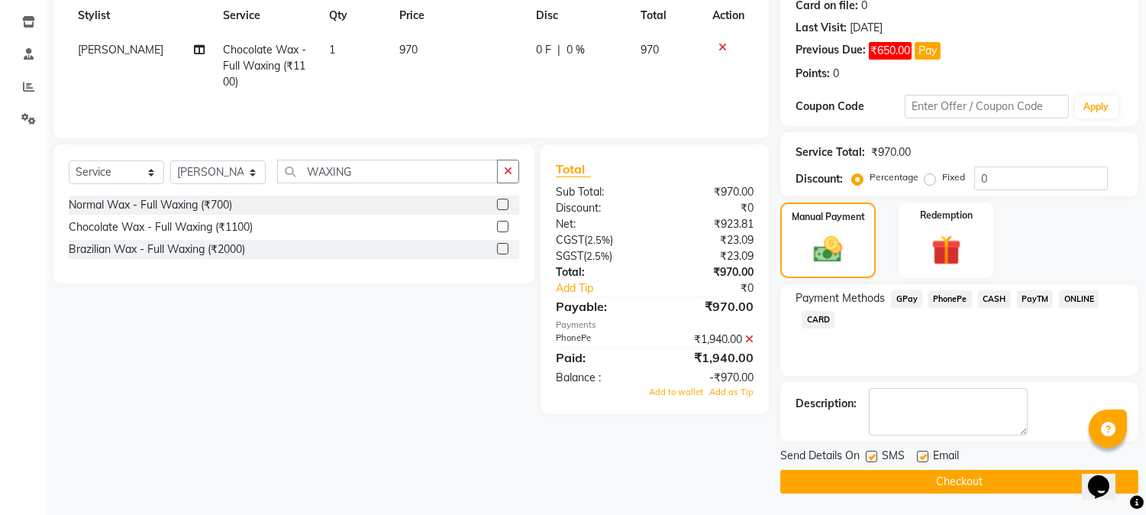
click at [750, 337] on icon at bounding box center [749, 339] width 8 height 11
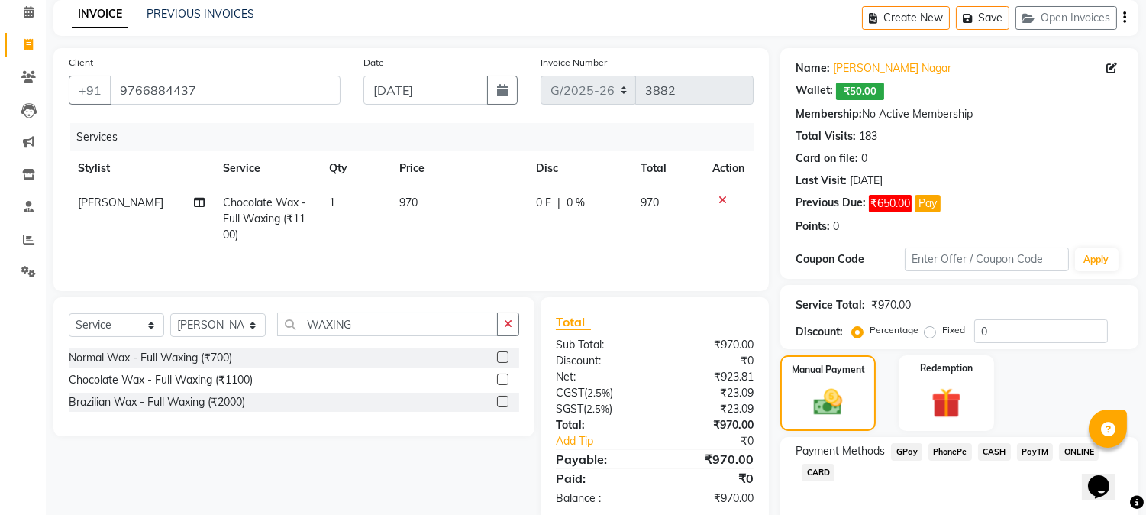
scroll to position [133, 0]
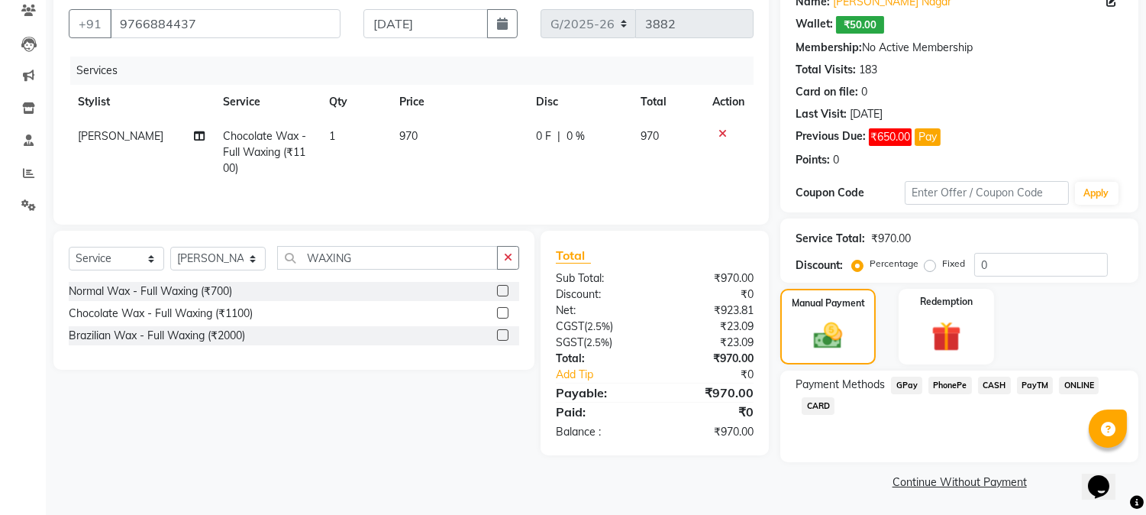
click at [943, 382] on span "PhonePe" at bounding box center [951, 386] width 44 height 18
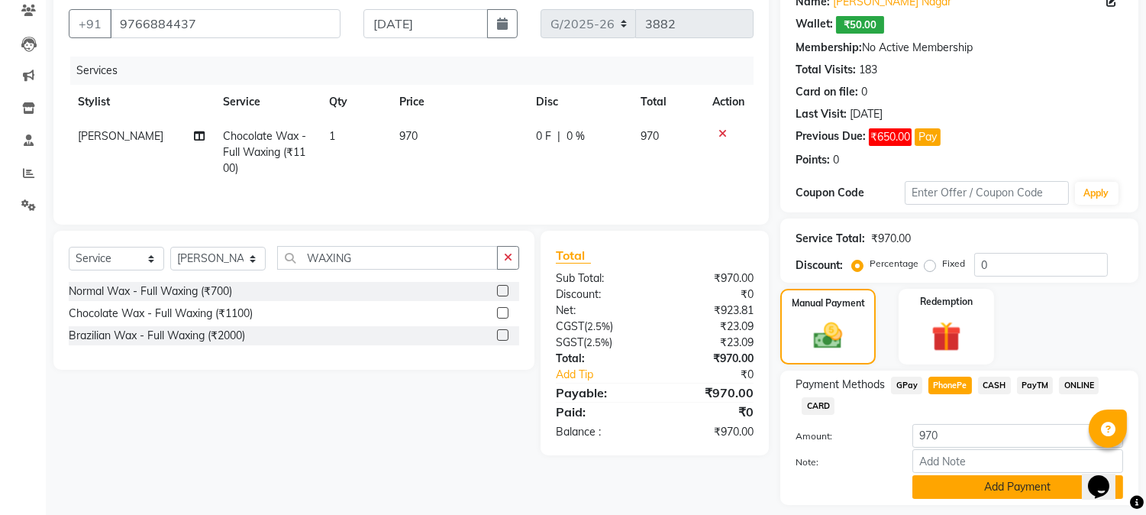
click at [935, 481] on button "Add Payment" at bounding box center [1018, 487] width 211 height 24
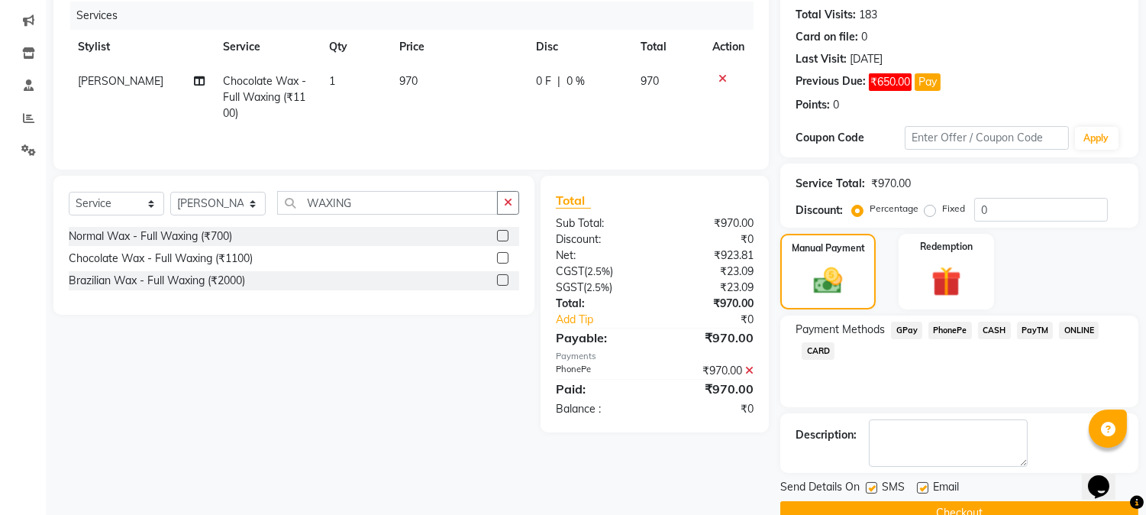
scroll to position [219, 0]
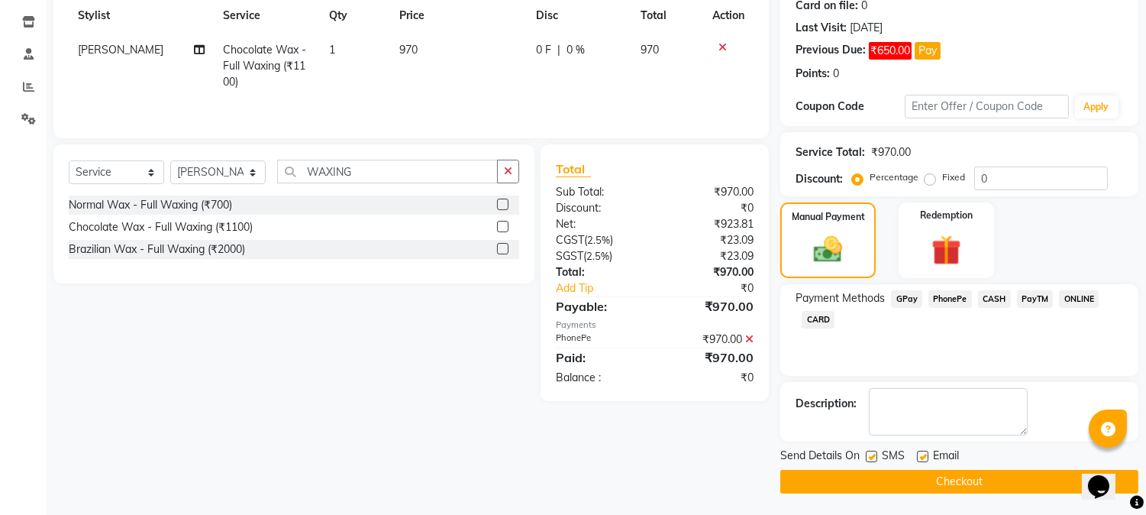
click at [872, 453] on label at bounding box center [871, 456] width 11 height 11
click at [872, 453] on input "checkbox" at bounding box center [871, 457] width 10 height 10
checkbox input "false"
click at [927, 454] on label at bounding box center [922, 456] width 11 height 11
click at [927, 454] on input "checkbox" at bounding box center [922, 457] width 10 height 10
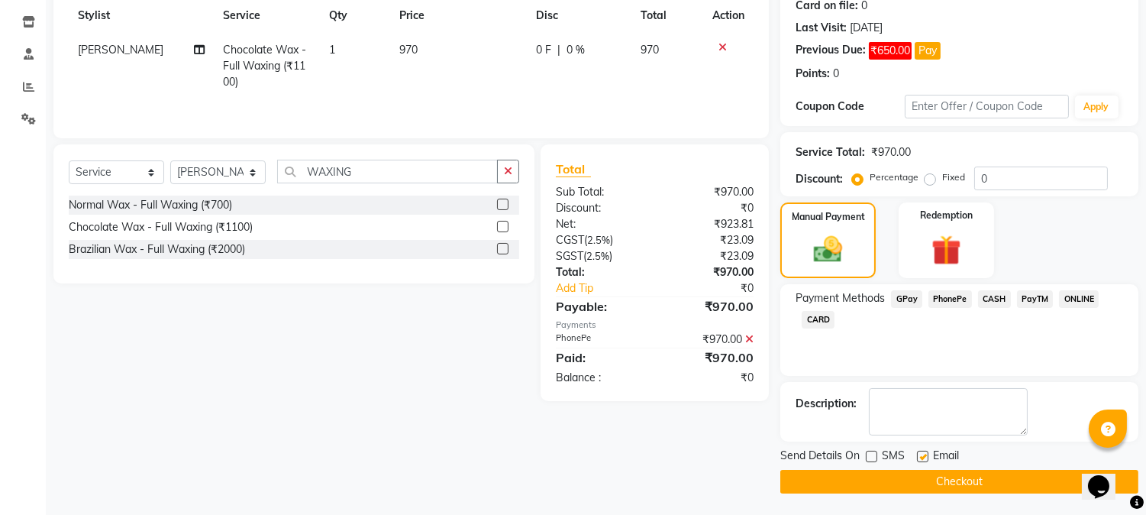
checkbox input "false"
click at [911, 470] on button "Checkout" at bounding box center [960, 482] width 358 height 24
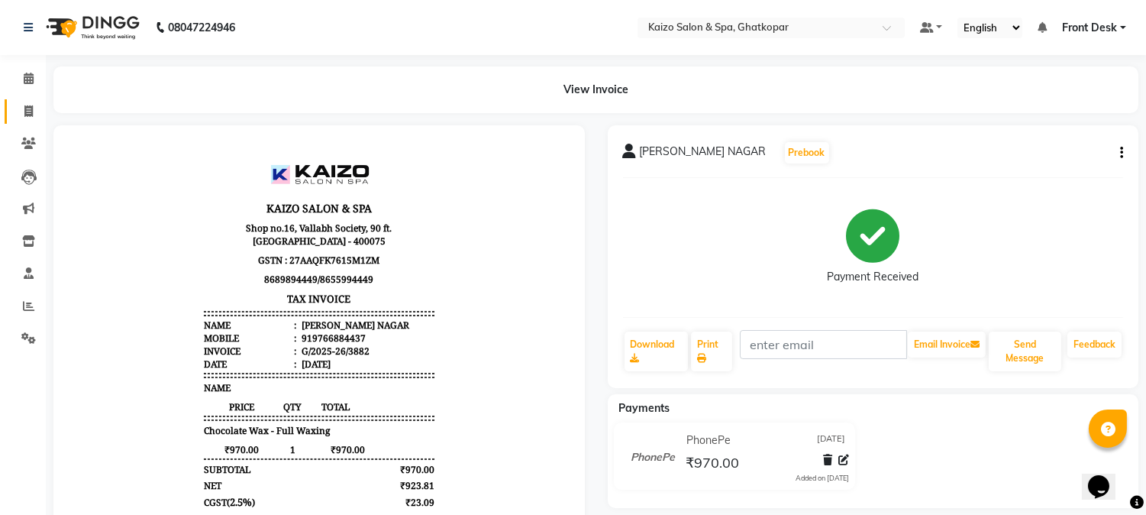
click at [28, 102] on link "Invoice" at bounding box center [23, 111] width 37 height 25
select select "service"
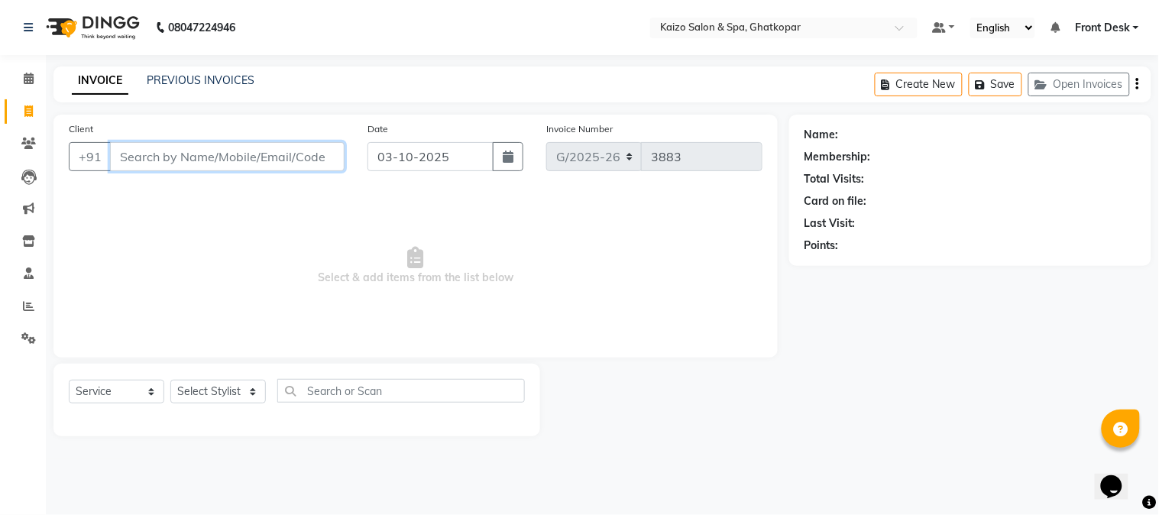
click at [280, 158] on input "Client" at bounding box center [227, 156] width 234 height 29
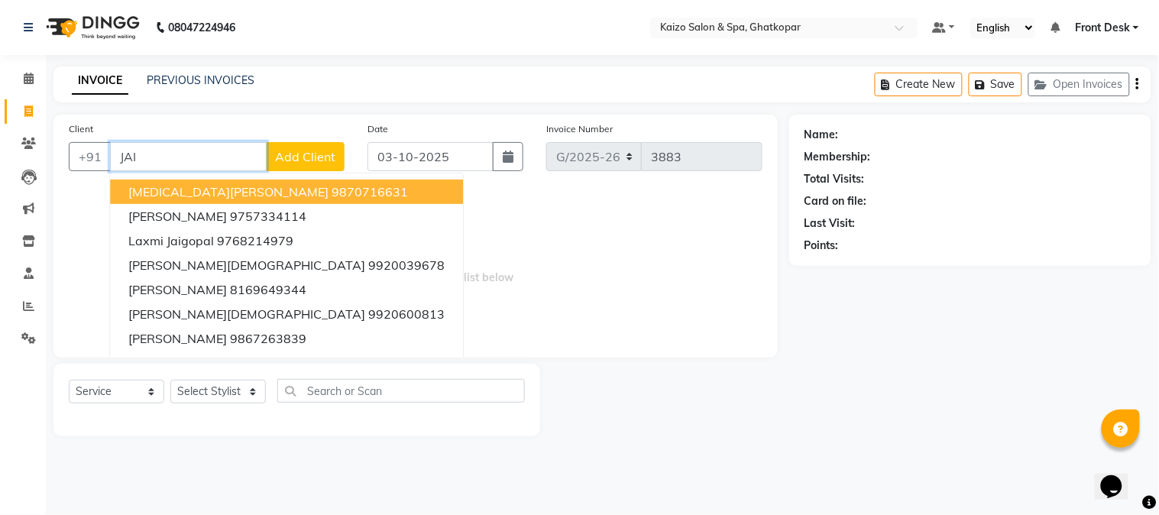
click at [176, 145] on input "JAI" at bounding box center [188, 156] width 157 height 29
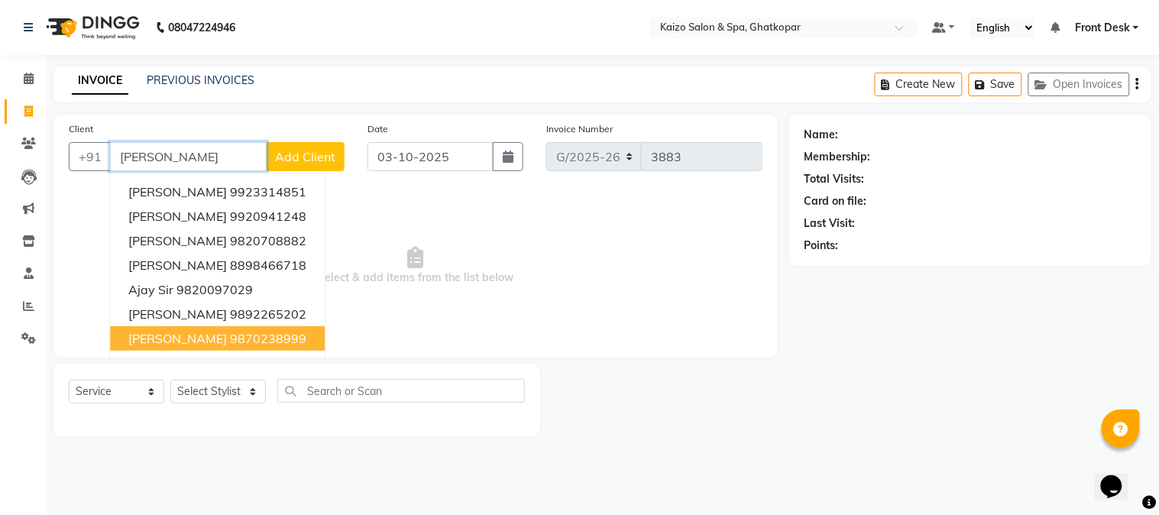
click at [230, 334] on ngb-highlight "9870238999" at bounding box center [268, 338] width 76 height 15
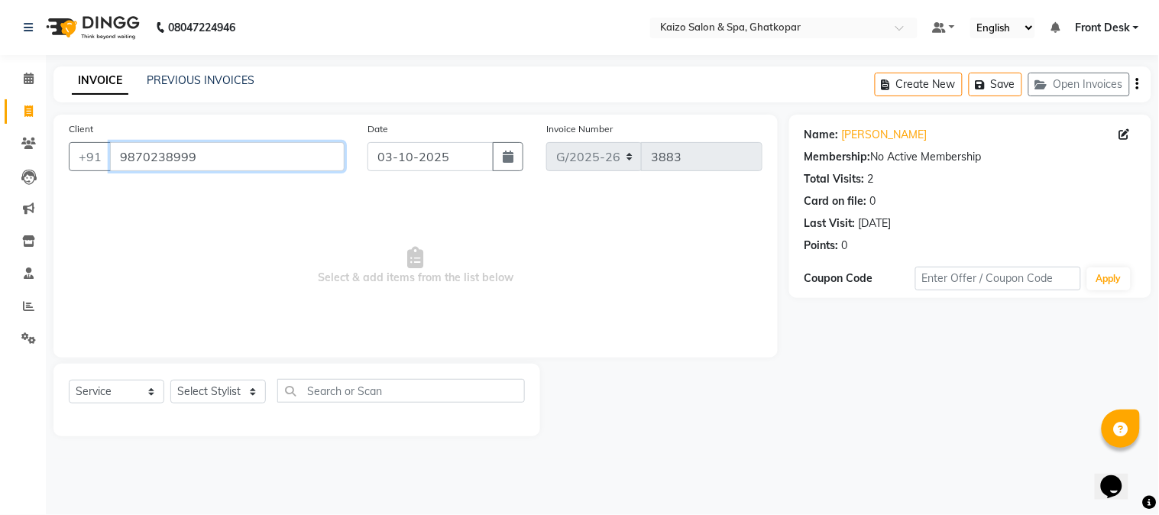
click at [233, 156] on input "9870238999" at bounding box center [227, 156] width 234 height 29
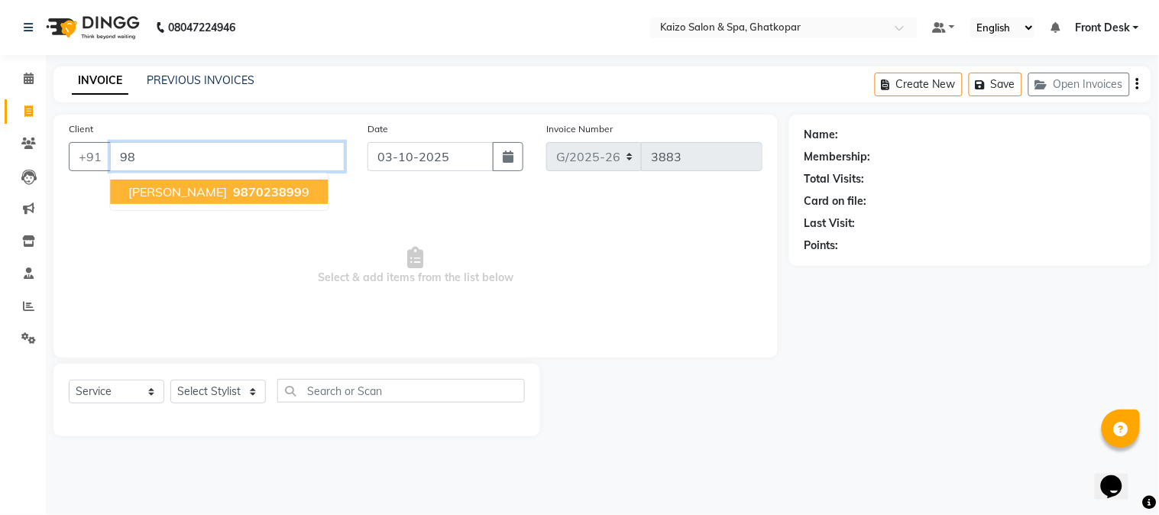
type input "9"
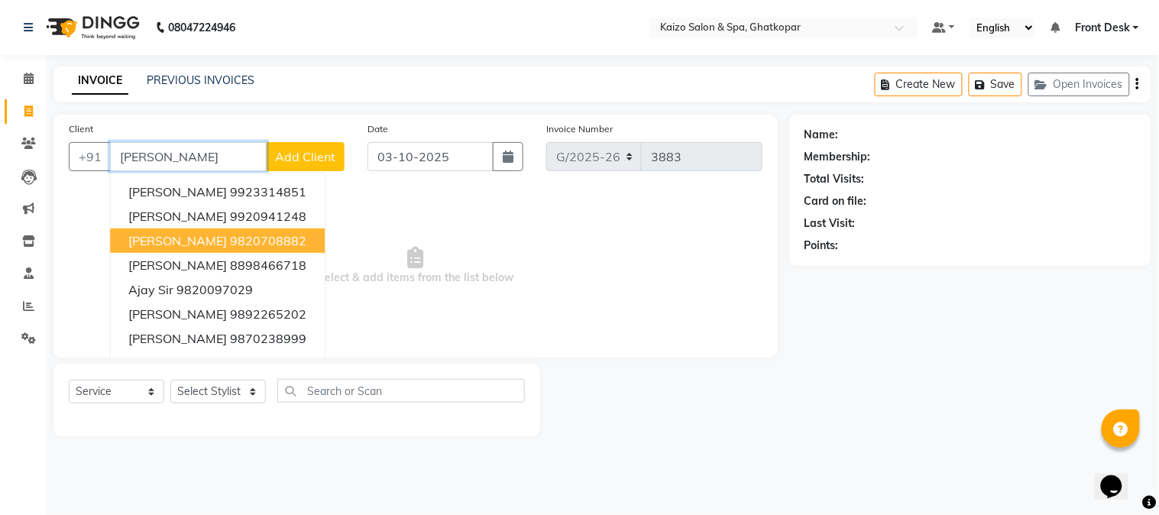
click at [232, 239] on ngb-highlight "9820708882" at bounding box center [268, 240] width 76 height 15
type input "9820708882"
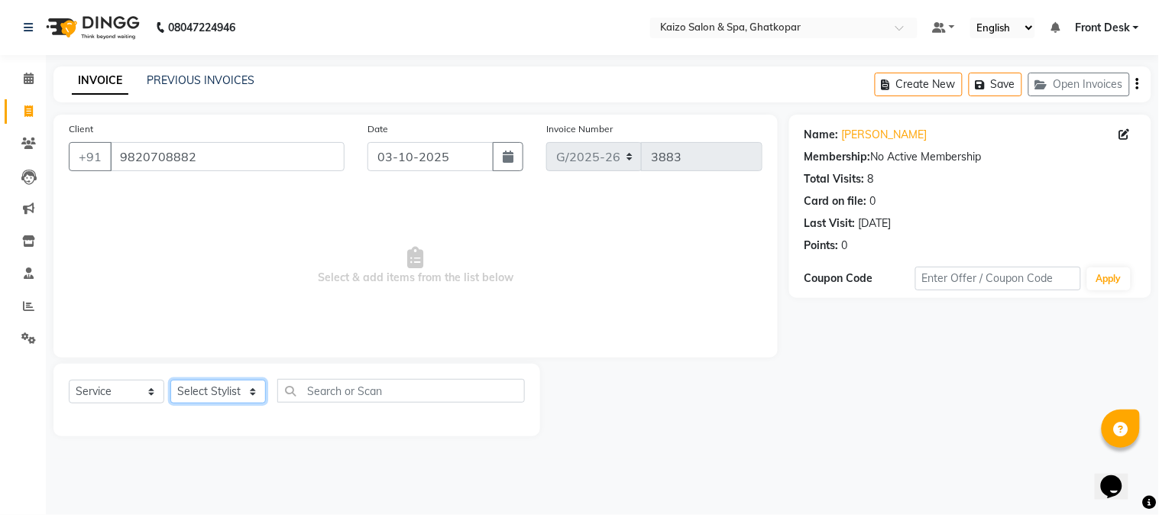
click at [215, 399] on select "Select Stylist [PERSON_NAME] ANJALI [PERSON_NAME] [PERSON_NAME] Front Desk [PER…" at bounding box center [217, 392] width 95 height 24
select select "59527"
click at [170, 380] on select "Select Stylist [PERSON_NAME] ANJALI [PERSON_NAME] [PERSON_NAME] Front Desk [PER…" at bounding box center [217, 392] width 95 height 24
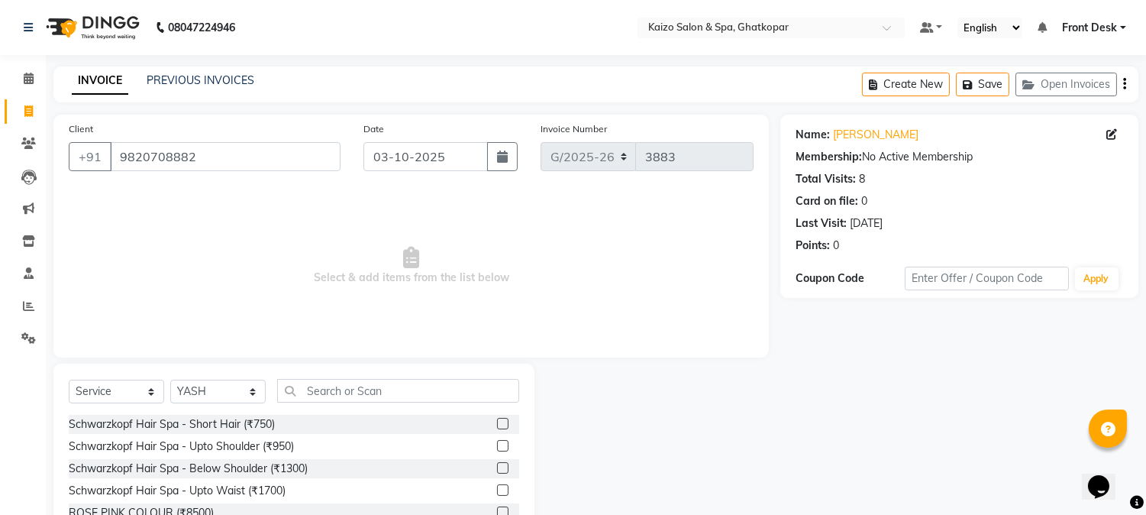
click at [357, 370] on div "Select Service Product Membership Package Voucher Prepaid Gift Card Select Styl…" at bounding box center [293, 476] width 481 height 225
click at [364, 400] on input "text" at bounding box center [398, 391] width 242 height 24
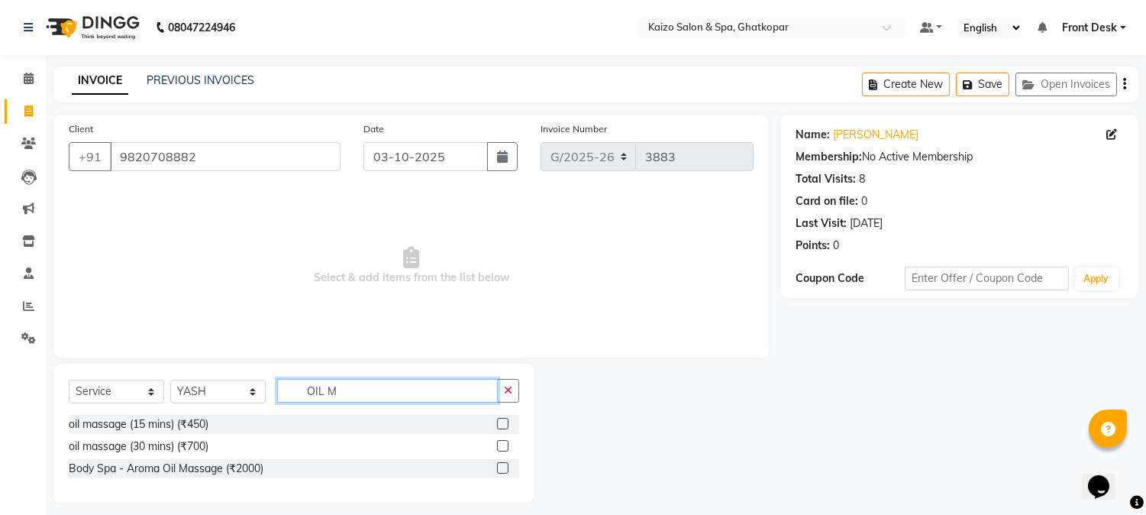
type input "OIL M"
click at [500, 446] on label at bounding box center [502, 445] width 11 height 11
click at [500, 446] on input "checkbox" at bounding box center [502, 446] width 10 height 10
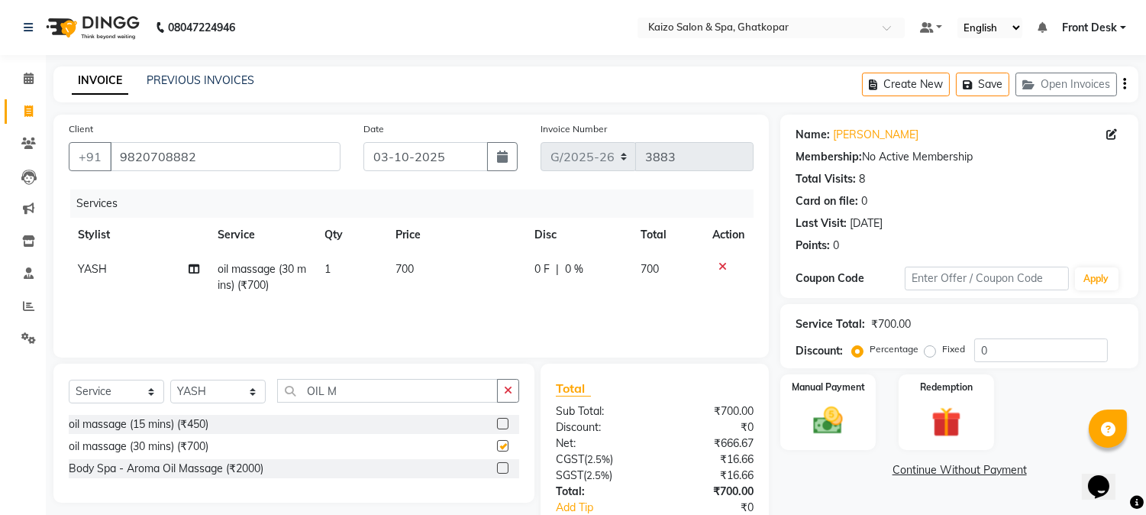
checkbox input "false"
click at [826, 416] on img at bounding box center [829, 421] width 50 height 36
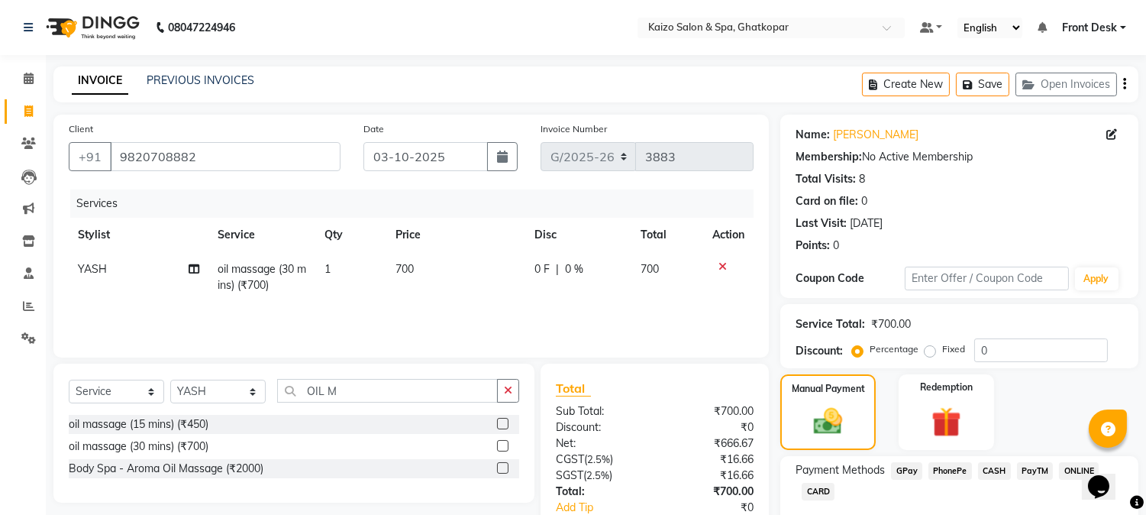
click at [953, 467] on span "PhonePe" at bounding box center [951, 471] width 44 height 18
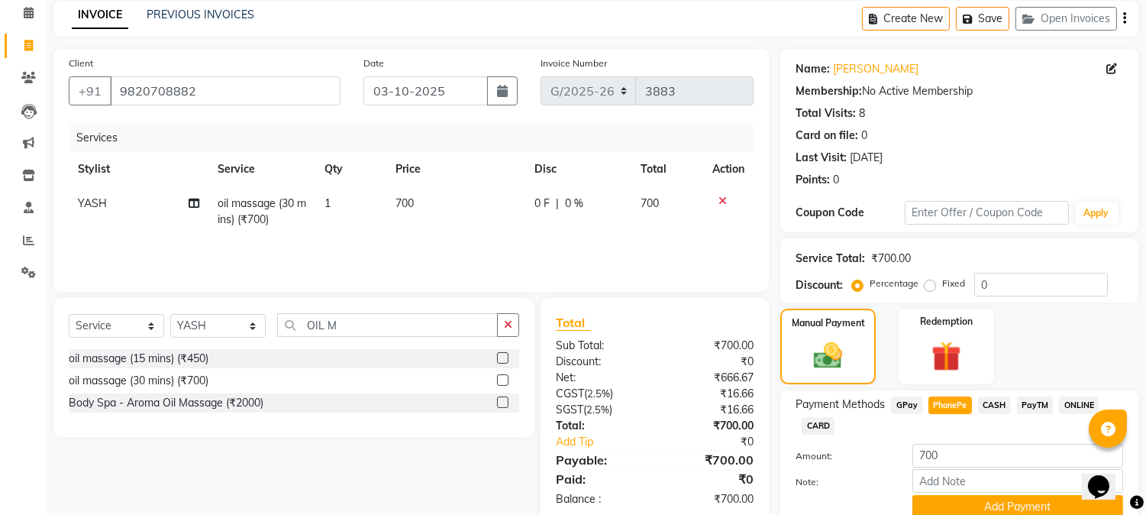
scroll to position [130, 0]
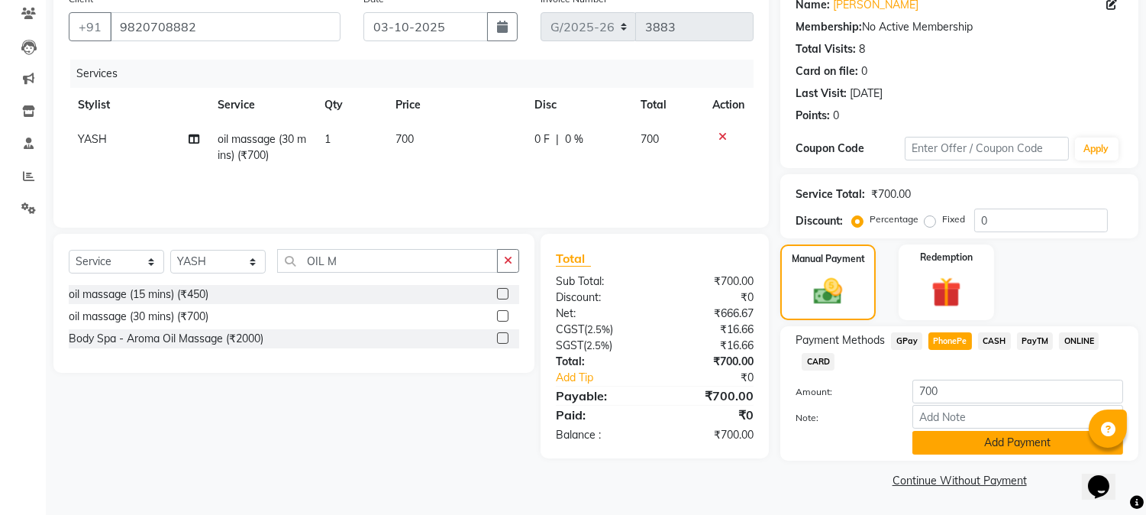
click at [940, 443] on button "Add Payment" at bounding box center [1018, 443] width 211 height 24
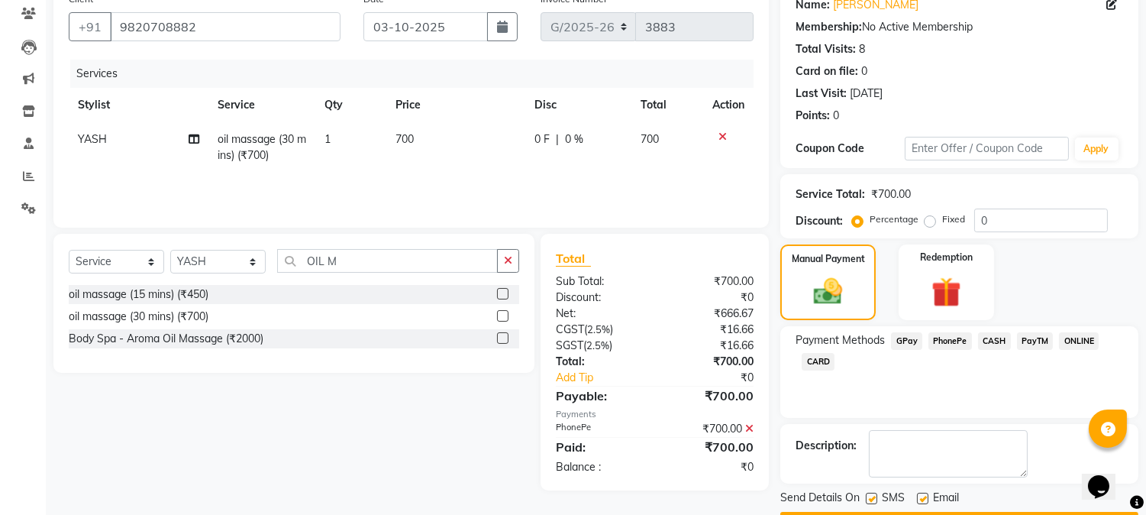
click at [871, 496] on label at bounding box center [871, 498] width 11 height 11
click at [871, 496] on input "checkbox" at bounding box center [871, 499] width 10 height 10
checkbox input "false"
click at [921, 493] on label at bounding box center [922, 498] width 11 height 11
click at [921, 494] on input "checkbox" at bounding box center [922, 499] width 10 height 10
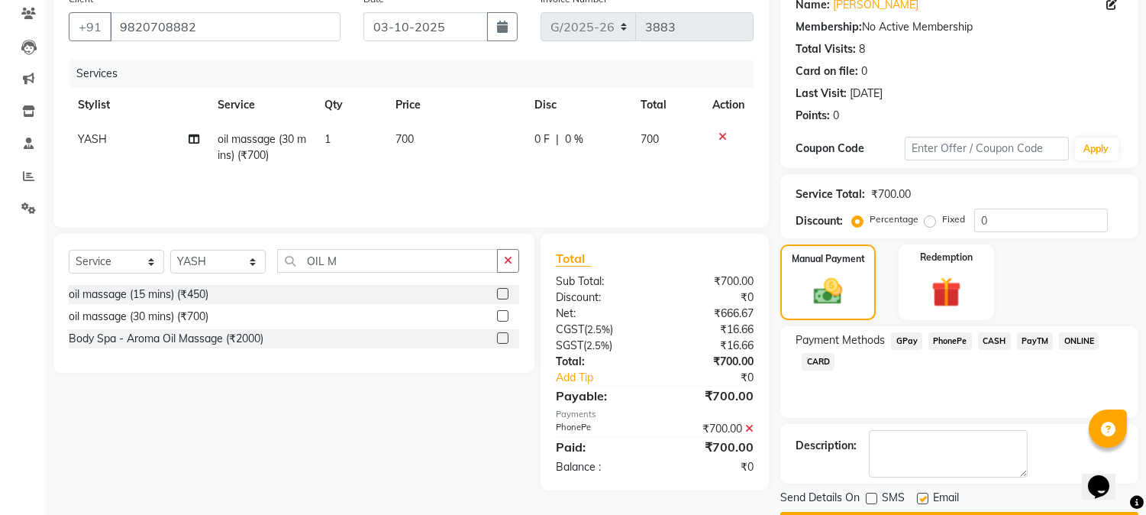
checkbox input "false"
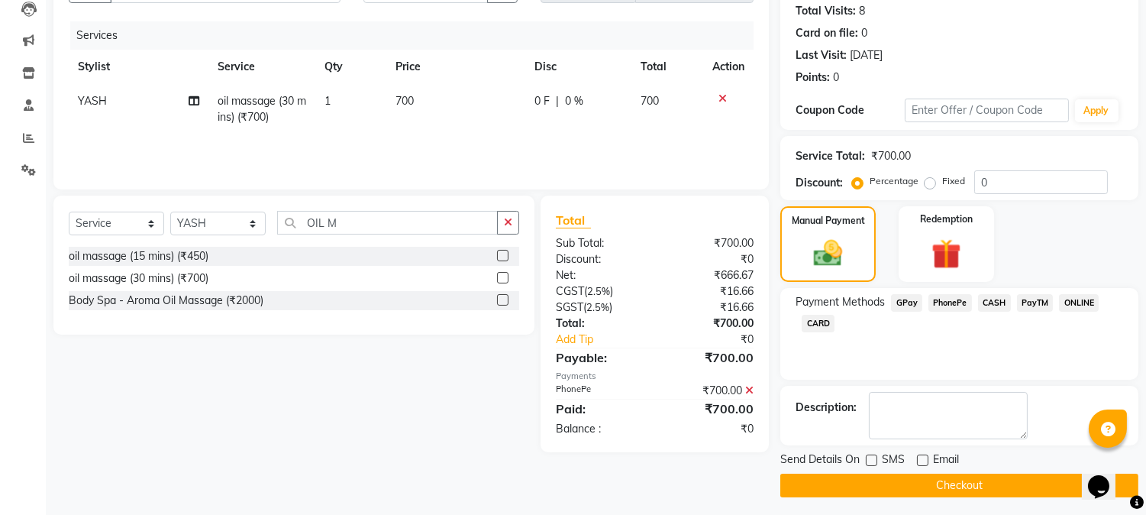
scroll to position [172, 0]
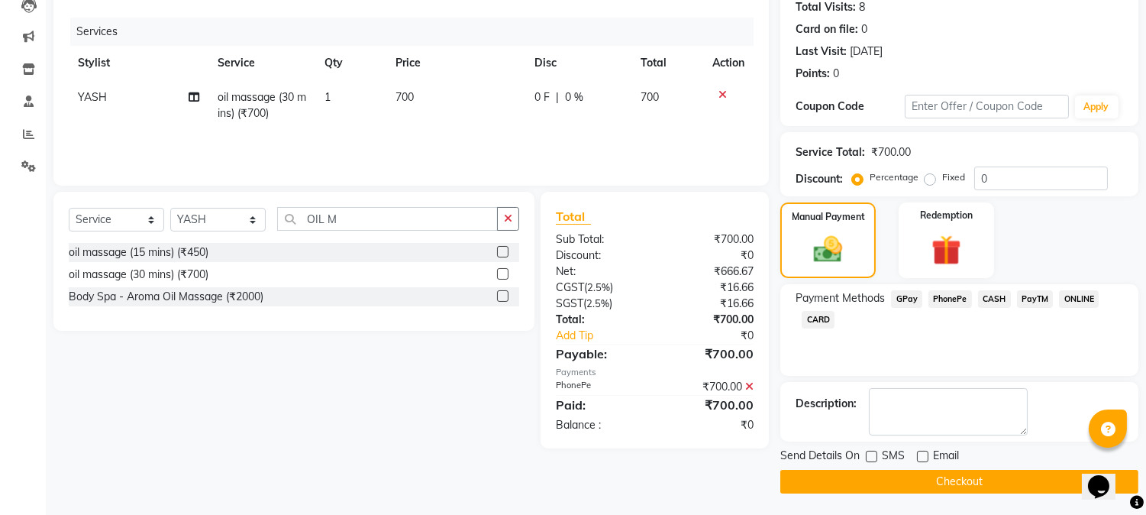
click at [868, 470] on button "Checkout" at bounding box center [960, 482] width 358 height 24
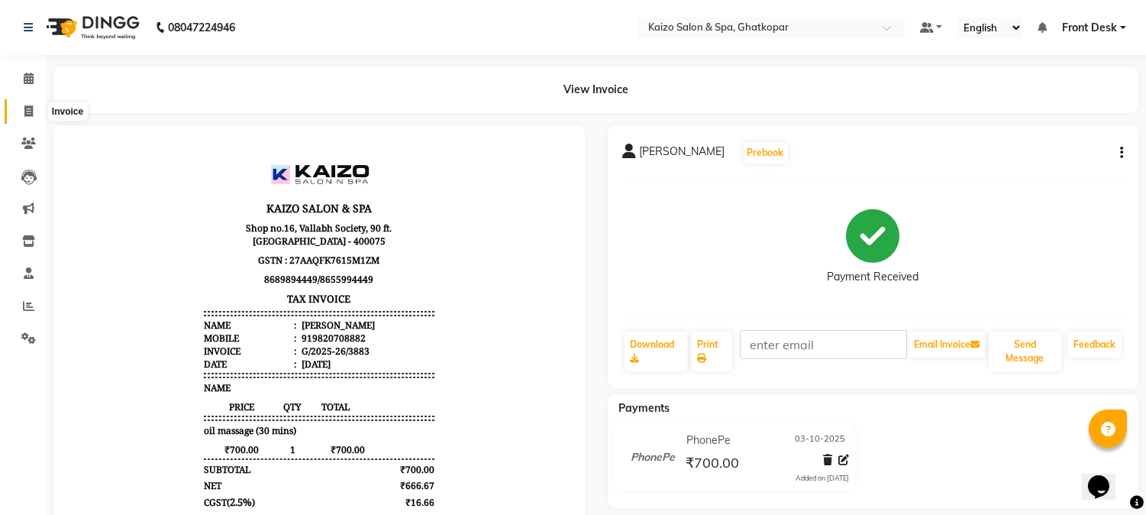
click at [24, 108] on icon at bounding box center [28, 110] width 8 height 11
select select "service"
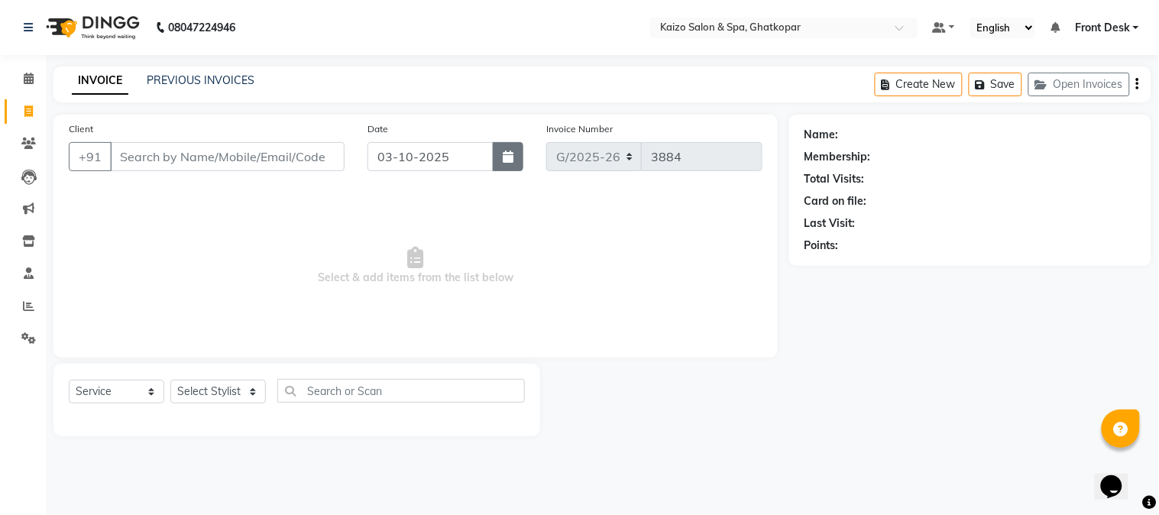
click at [505, 161] on icon "button" at bounding box center [508, 156] width 11 height 12
select select "10"
select select "2025"
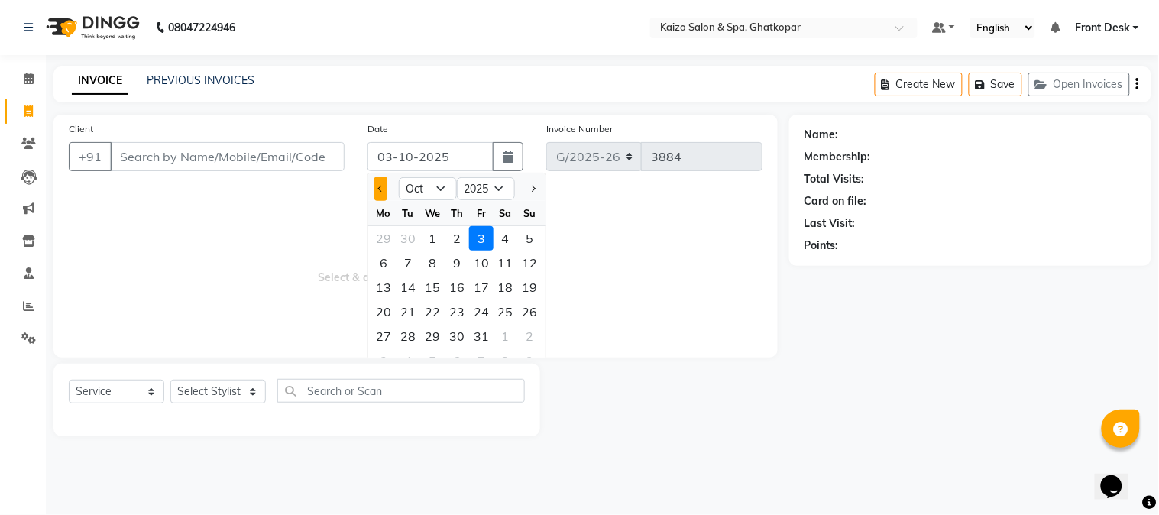
click at [377, 191] on button "Previous month" at bounding box center [380, 188] width 13 height 24
select select "9"
click at [504, 265] on div "13" at bounding box center [505, 263] width 24 height 24
type input "13-09-2025"
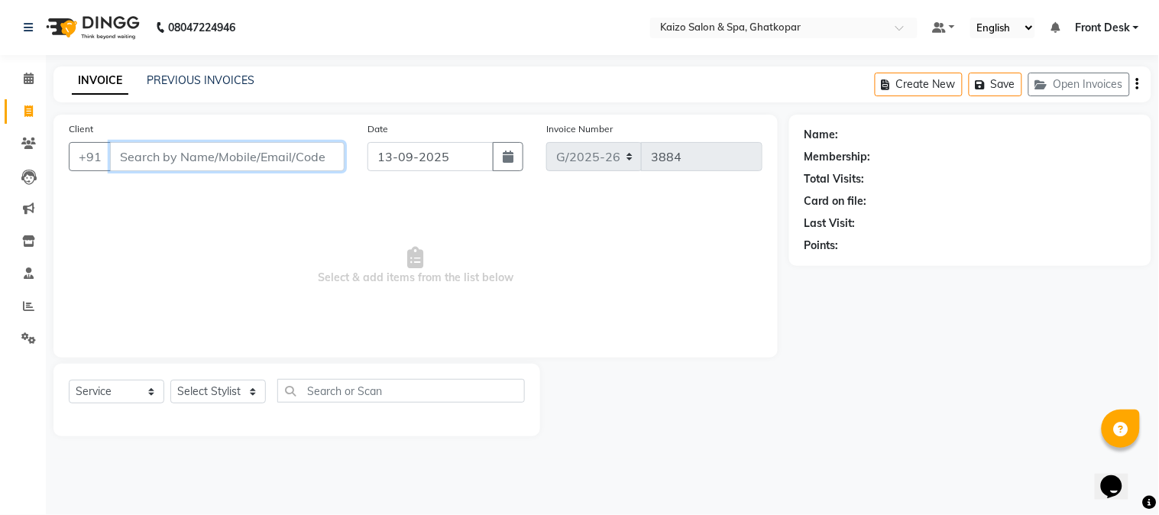
click at [272, 159] on input "Client" at bounding box center [227, 156] width 234 height 29
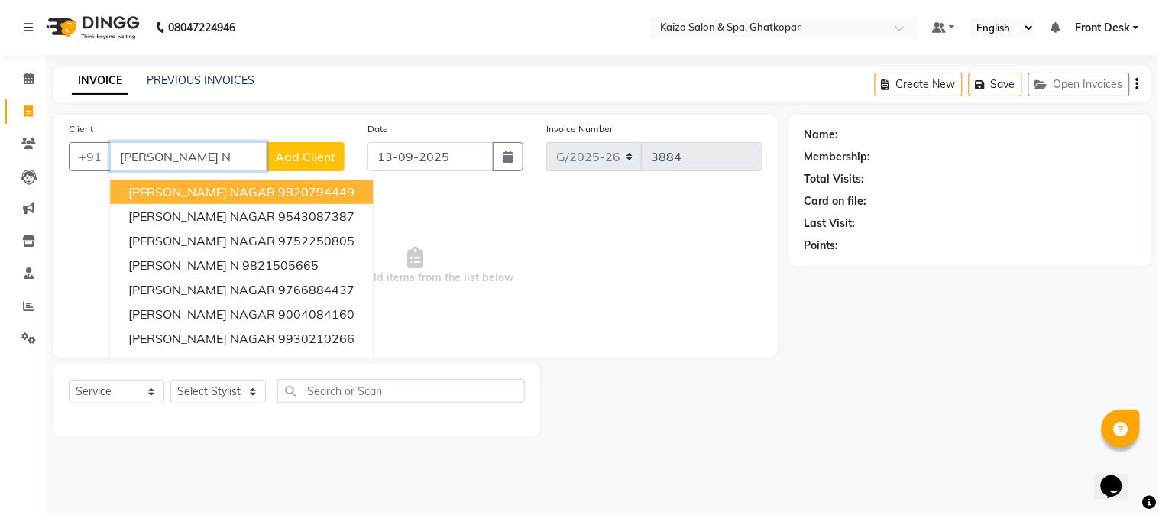
click at [278, 189] on ngb-highlight "9820794449" at bounding box center [316, 191] width 76 height 15
type input "9820794449"
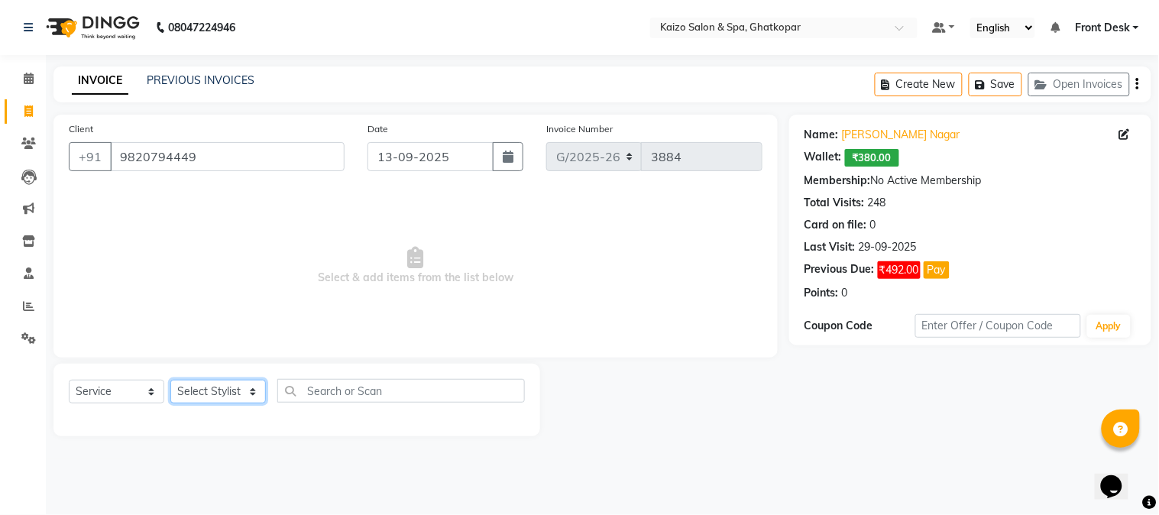
click at [196, 390] on select "Select Stylist [PERSON_NAME] ANJALI [PERSON_NAME] [PERSON_NAME] Front Desk [PER…" at bounding box center [217, 392] width 95 height 24
click at [222, 396] on select "Select Stylist [PERSON_NAME] ANJALI [PERSON_NAME] [PERSON_NAME] Front Desk [PER…" at bounding box center [217, 392] width 95 height 24
select select "59527"
click at [170, 380] on select "Select Stylist [PERSON_NAME] ANJALI [PERSON_NAME] [PERSON_NAME] Front Desk [PER…" at bounding box center [217, 392] width 95 height 24
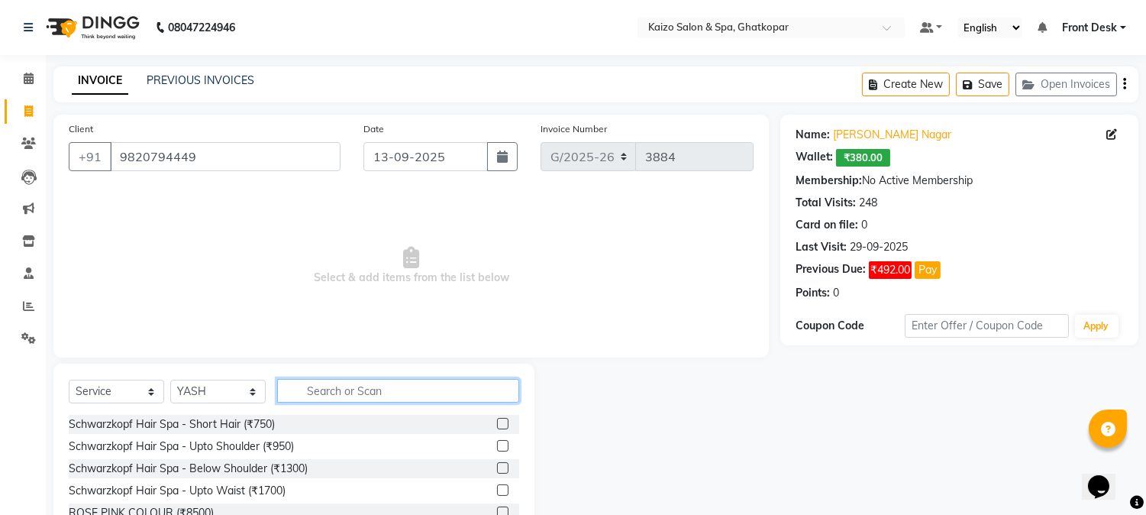
click at [338, 387] on input "text" at bounding box center [398, 391] width 242 height 24
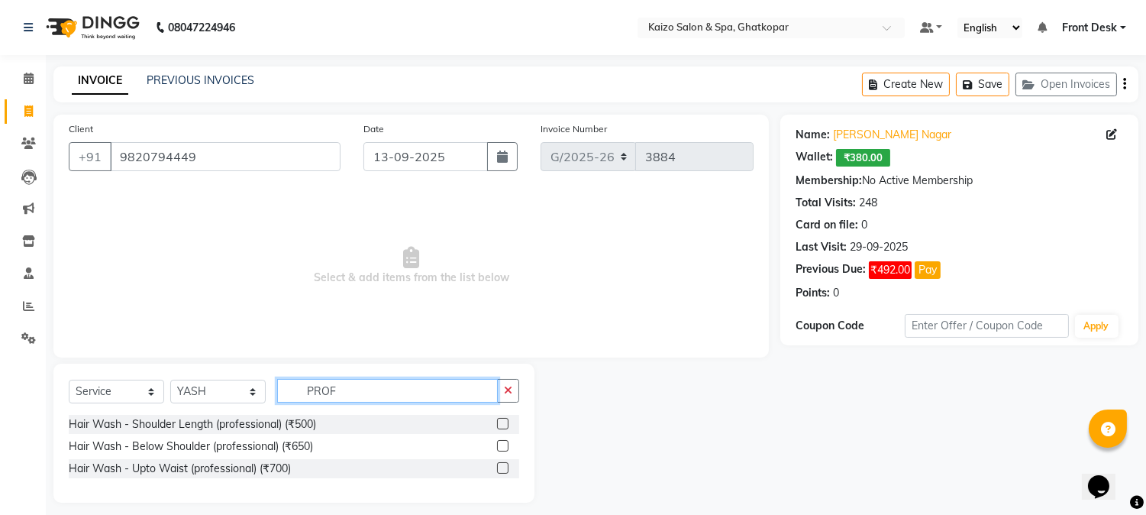
type input "PROF"
drag, startPoint x: 503, startPoint y: 468, endPoint x: 478, endPoint y: 441, distance: 36.8
click at [504, 468] on label at bounding box center [502, 467] width 11 height 11
click at [504, 468] on input "checkbox" at bounding box center [502, 469] width 10 height 10
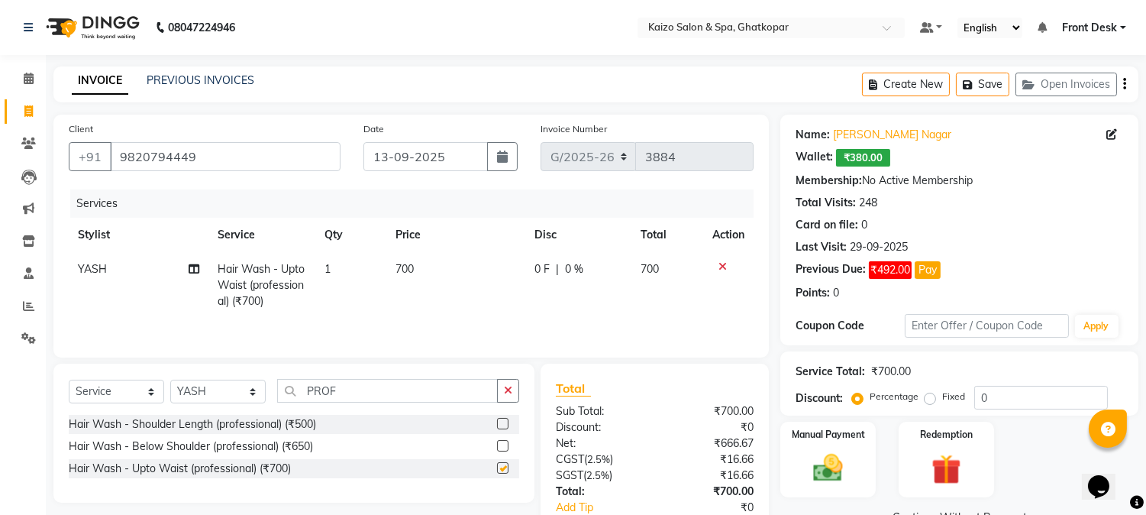
checkbox input "false"
click at [466, 263] on td "700" at bounding box center [455, 285] width 139 height 66
select select "59527"
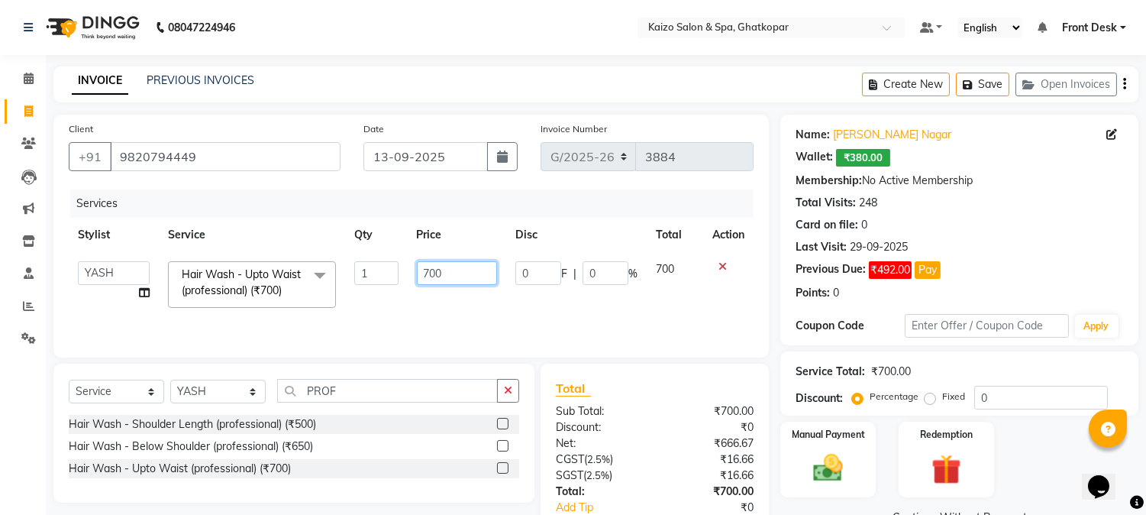
click at [466, 263] on input "700" at bounding box center [457, 273] width 80 height 24
type input "7"
type input "850"
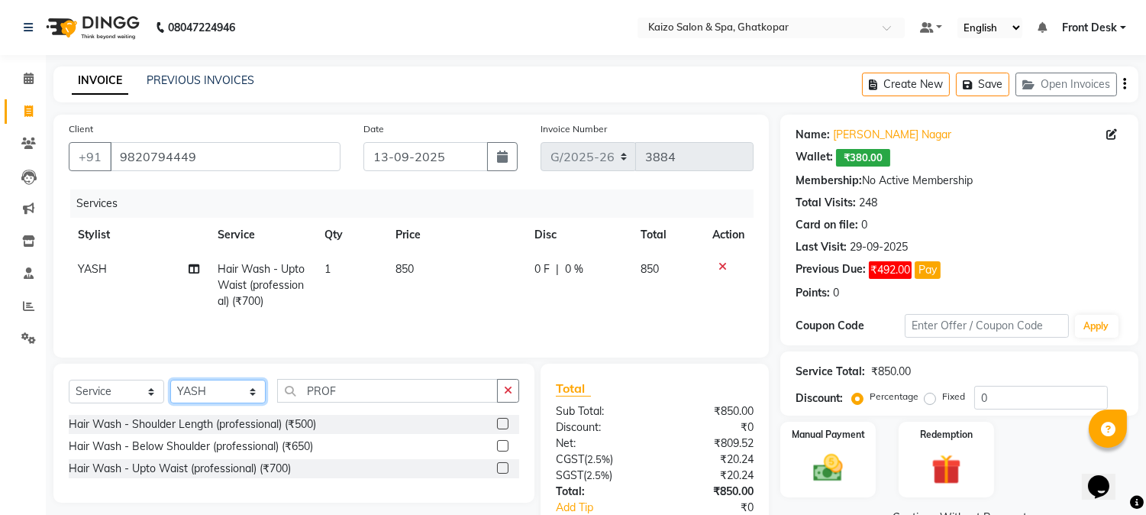
click at [214, 390] on select "Select Stylist [PERSON_NAME] ANJALI [PERSON_NAME] [PERSON_NAME] Front Desk [PER…" at bounding box center [217, 392] width 95 height 24
select select "90880"
click at [170, 381] on select "Select Stylist [PERSON_NAME] ANJALI [PERSON_NAME] [PERSON_NAME] Front Desk [PER…" at bounding box center [217, 392] width 95 height 24
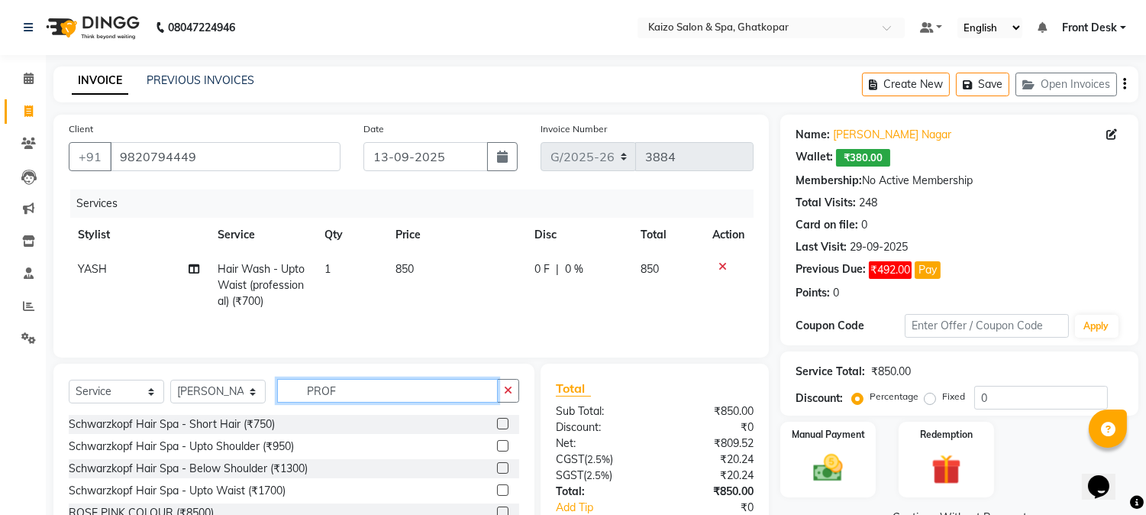
click at [452, 397] on input "PROF" at bounding box center [387, 391] width 221 height 24
type input "P"
type input "THRE"
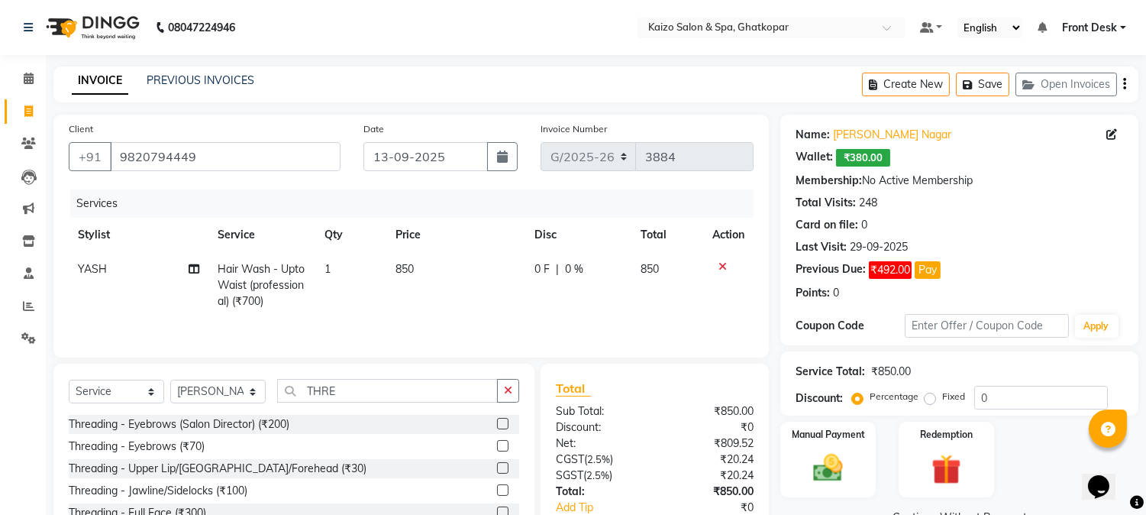
click at [502, 487] on label at bounding box center [502, 489] width 11 height 11
click at [502, 487] on input "checkbox" at bounding box center [502, 491] width 10 height 10
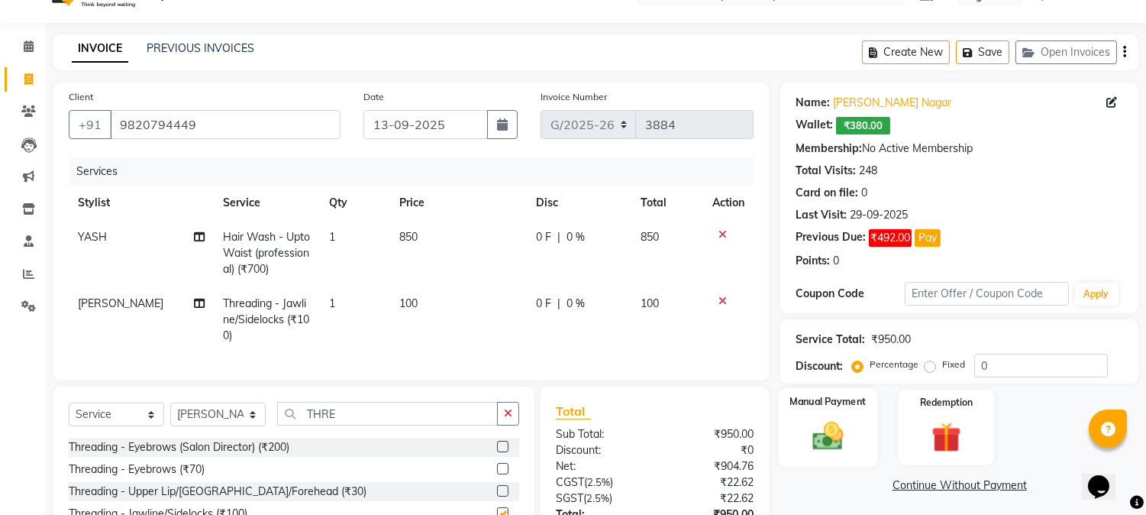
checkbox input "false"
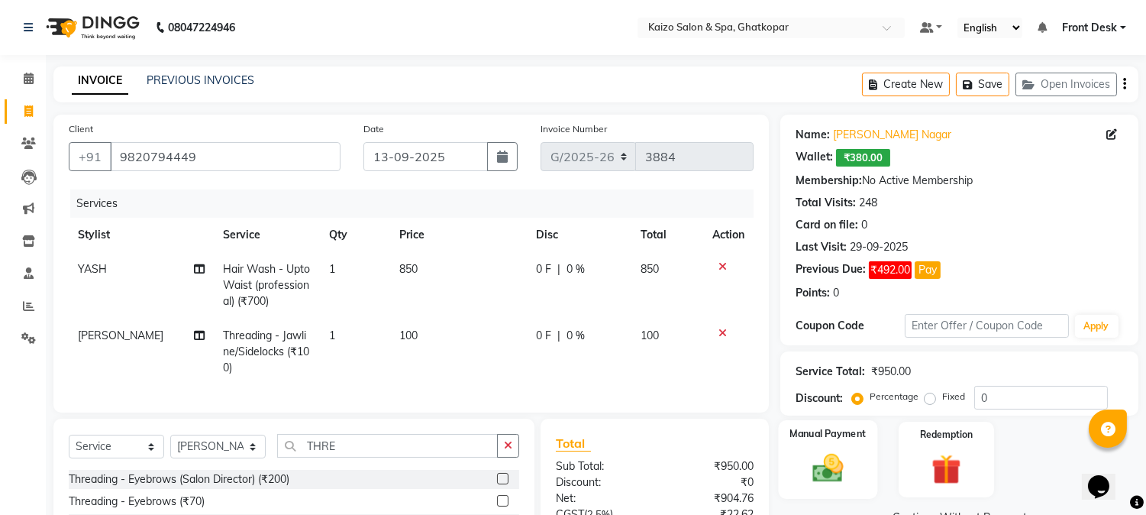
click at [839, 466] on img at bounding box center [829, 469] width 50 height 36
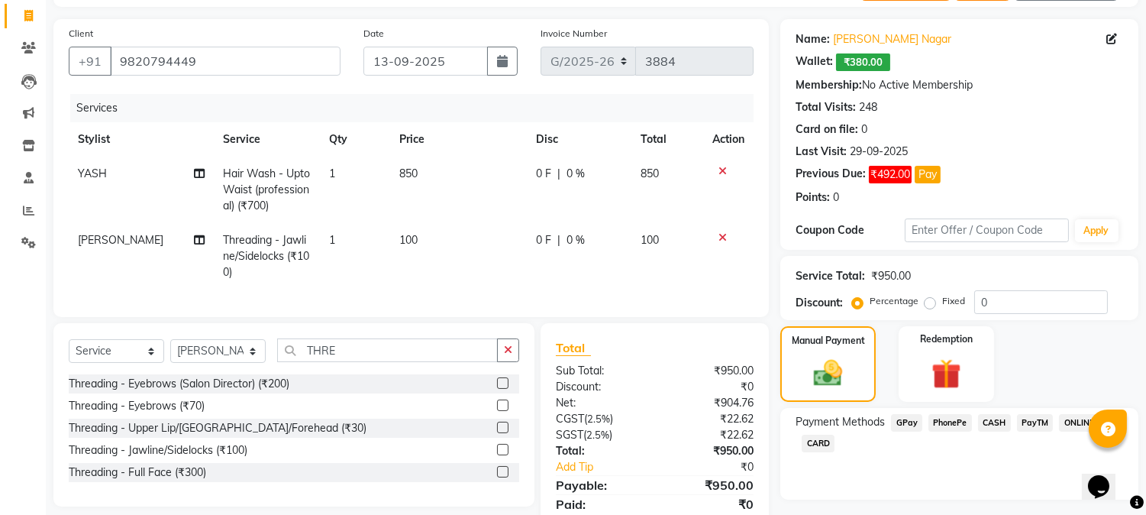
scroll to position [163, 0]
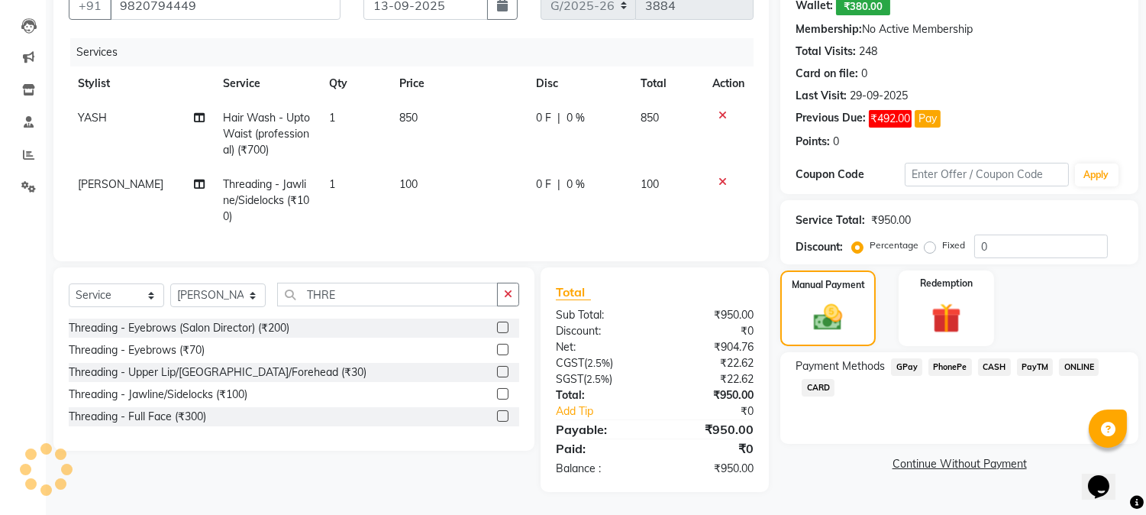
click at [937, 358] on span "PhonePe" at bounding box center [951, 367] width 44 height 18
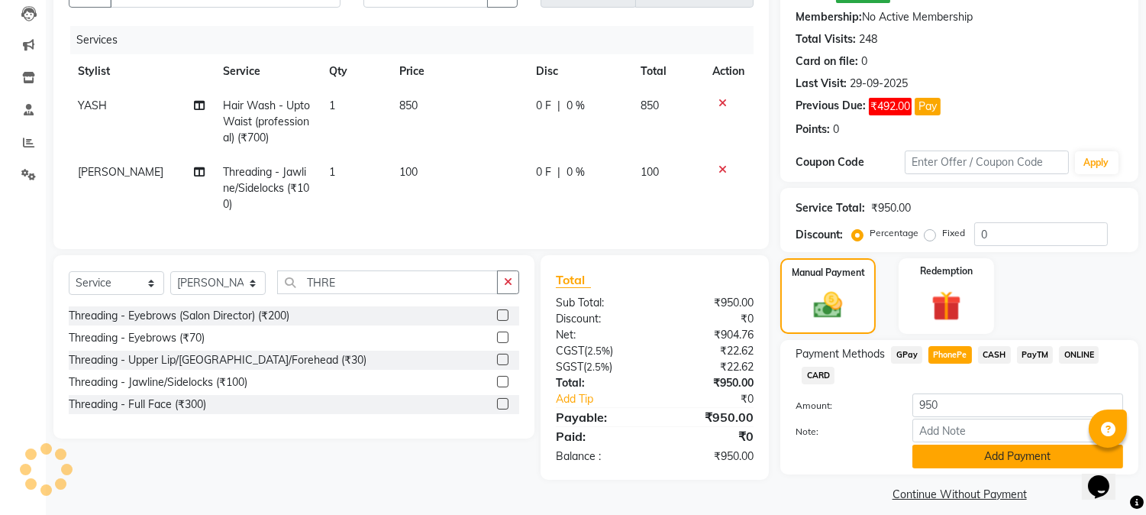
click at [948, 453] on button "Add Payment" at bounding box center [1018, 457] width 211 height 24
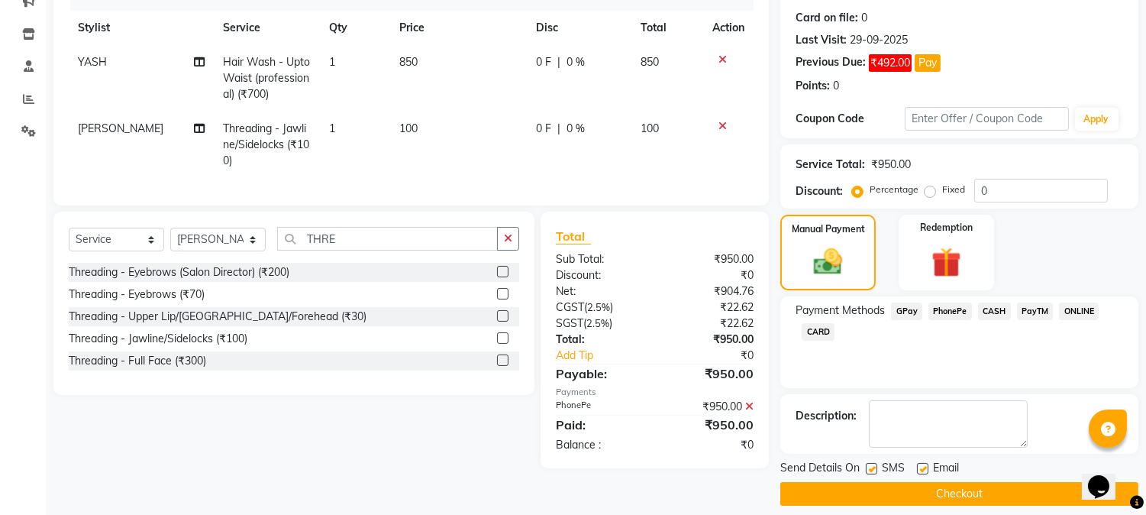
scroll to position [219, 0]
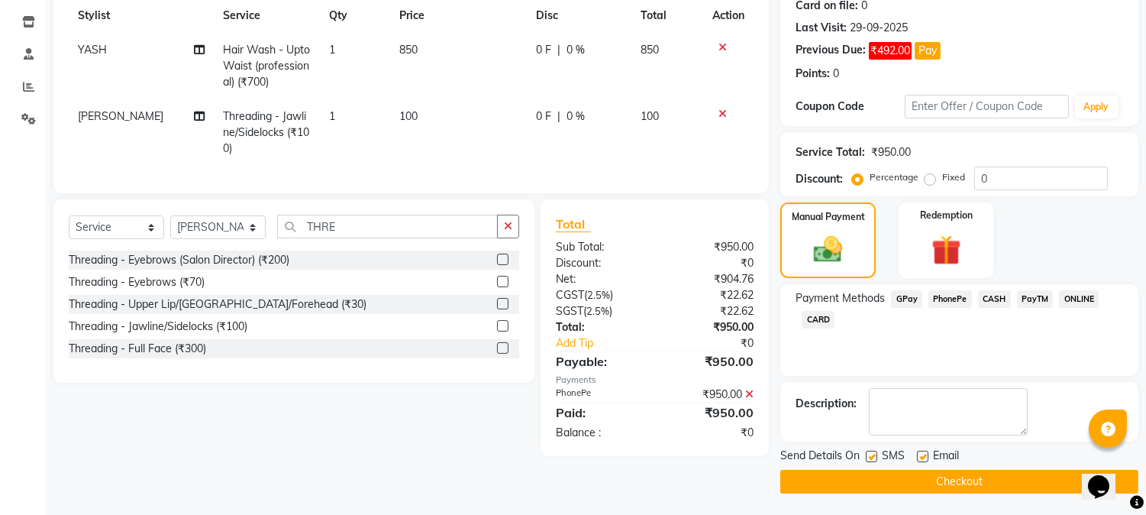
click at [872, 454] on label at bounding box center [871, 456] width 11 height 11
click at [872, 454] on input "checkbox" at bounding box center [871, 457] width 10 height 10
checkbox input "false"
click at [922, 454] on label at bounding box center [922, 456] width 11 height 11
click at [922, 454] on input "checkbox" at bounding box center [922, 457] width 10 height 10
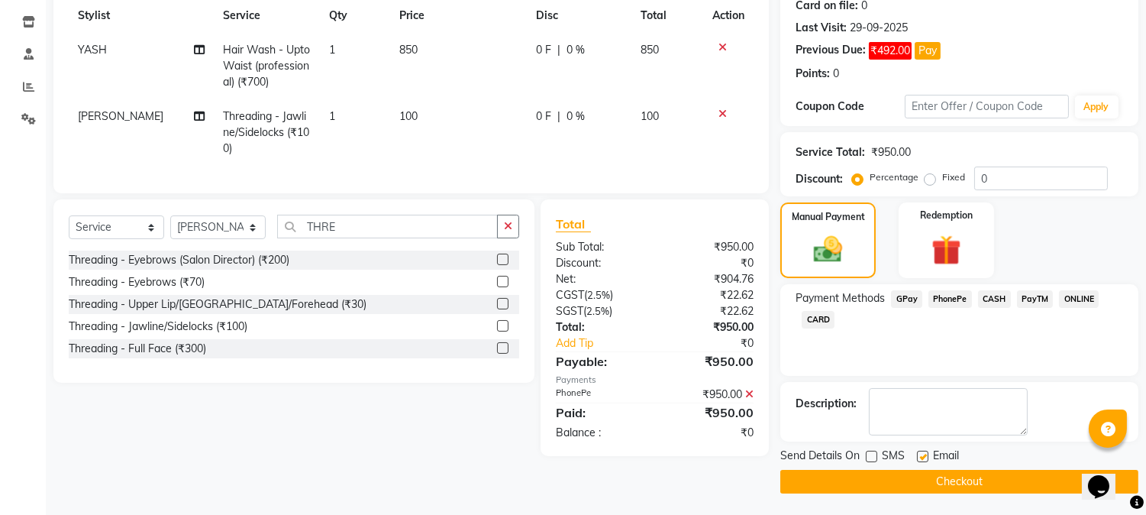
checkbox input "false"
click at [279, 367] on div "Threading - Eyebrows (Salon Director) (₹200) Threading - Eyebrows (₹70) Threadi…" at bounding box center [294, 309] width 451 height 117
click at [749, 399] on icon at bounding box center [749, 394] width 8 height 11
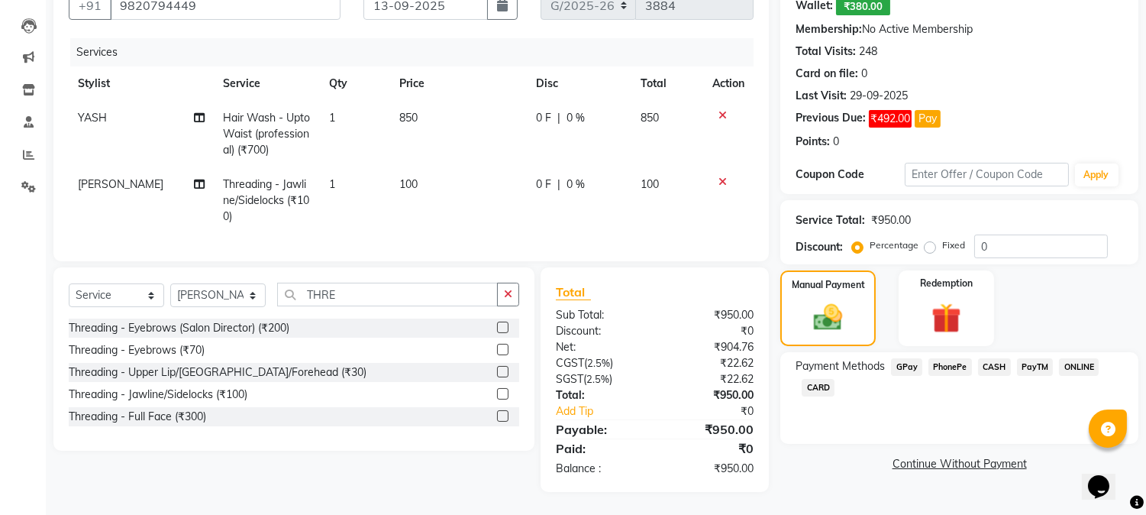
click at [947, 358] on span "PhonePe" at bounding box center [951, 367] width 44 height 18
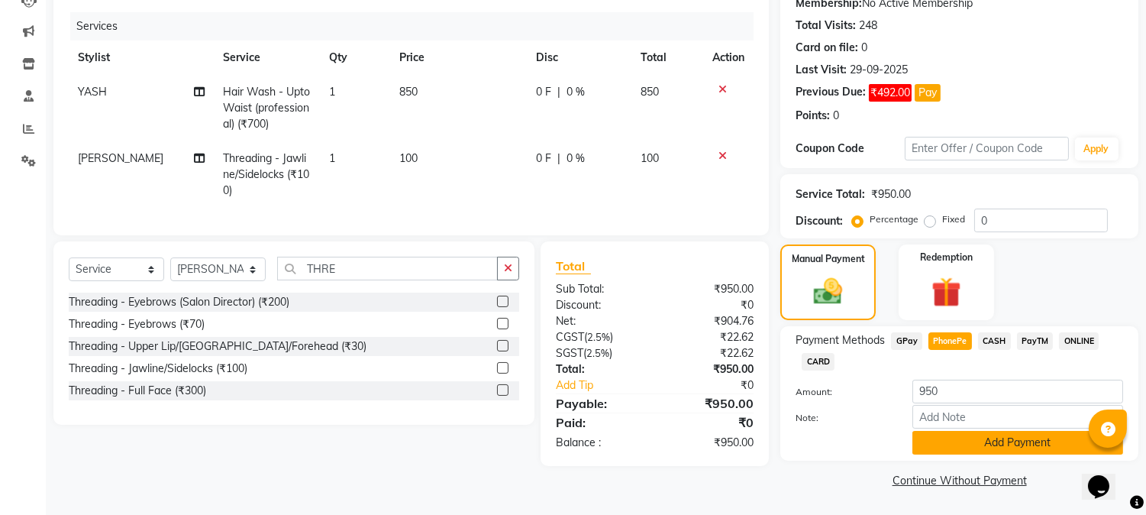
click at [949, 444] on button "Add Payment" at bounding box center [1018, 443] width 211 height 24
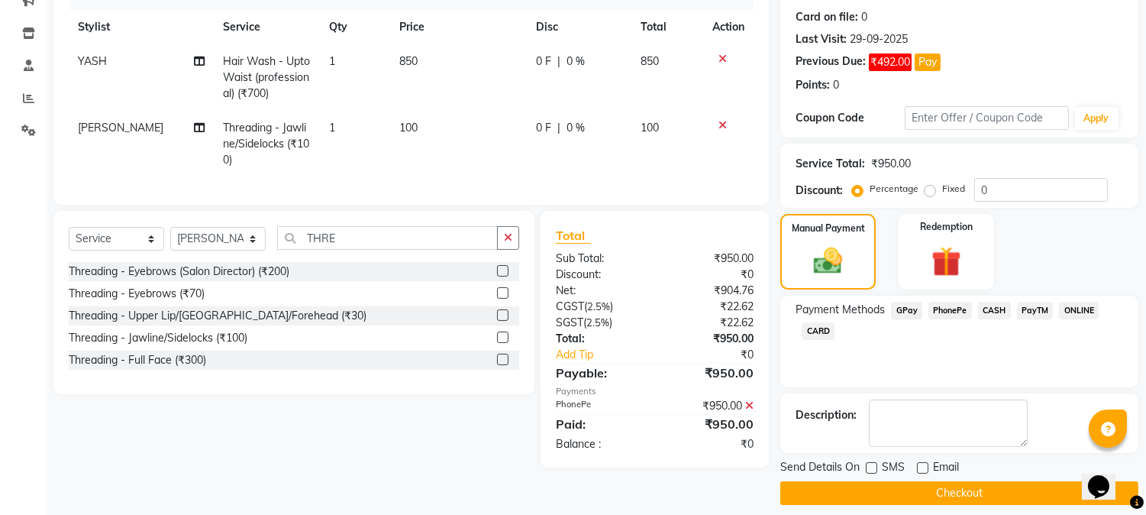
scroll to position [219, 0]
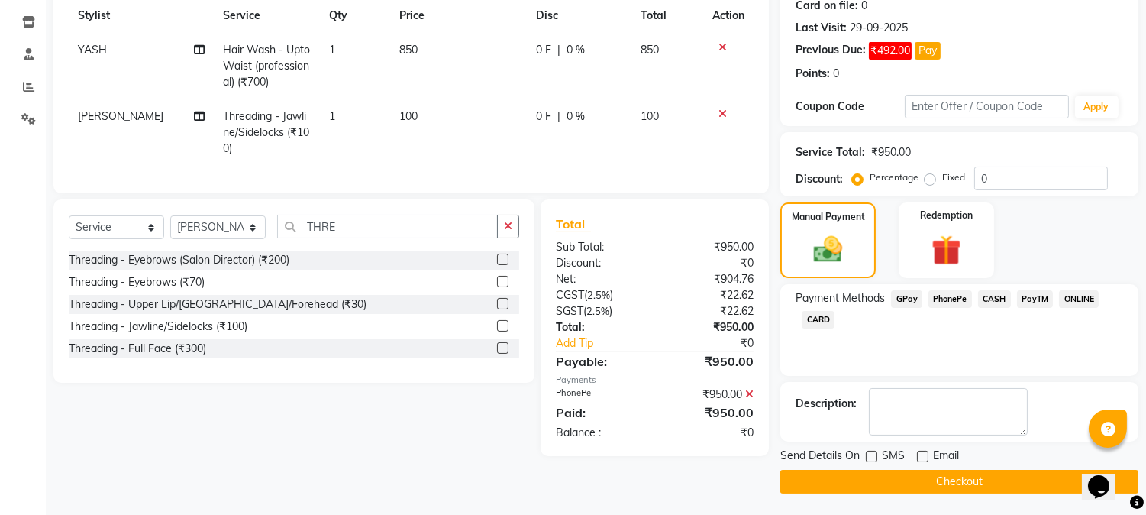
click at [900, 474] on button "Checkout" at bounding box center [960, 482] width 358 height 24
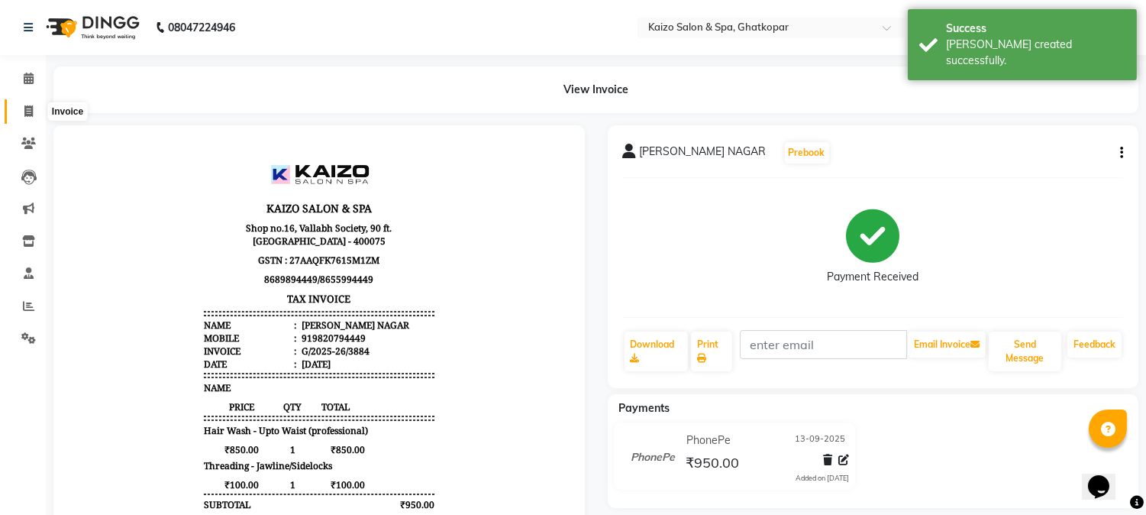
click at [21, 105] on span at bounding box center [28, 112] width 27 height 18
select select "service"
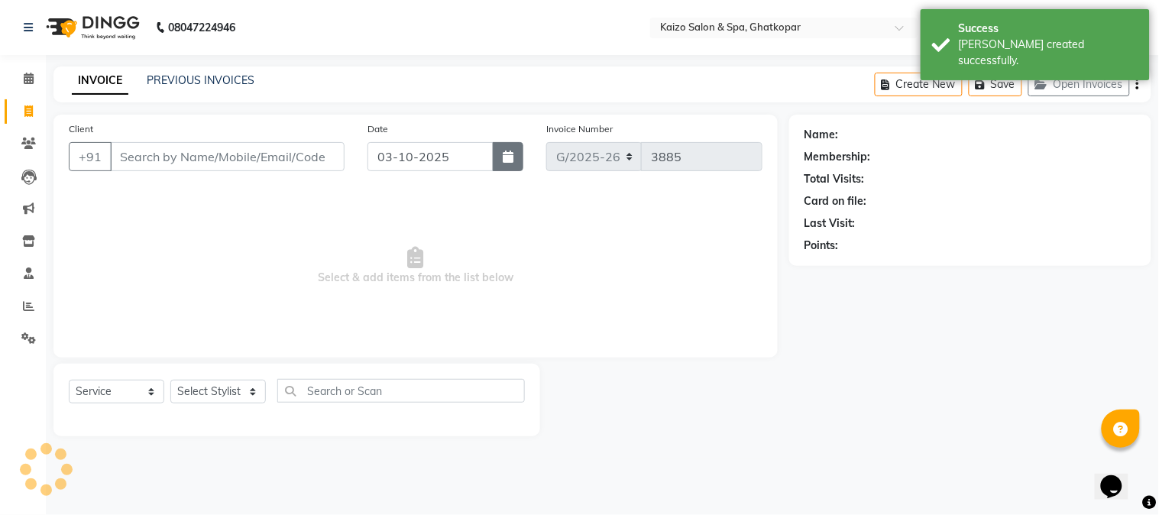
click at [513, 153] on icon "button" at bounding box center [508, 156] width 11 height 12
select select "10"
select select "2025"
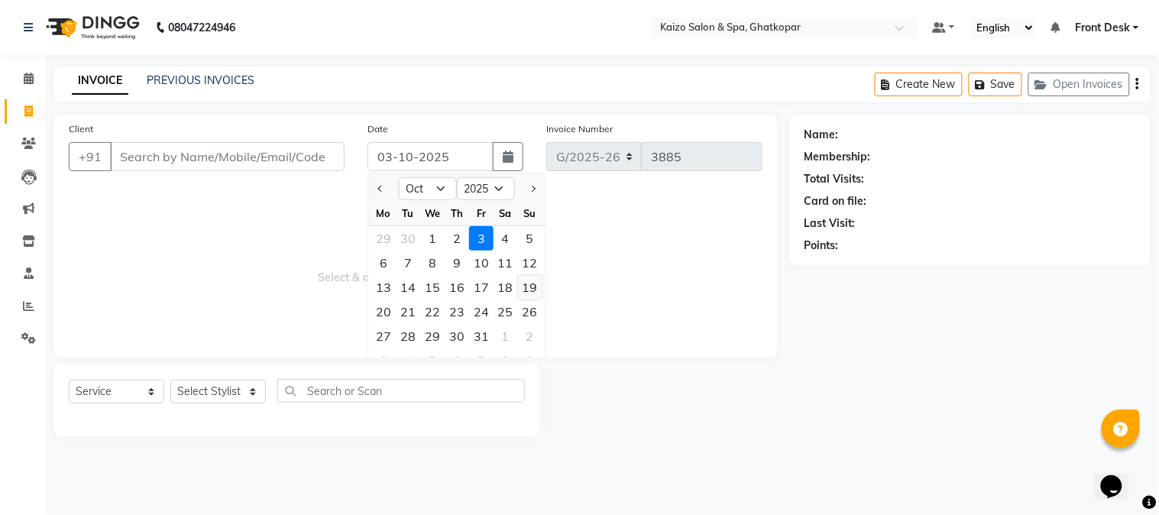
click at [525, 285] on div "19" at bounding box center [530, 287] width 24 height 24
type input "[DATE]"
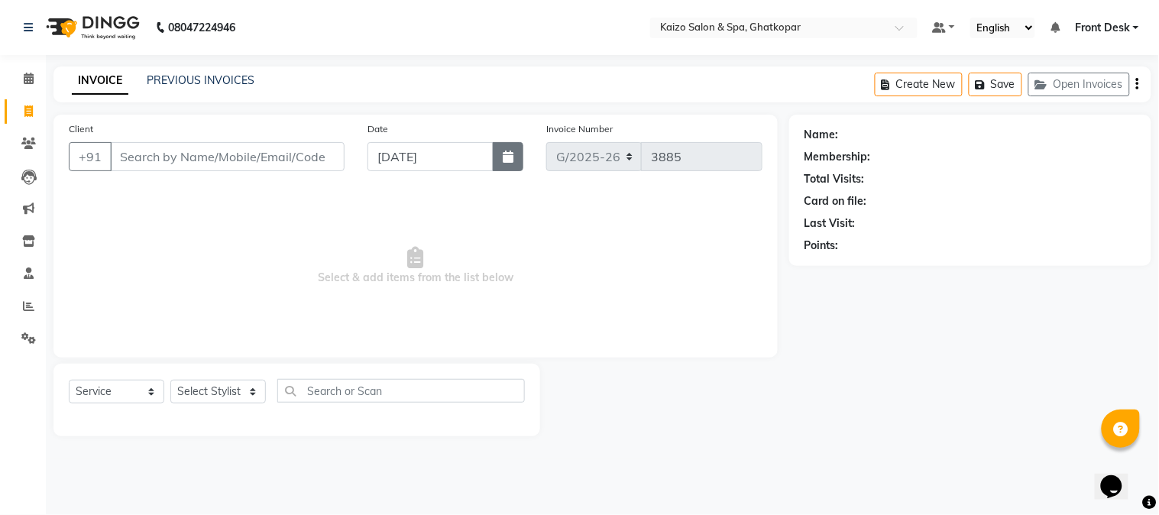
click at [512, 157] on icon "button" at bounding box center [508, 156] width 11 height 12
select select "10"
select select "2025"
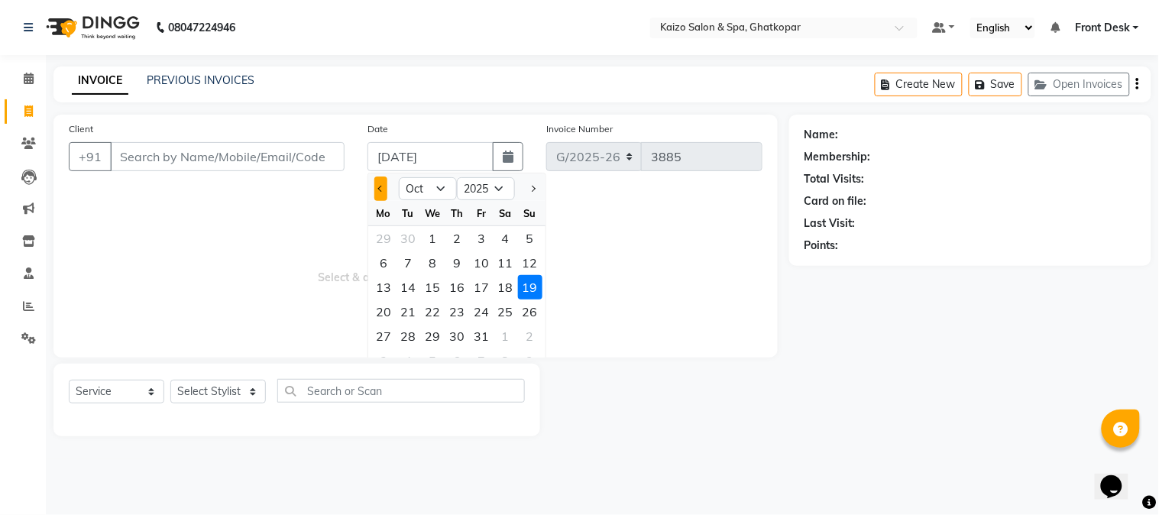
click at [380, 188] on span "Previous month" at bounding box center [381, 189] width 6 height 6
select select "9"
click at [479, 283] on div "19" at bounding box center [481, 287] width 24 height 24
type input "19-09-2025"
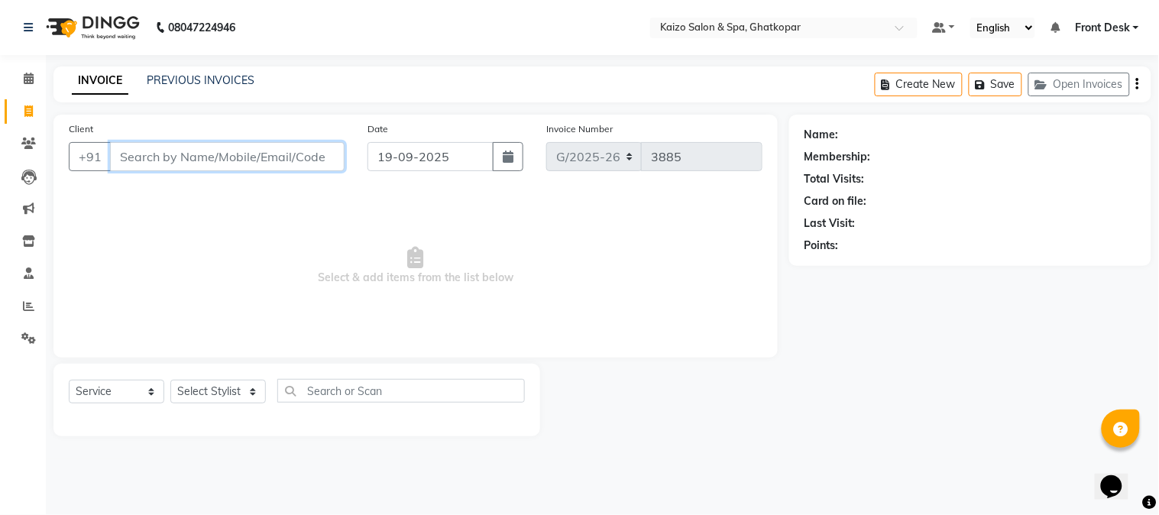
click at [232, 151] on input "Client" at bounding box center [227, 156] width 234 height 29
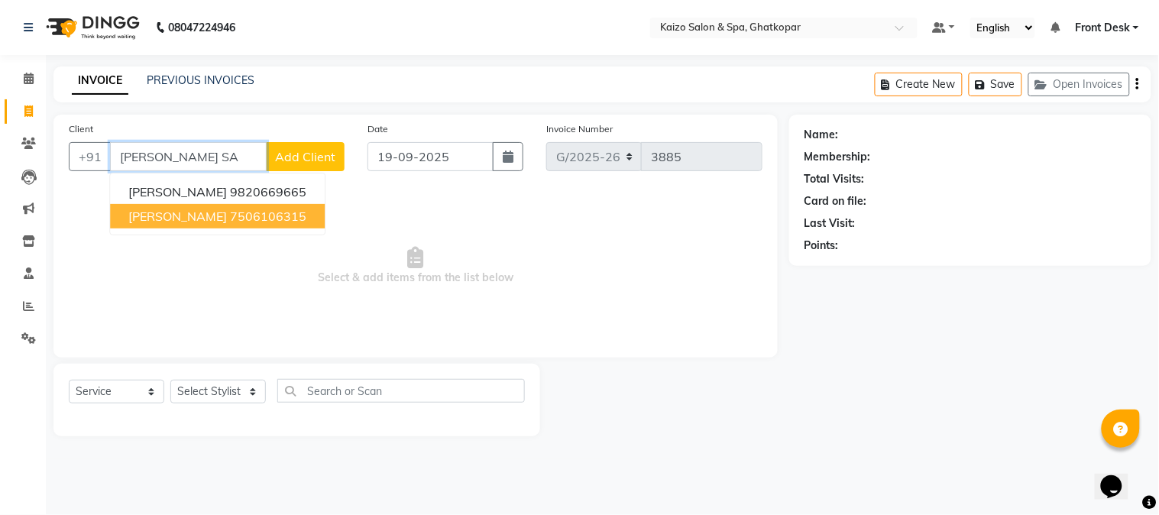
click at [243, 206] on button "[PERSON_NAME] 7506106315" at bounding box center [217, 216] width 215 height 24
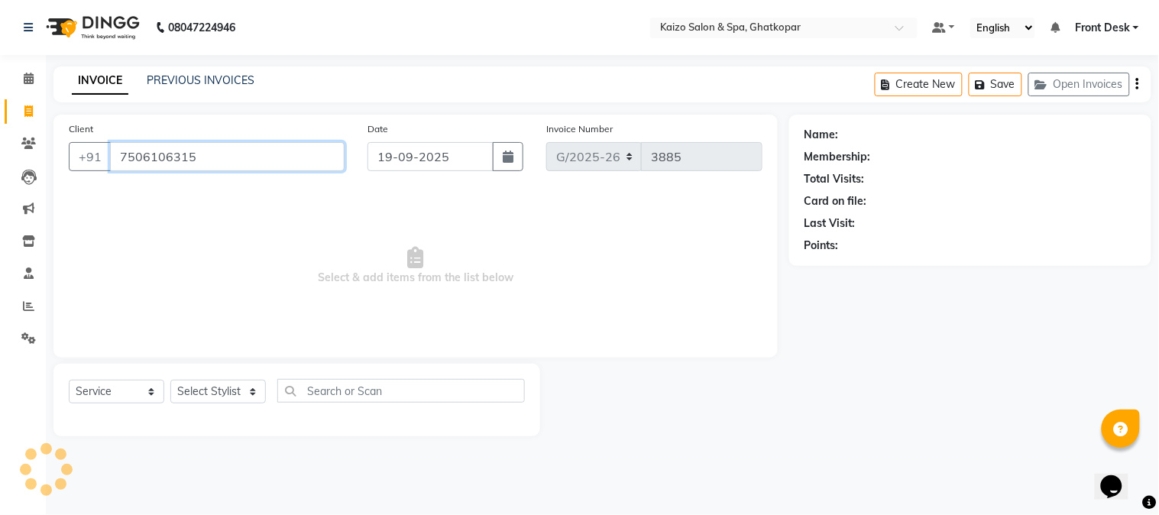
type input "7506106315"
select select "1: Object"
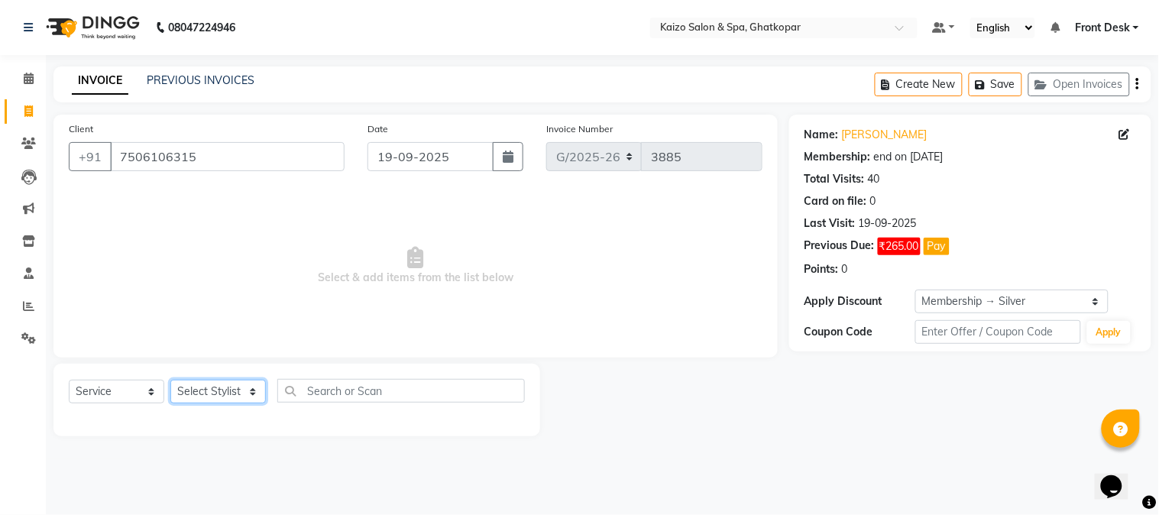
click at [212, 387] on select "Select Stylist [PERSON_NAME] ANJALI [PERSON_NAME] [PERSON_NAME] Front Desk [PER…" at bounding box center [217, 392] width 95 height 24
select select "59527"
click at [170, 380] on select "Select Stylist [PERSON_NAME] ANJALI [PERSON_NAME] [PERSON_NAME] Front Desk [PER…" at bounding box center [217, 392] width 95 height 24
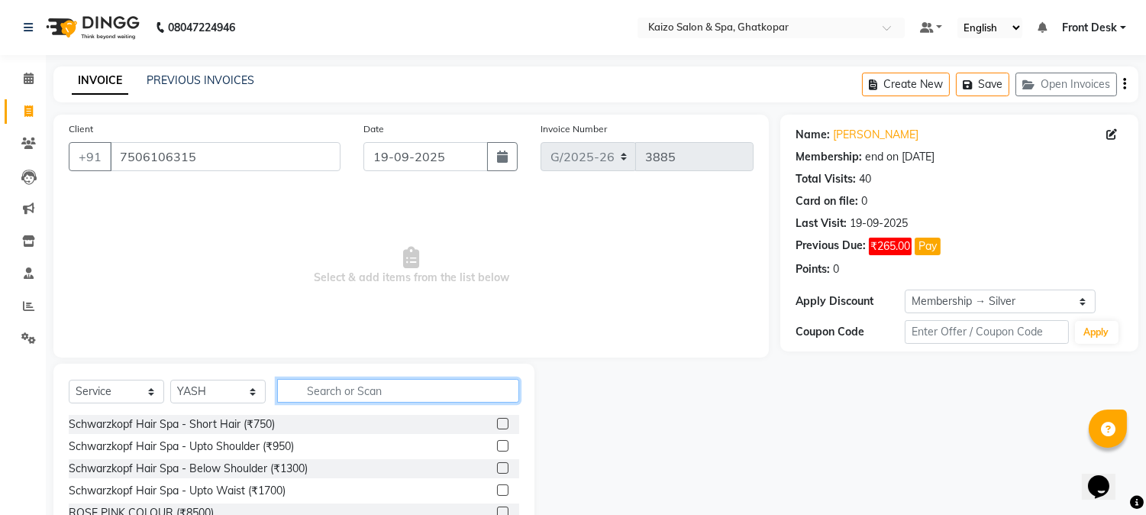
click at [306, 401] on input "text" at bounding box center [398, 391] width 242 height 24
click at [326, 397] on input "text" at bounding box center [398, 391] width 242 height 24
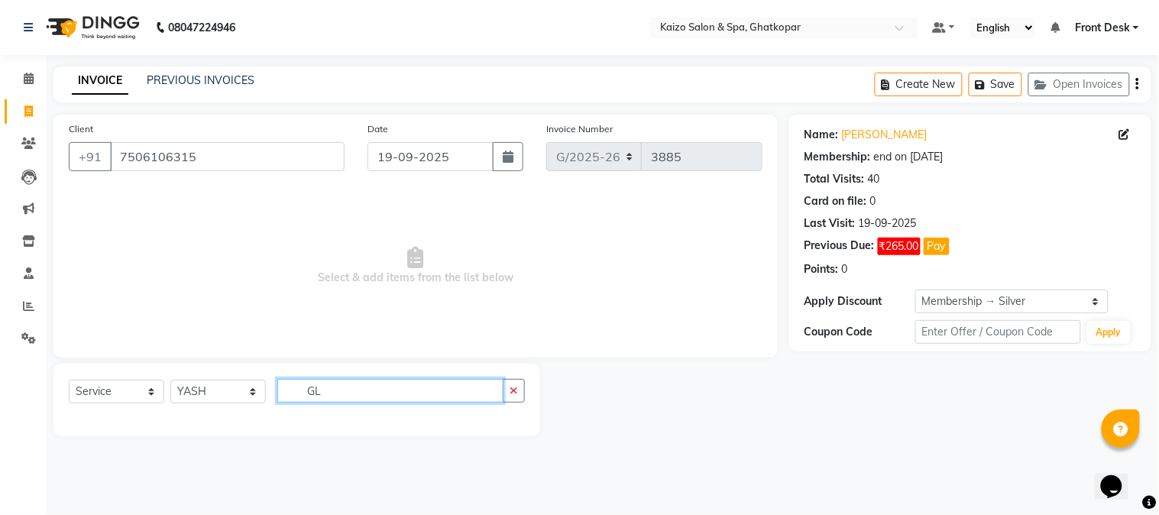
type input "G"
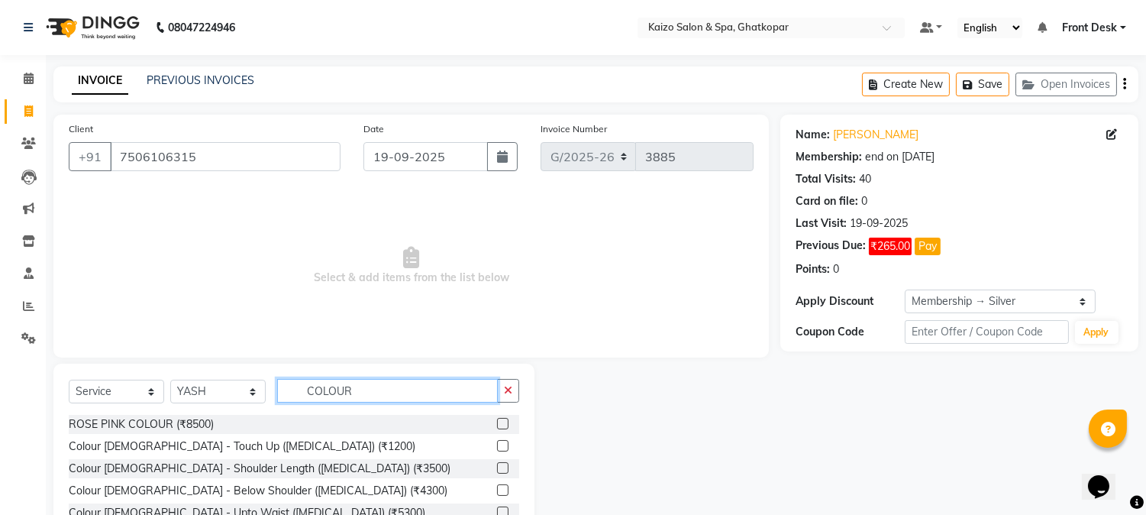
type input "COLOUR"
click at [497, 468] on label at bounding box center [502, 467] width 11 height 11
click at [497, 468] on input "checkbox" at bounding box center [502, 469] width 10 height 10
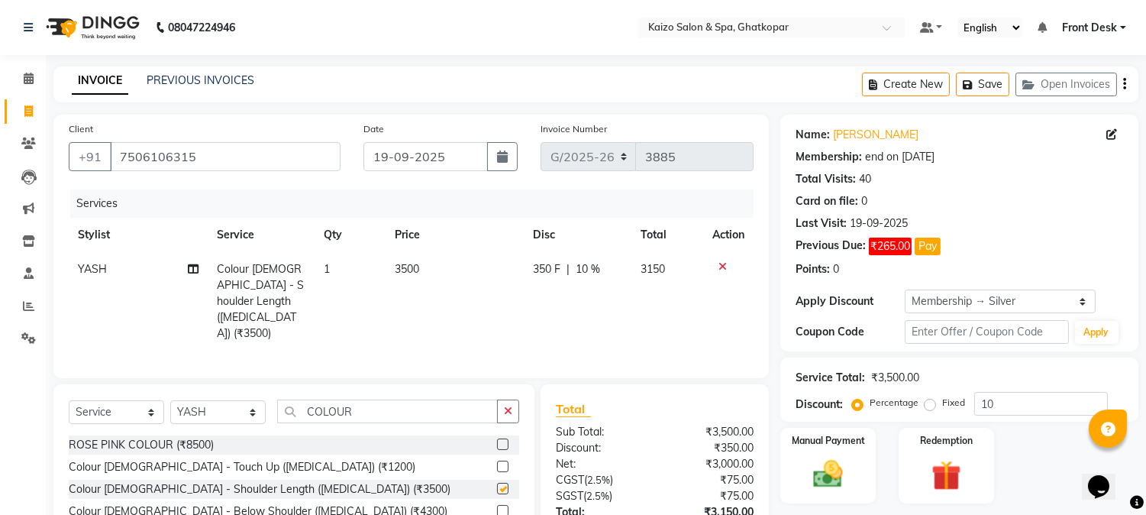
checkbox input "false"
click at [720, 264] on icon at bounding box center [723, 266] width 8 height 11
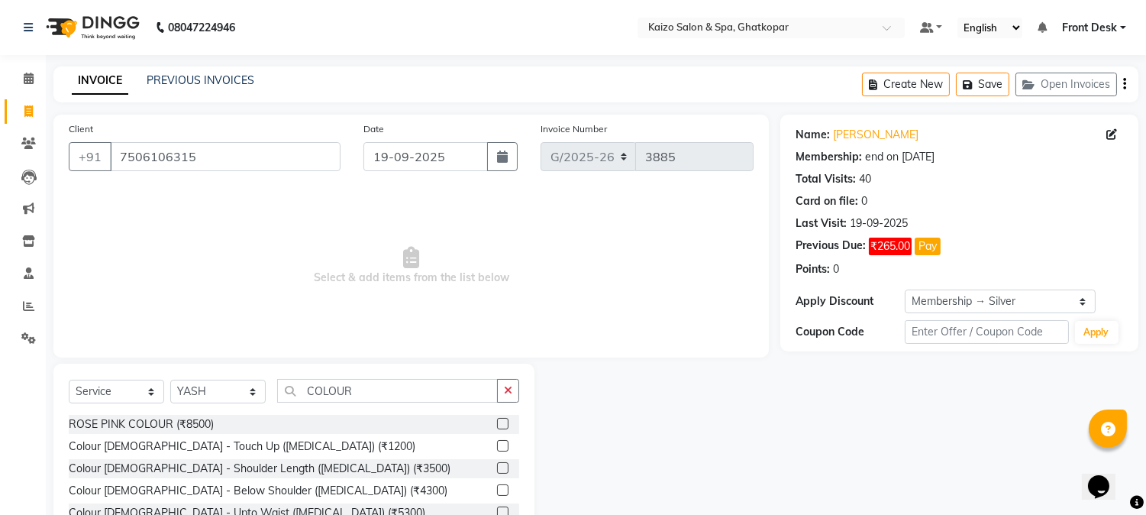
click at [497, 490] on label at bounding box center [502, 489] width 11 height 11
click at [497, 490] on input "checkbox" at bounding box center [502, 491] width 10 height 10
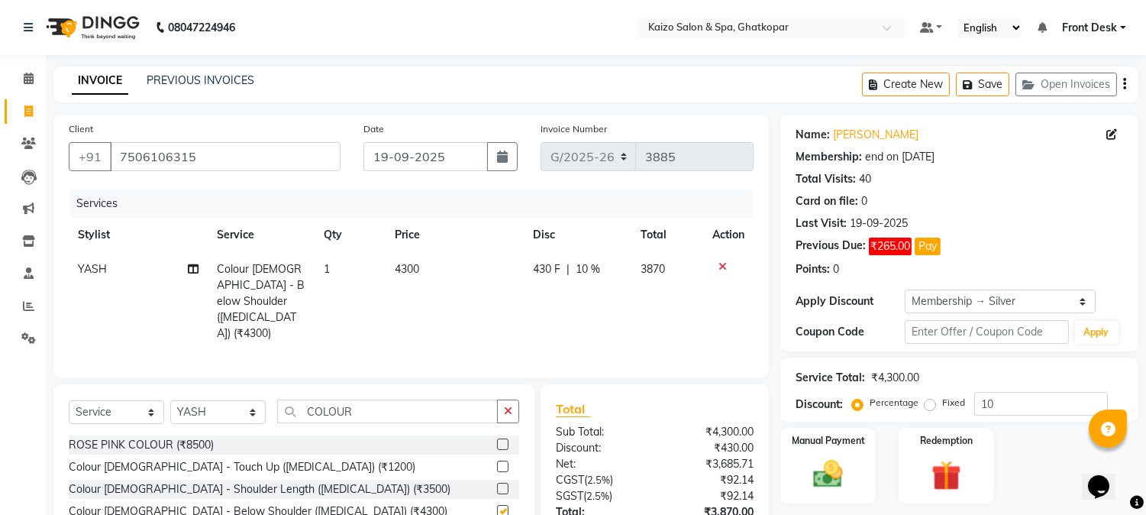
checkbox input "false"
click at [451, 262] on td "4300" at bounding box center [455, 301] width 138 height 99
select select "59527"
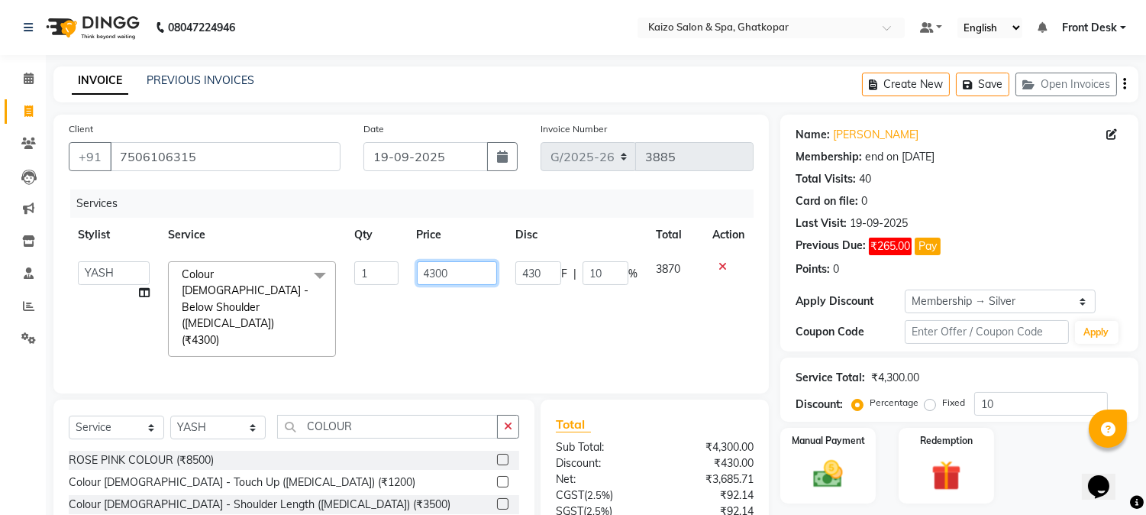
click at [451, 262] on input "4300" at bounding box center [457, 273] width 80 height 24
type input "4500"
click at [474, 300] on td "4500" at bounding box center [457, 309] width 99 height 114
select select "59527"
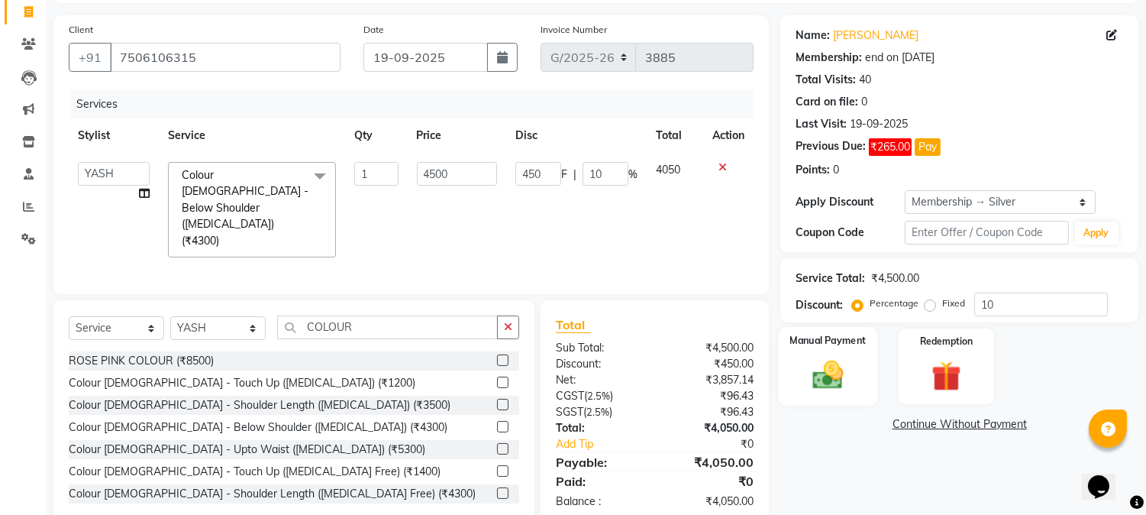
scroll to position [112, 0]
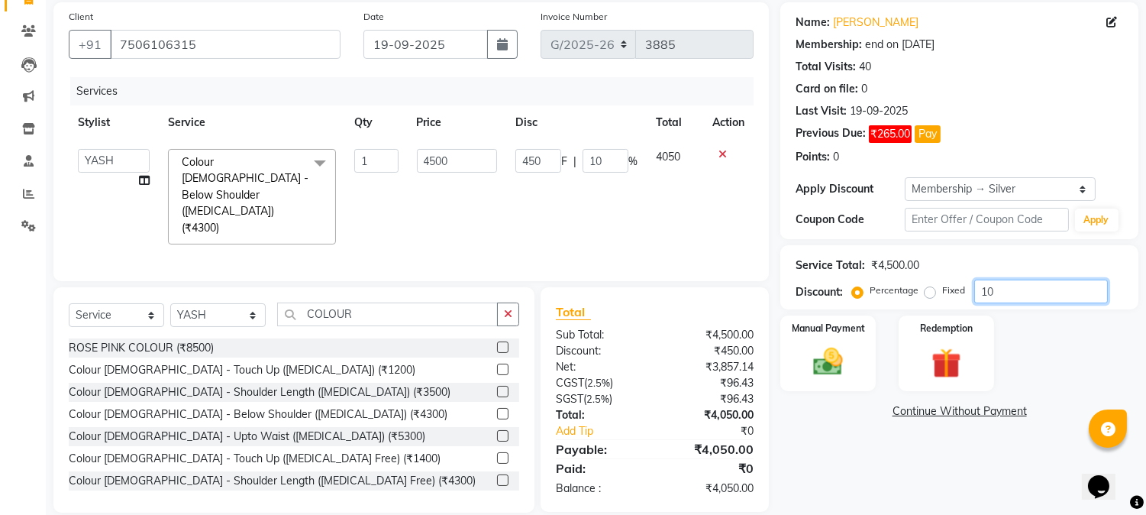
click at [1024, 292] on input "10" at bounding box center [1042, 292] width 134 height 24
type input "1"
type input "45"
type input "1"
type input "0"
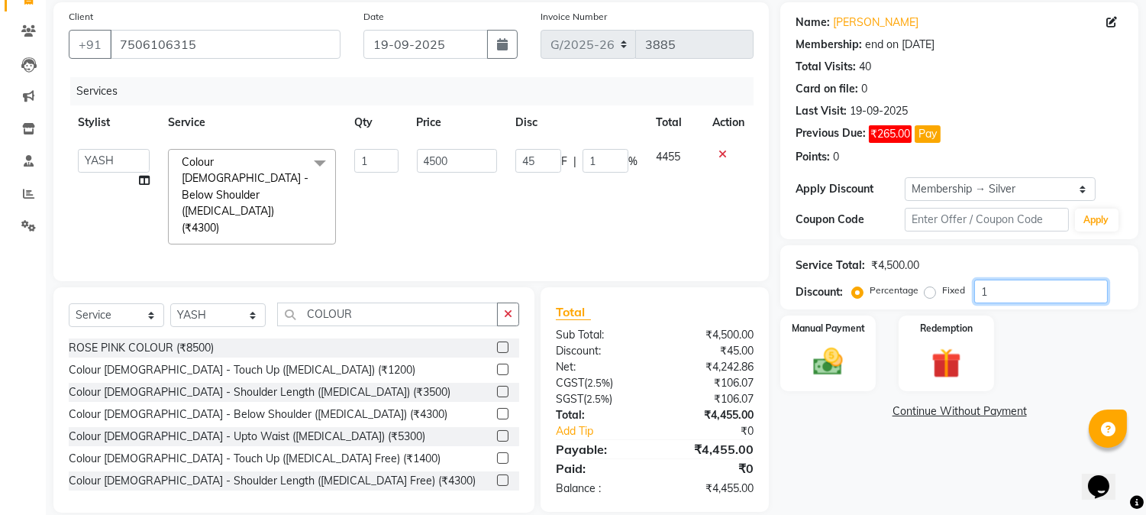
type input "0"
click at [841, 446] on div "Name: [PERSON_NAME] Membership: end on [DATE] Total Visits: 40 Card on file: 0 …" at bounding box center [966, 257] width 370 height 510
click at [831, 357] on img at bounding box center [829, 362] width 50 height 36
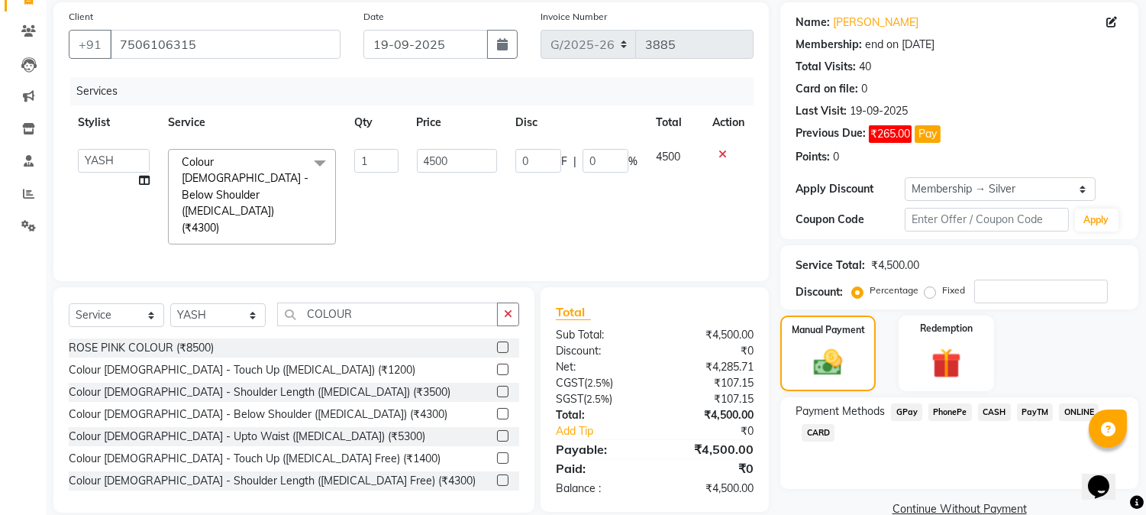
click at [820, 431] on span "CARD" at bounding box center [818, 433] width 33 height 18
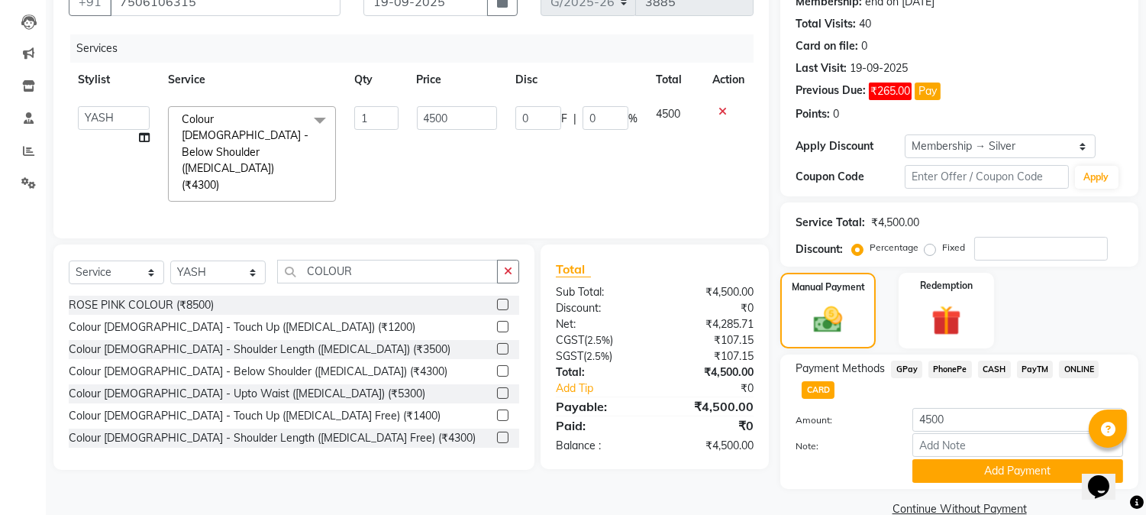
scroll to position [183, 0]
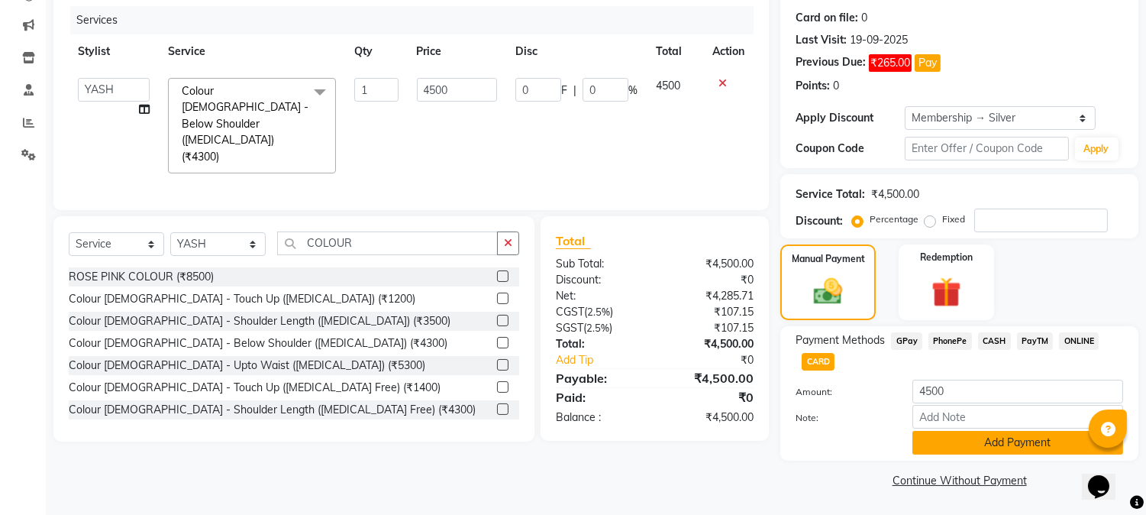
click at [945, 441] on button "Add Payment" at bounding box center [1018, 443] width 211 height 24
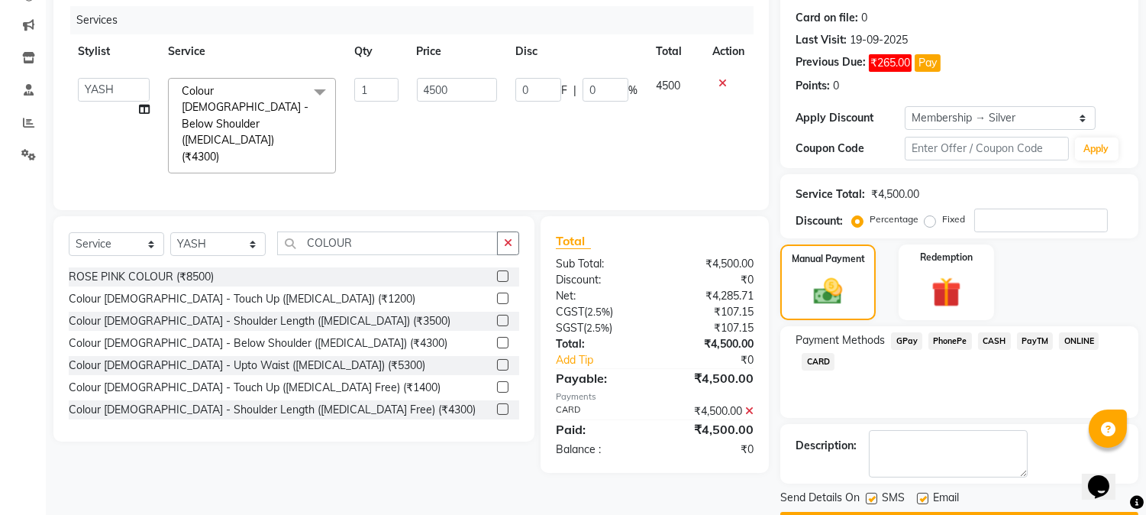
click at [874, 495] on label at bounding box center [871, 498] width 11 height 11
click at [874, 495] on input "checkbox" at bounding box center [871, 499] width 10 height 10
checkbox input "false"
click at [920, 493] on label at bounding box center [922, 498] width 11 height 11
click at [920, 494] on input "checkbox" at bounding box center [922, 499] width 10 height 10
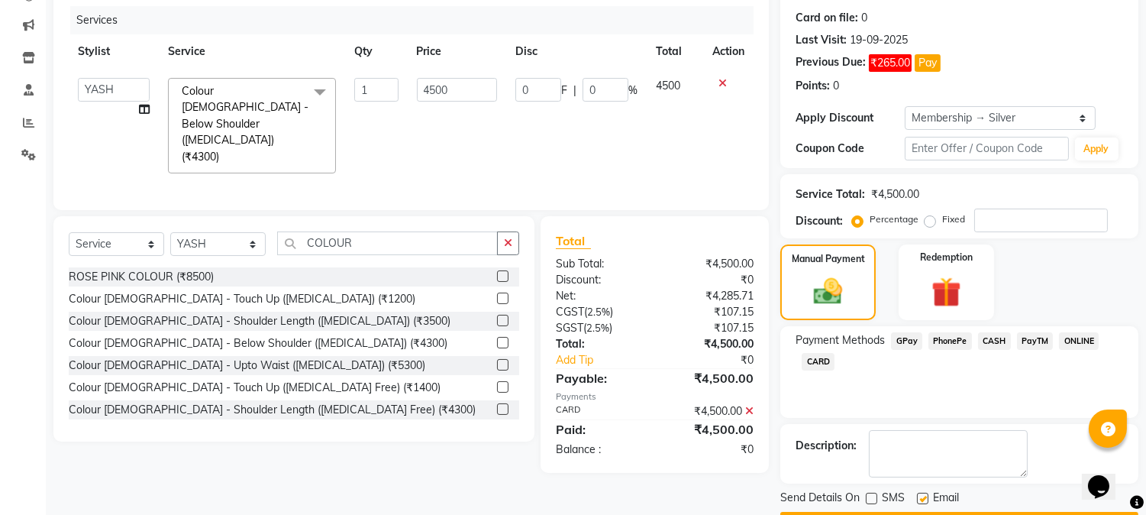
checkbox input "false"
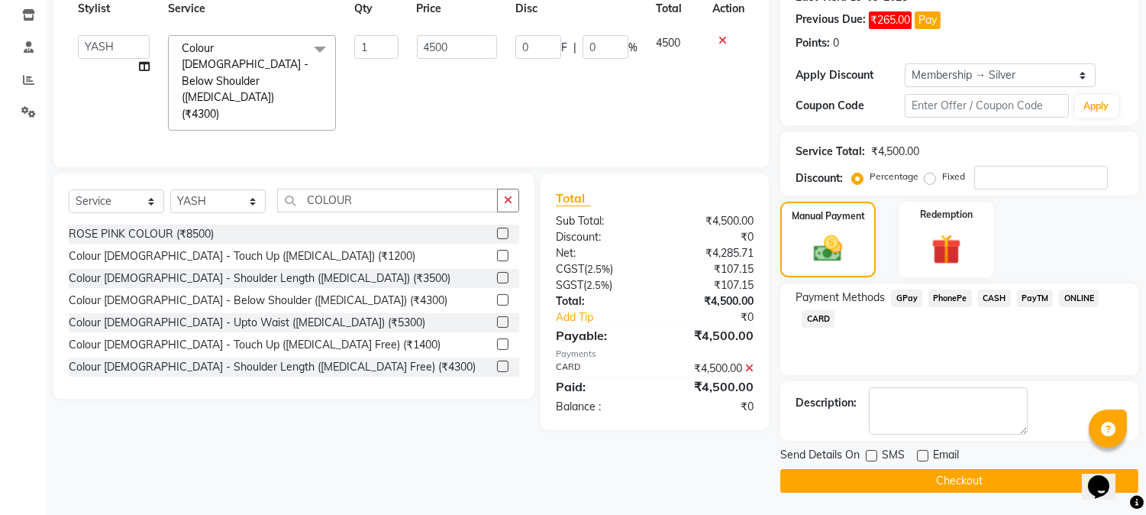
drag, startPoint x: 865, startPoint y: 483, endPoint x: 851, endPoint y: 464, distance: 22.9
click at [855, 471] on button "Checkout" at bounding box center [960, 481] width 358 height 24
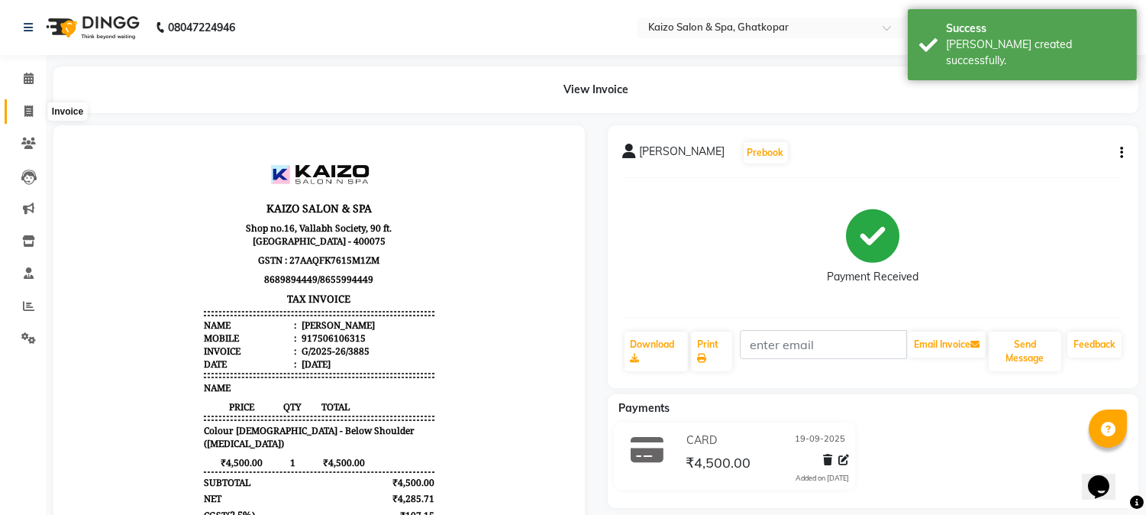
click at [33, 108] on span at bounding box center [28, 112] width 27 height 18
select select "service"
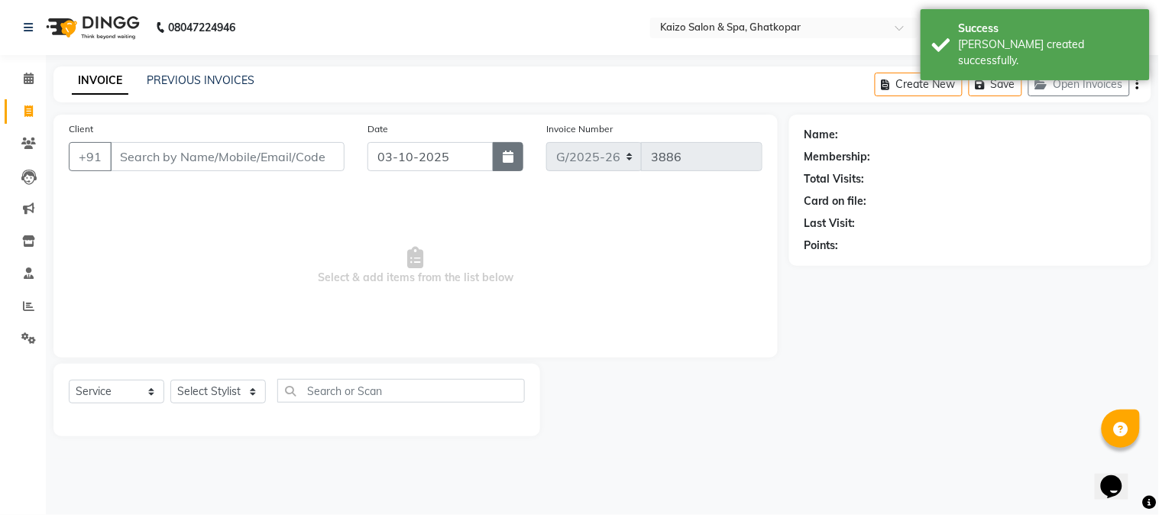
click at [506, 153] on icon "button" at bounding box center [508, 156] width 11 height 12
select select "10"
select select "2025"
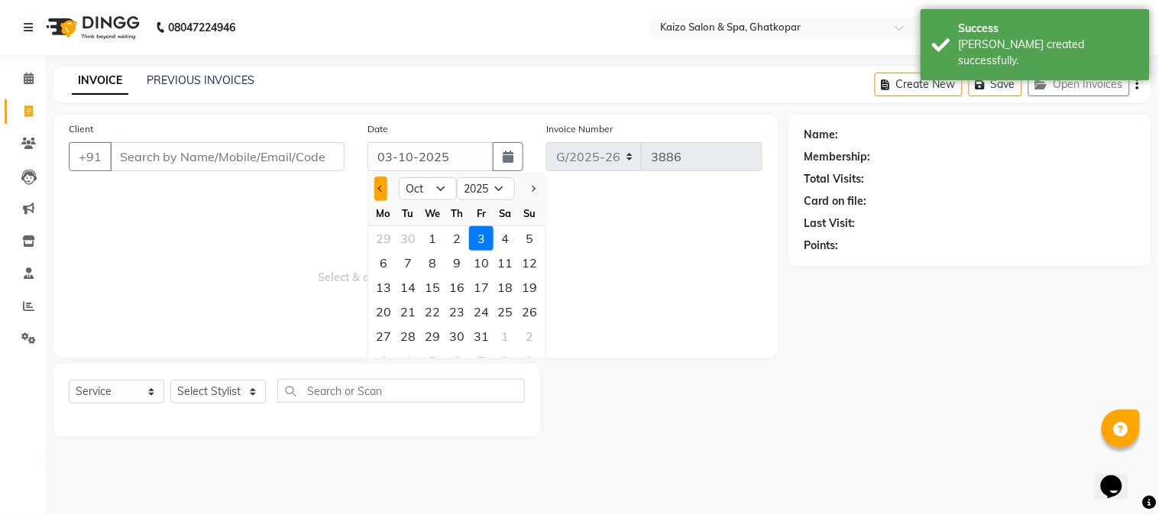
click at [383, 184] on button "Previous month" at bounding box center [380, 188] width 13 height 24
select select "9"
click at [475, 292] on div "19" at bounding box center [481, 287] width 24 height 24
type input "19-09-2025"
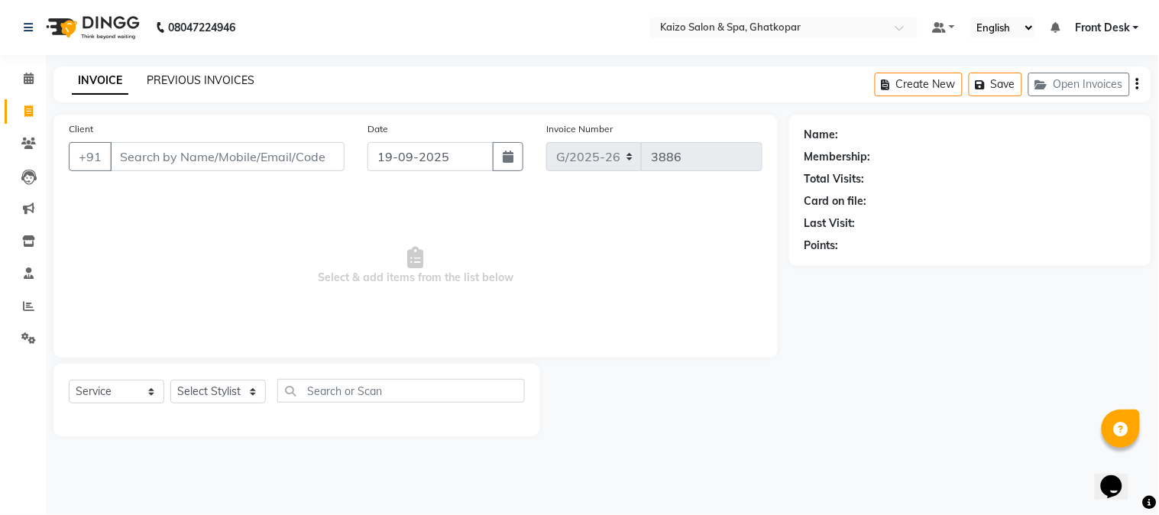
click at [239, 73] on link "PREVIOUS INVOICES" at bounding box center [201, 80] width 108 height 14
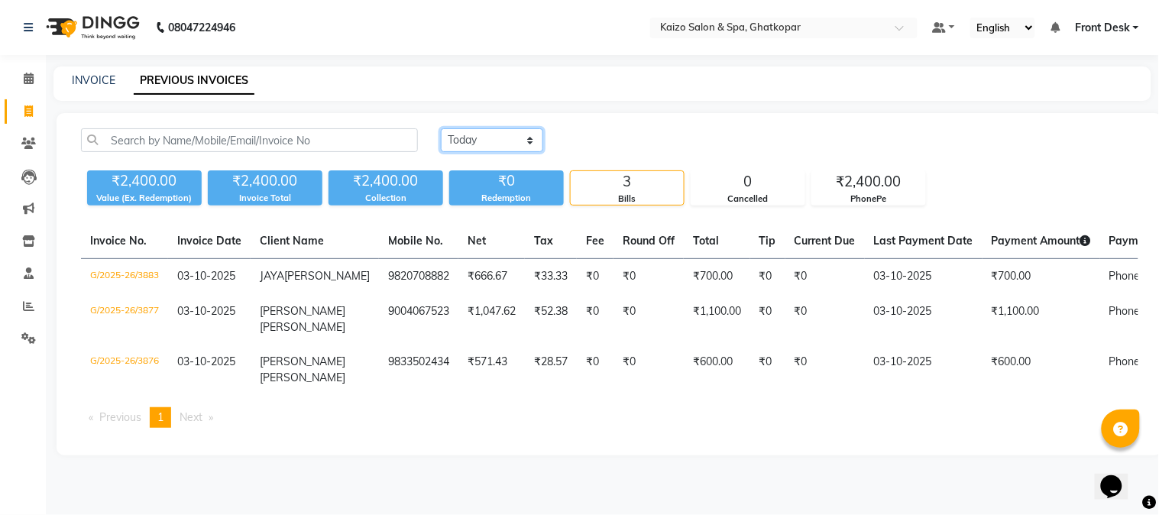
click at [458, 133] on select "[DATE] [DATE] Custom Range" at bounding box center [492, 140] width 102 height 24
select select "range"
click at [441, 128] on select "[DATE] [DATE] Custom Range" at bounding box center [492, 140] width 102 height 24
click at [608, 142] on input "03-10-2025" at bounding box center [616, 140] width 107 height 21
select select "10"
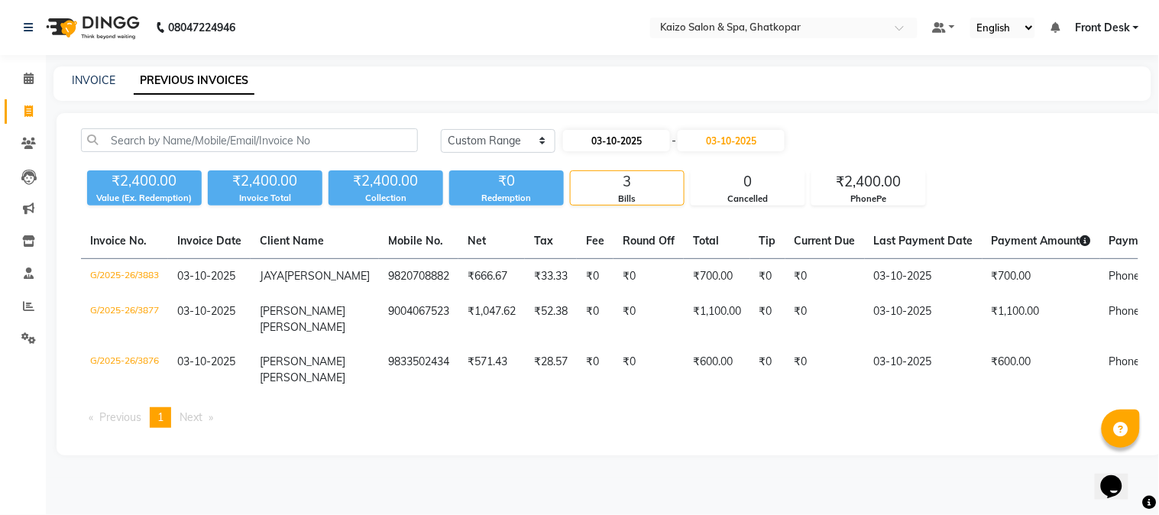
select select "2025"
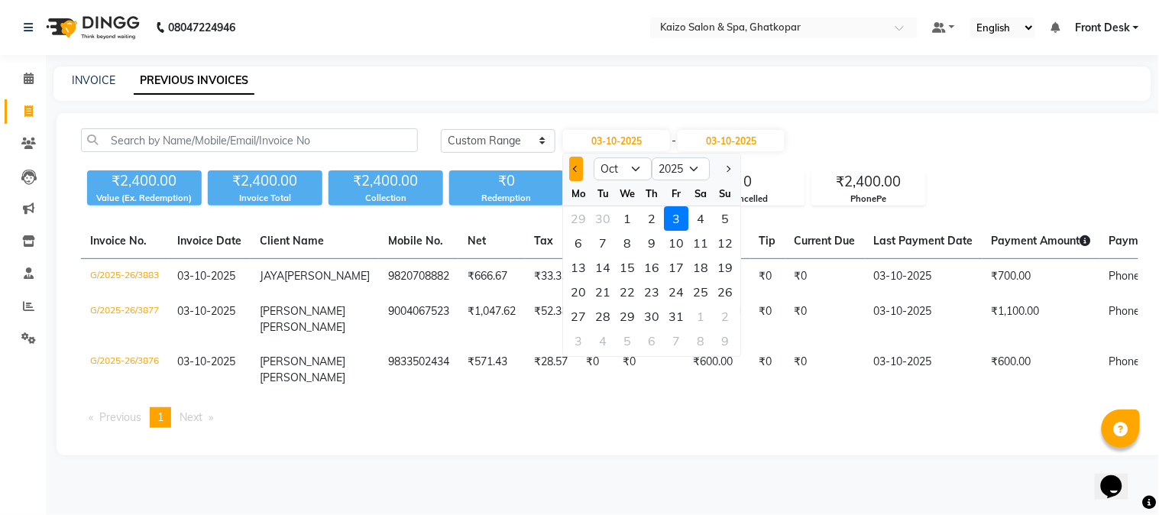
click at [571, 168] on button "Previous month" at bounding box center [576, 169] width 13 height 24
select select "9"
click at [676, 261] on div "19" at bounding box center [677, 267] width 24 height 24
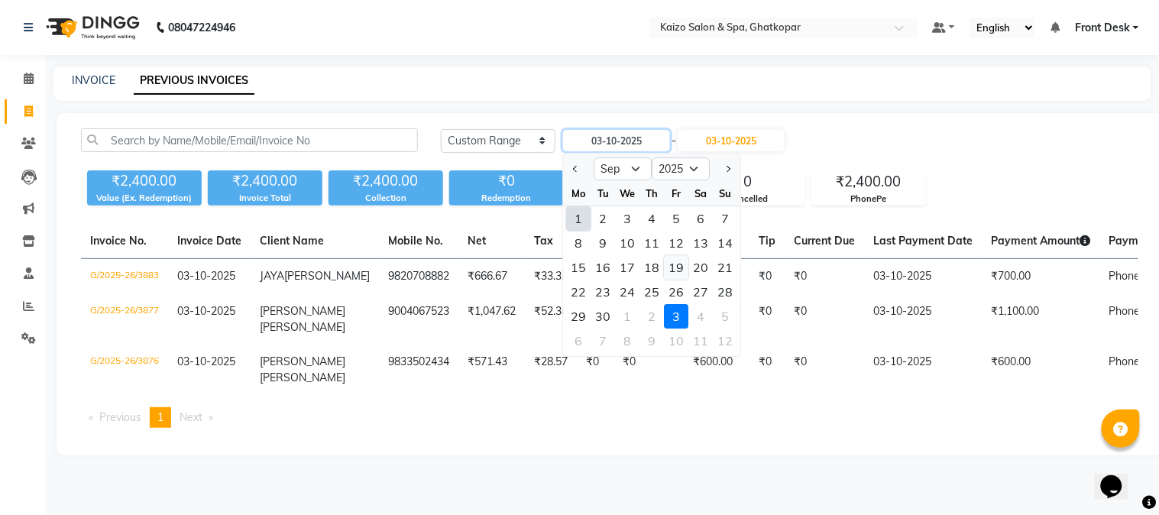
type input "19-09-2025"
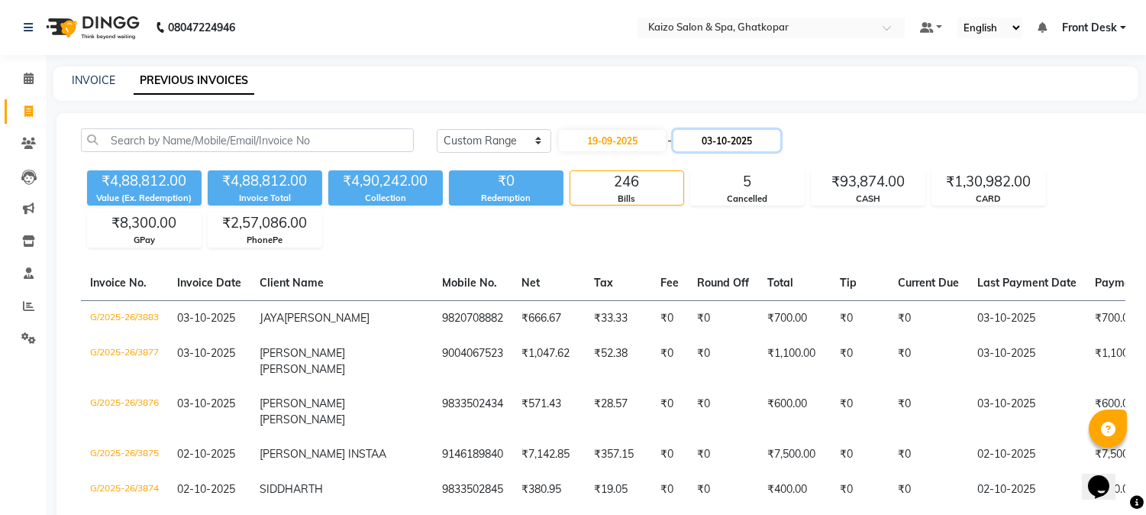
click at [720, 135] on input "03-10-2025" at bounding box center [727, 140] width 107 height 21
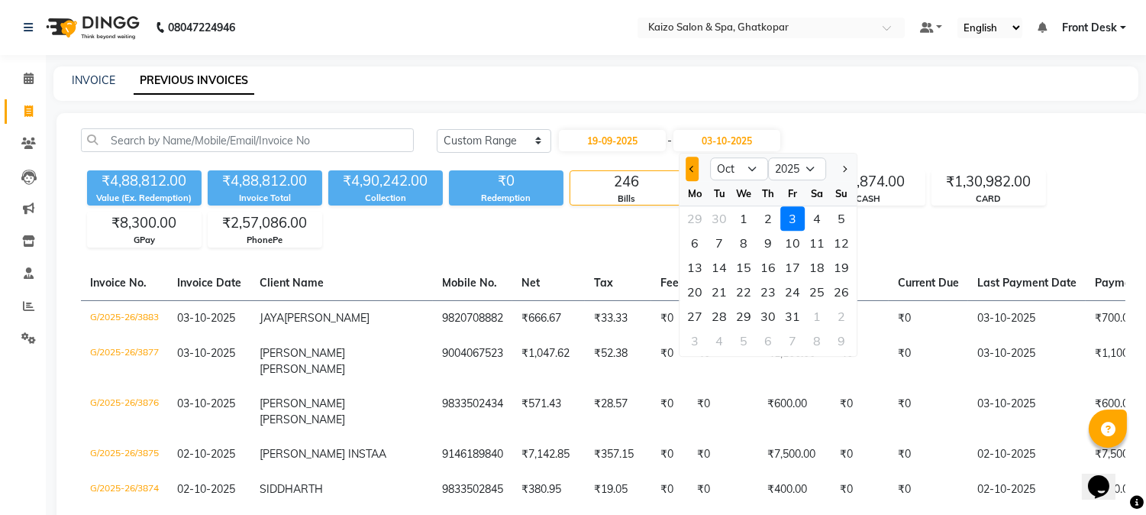
click at [690, 167] on span "Previous month" at bounding box center [693, 169] width 6 height 6
select select "9"
click at [796, 266] on div "19" at bounding box center [793, 267] width 24 height 24
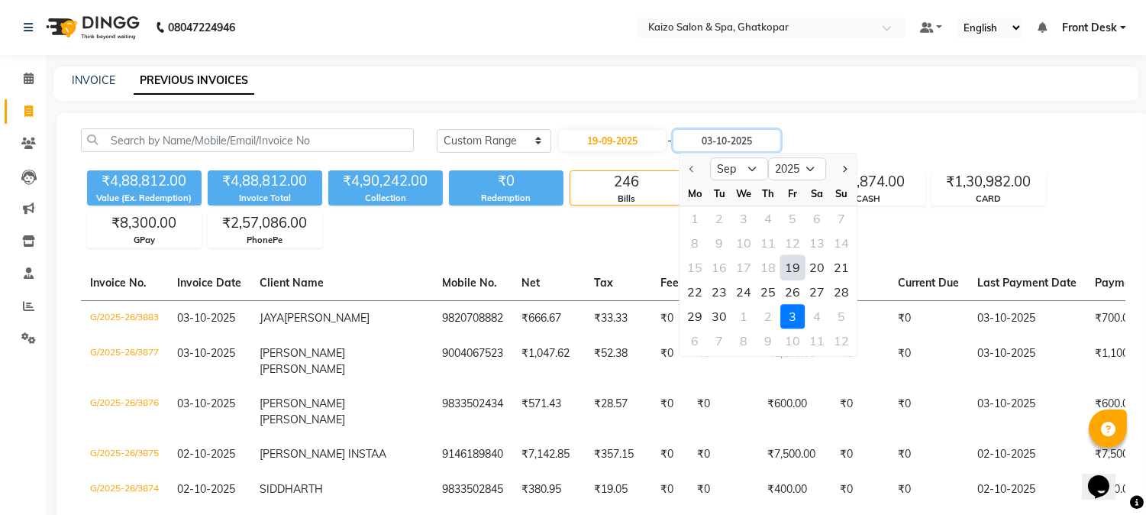
type input "19-09-2025"
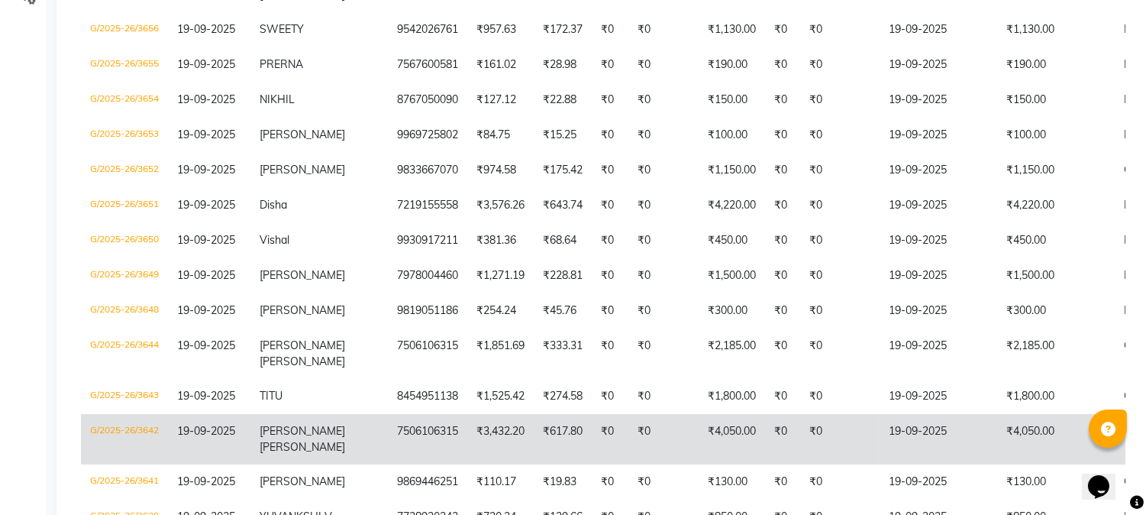
scroll to position [424, 0]
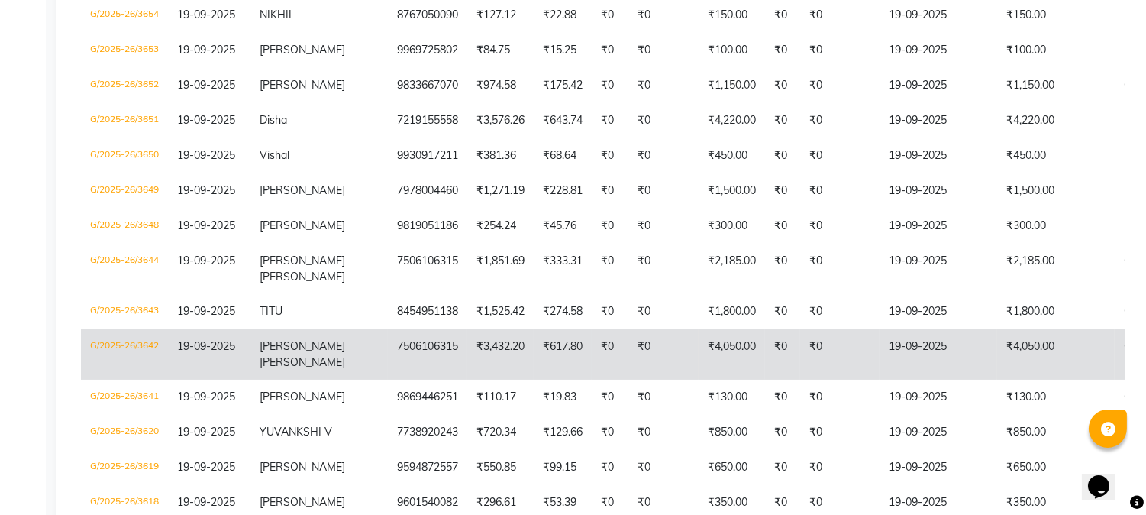
click at [467, 349] on td "₹3,432.20" at bounding box center [500, 354] width 66 height 50
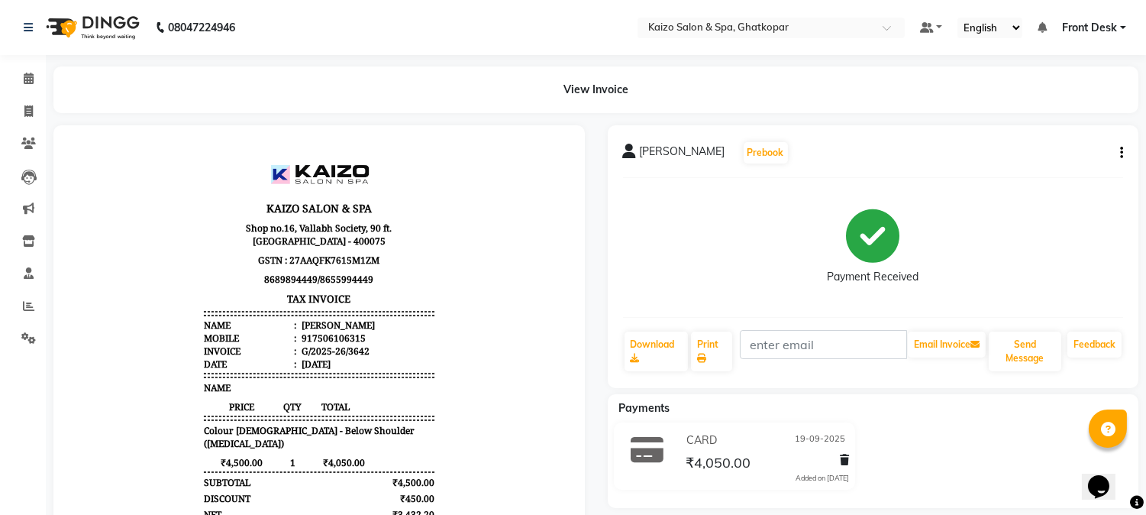
click at [1124, 150] on div "ANITA SAMDANI Prebook Payment Received Download Print Email Invoice Send Messag…" at bounding box center [874, 256] width 532 height 263
click at [1121, 153] on icon "button" at bounding box center [1122, 153] width 3 height 1
click at [1034, 119] on div "Cancel Invoice" at bounding box center [1046, 124] width 105 height 19
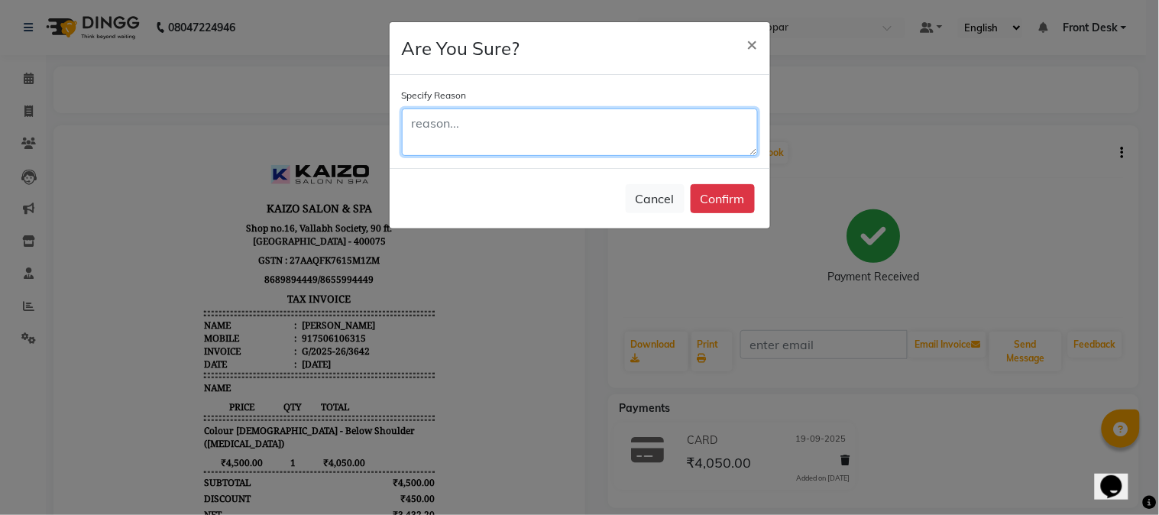
click at [678, 130] on textarea at bounding box center [580, 131] width 356 height 47
type textarea "WRONG AMOUNT"
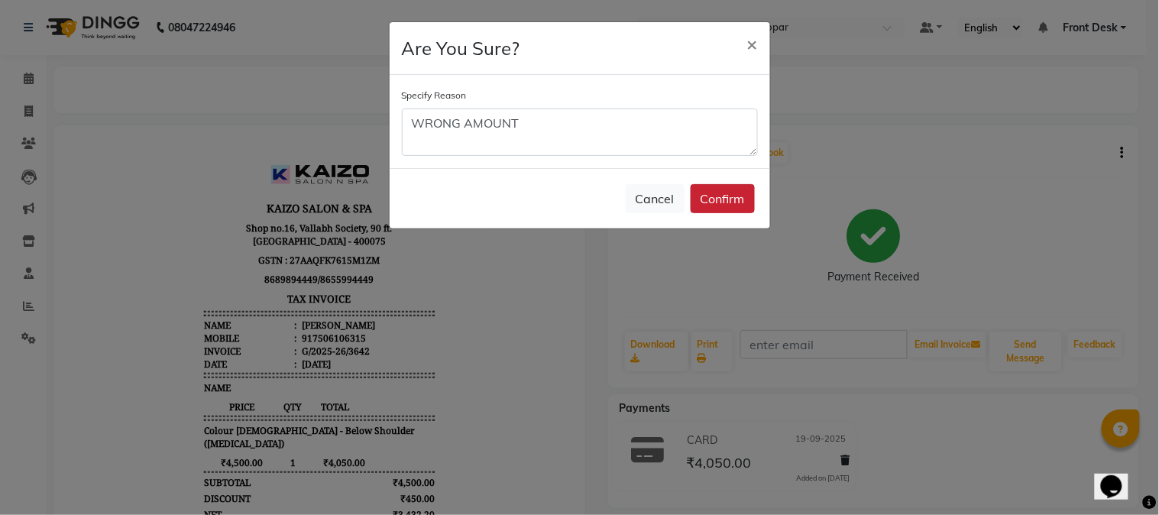
click at [731, 185] on button "Confirm" at bounding box center [722, 198] width 64 height 29
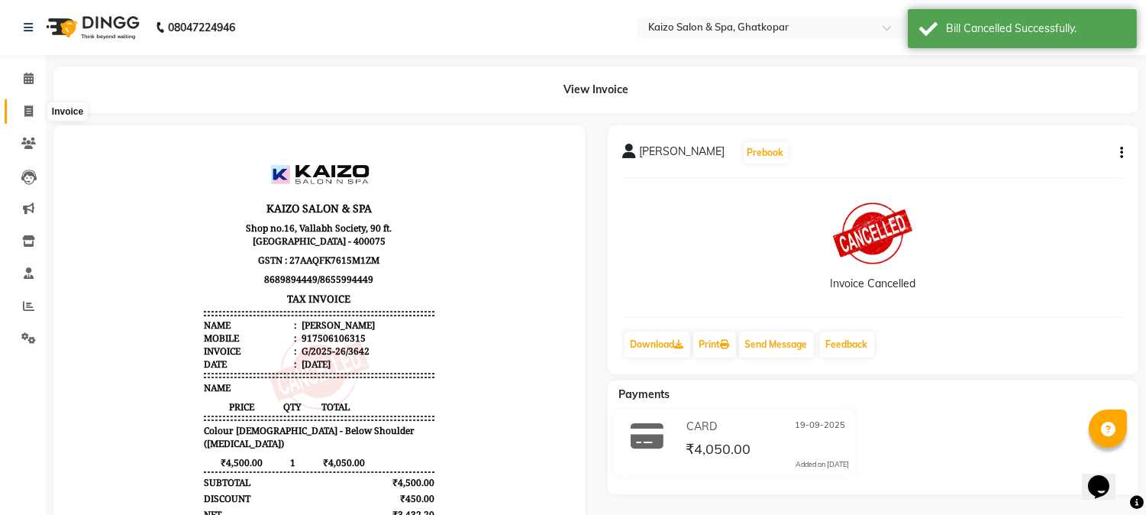
click at [26, 110] on icon at bounding box center [28, 110] width 8 height 11
select select "service"
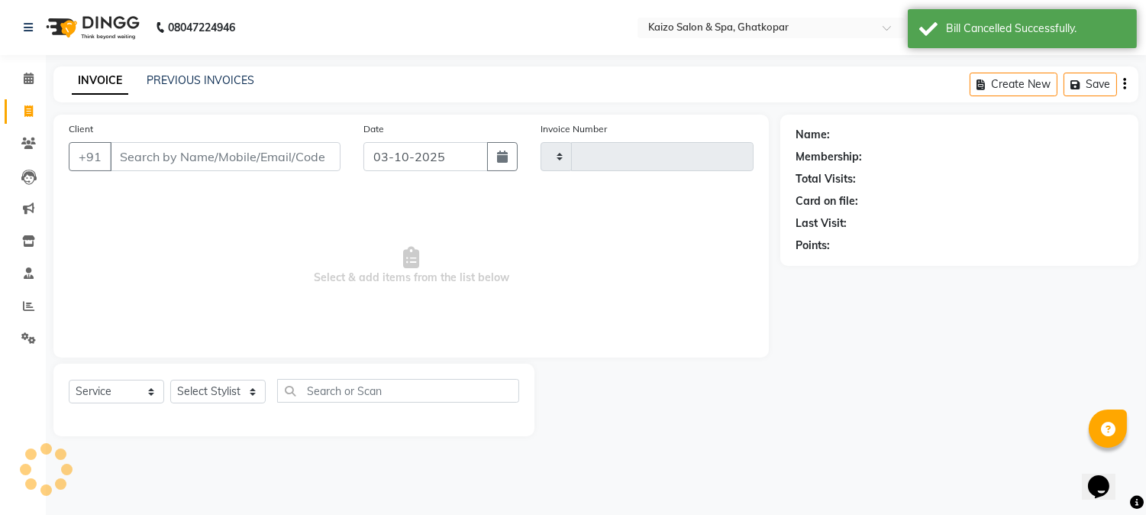
type input "3886"
select select "3500"
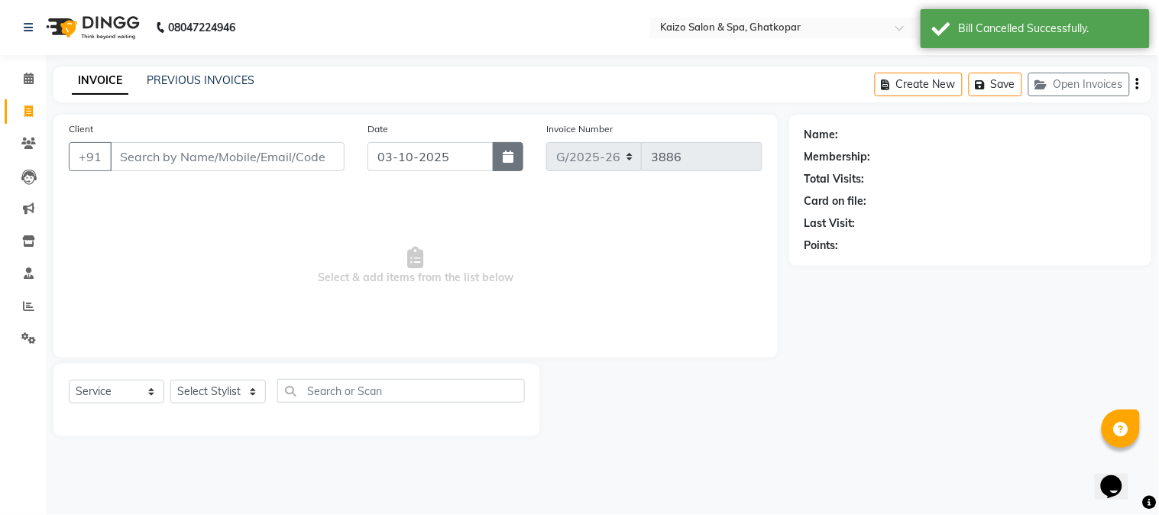
click at [507, 150] on icon "button" at bounding box center [508, 156] width 11 height 12
select select "10"
select select "2025"
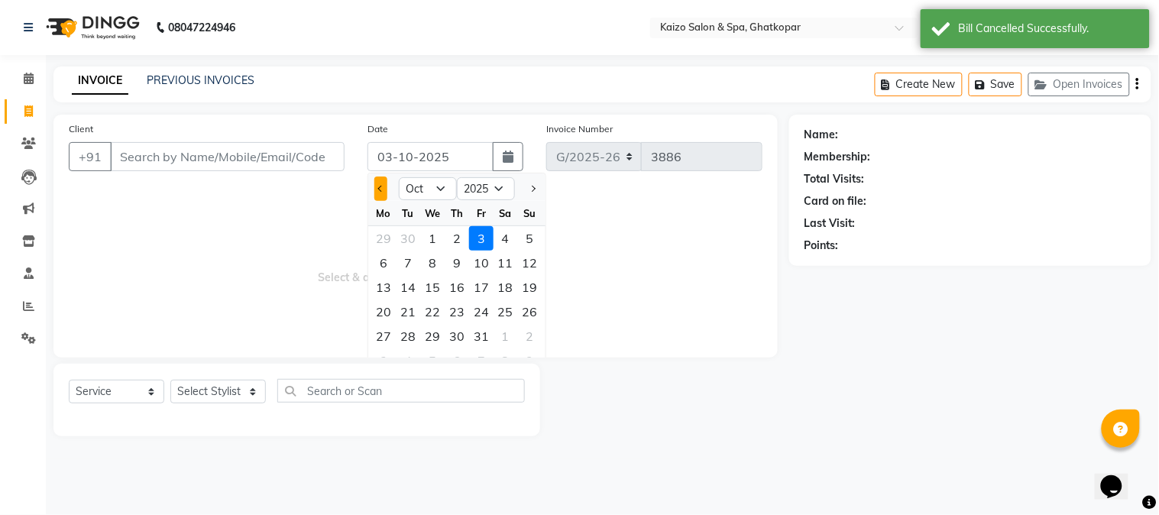
click at [376, 188] on button "Previous month" at bounding box center [380, 188] width 13 height 24
select select "9"
click at [538, 287] on div "21" at bounding box center [530, 287] width 24 height 24
type input "21-09-2025"
